Goal: Task Accomplishment & Management: Complete application form

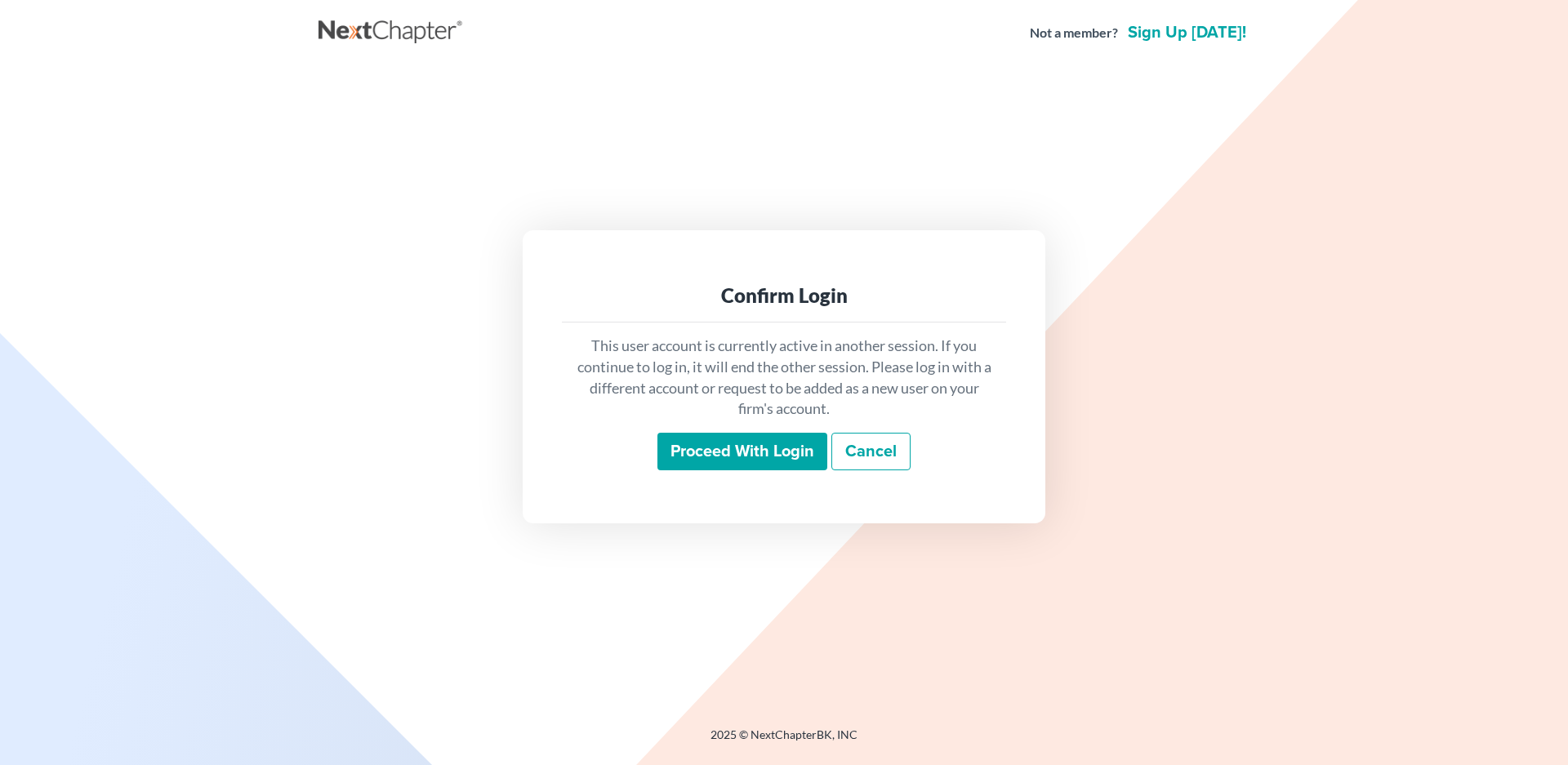
click at [742, 453] on input "Proceed with login" at bounding box center [742, 452] width 170 height 38
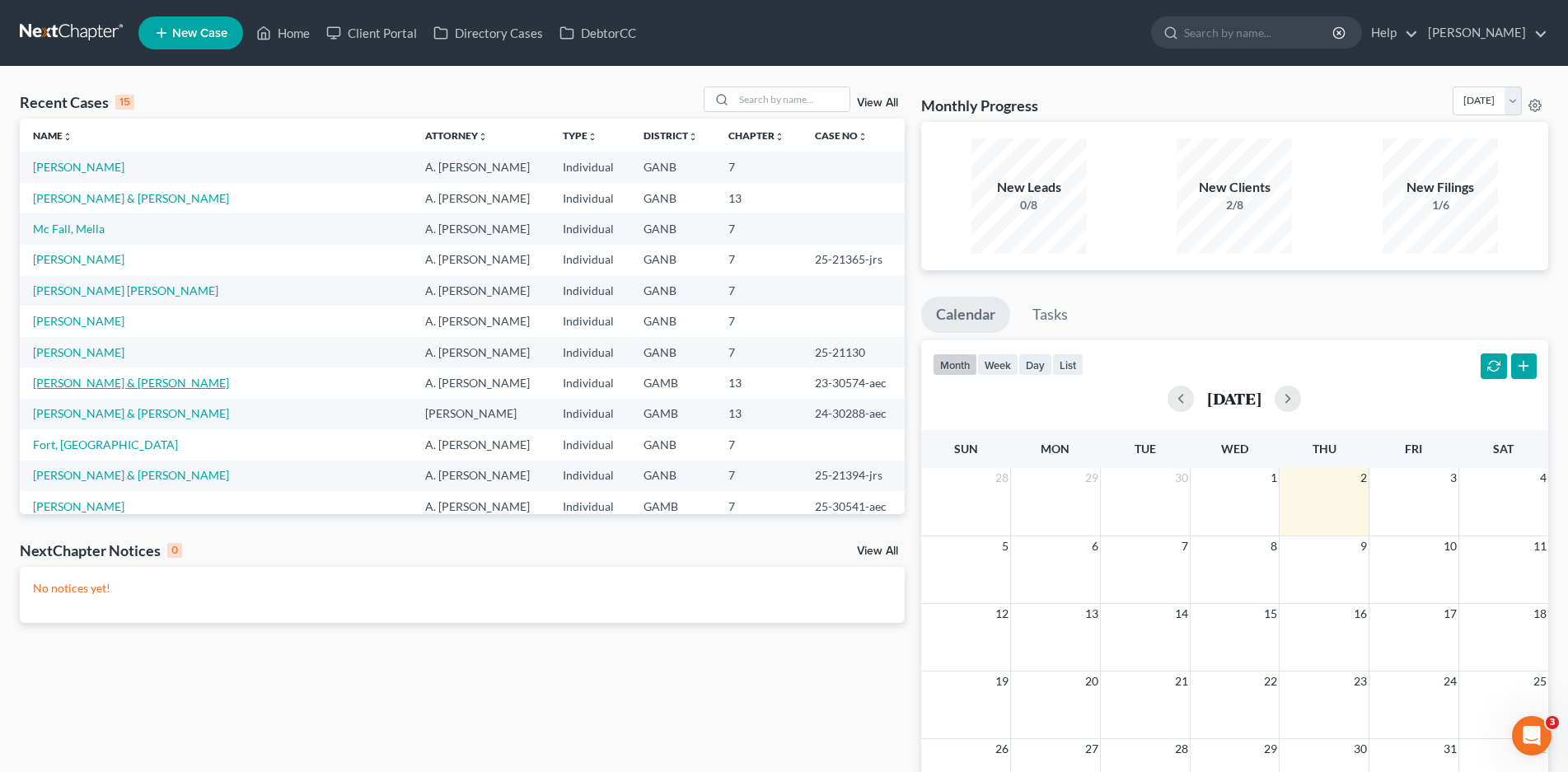
scroll to position [82, 0]
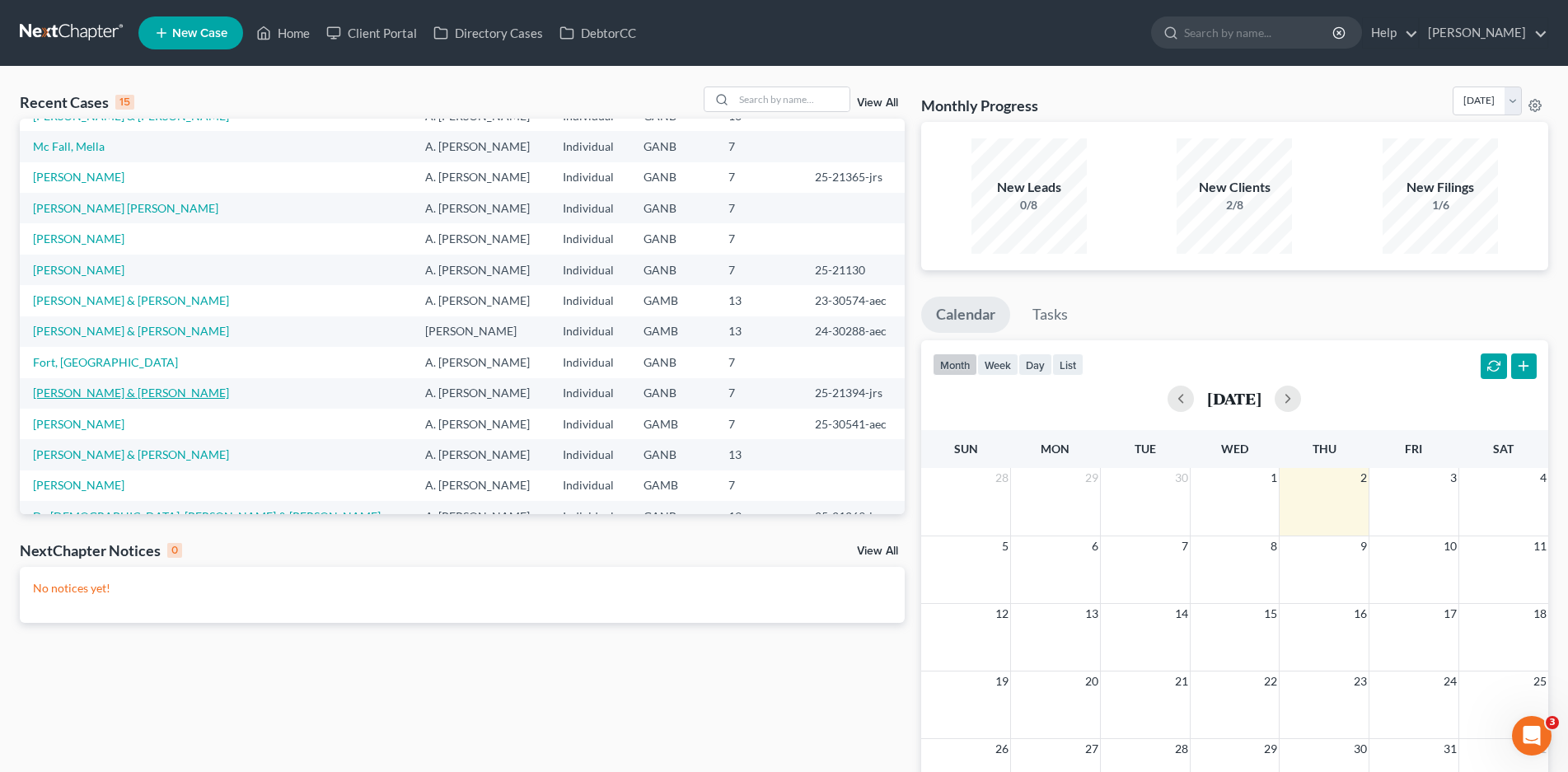
click at [121, 389] on link "[PERSON_NAME] & [PERSON_NAME]" at bounding box center [131, 392] width 196 height 14
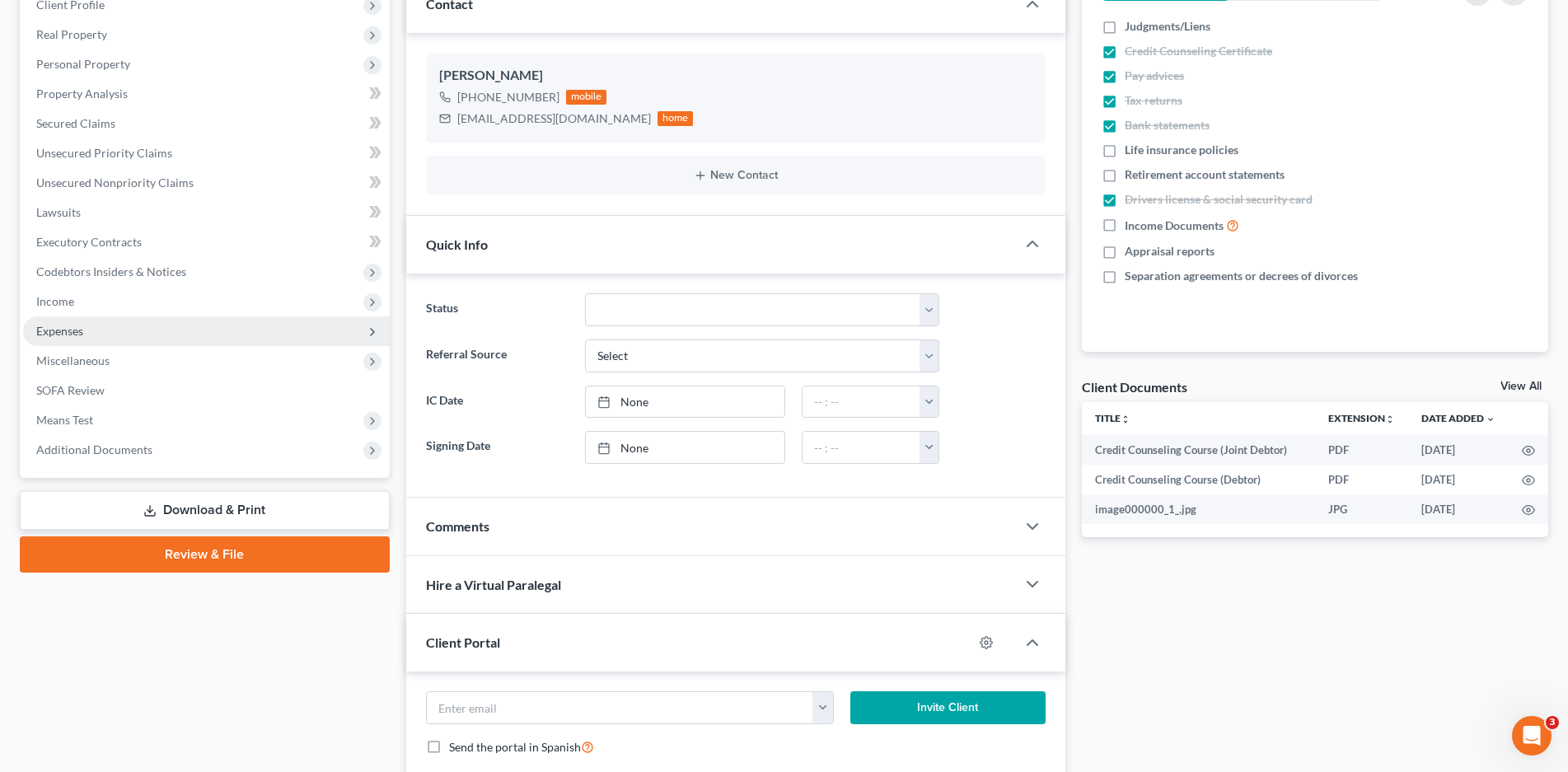
scroll to position [247, 0]
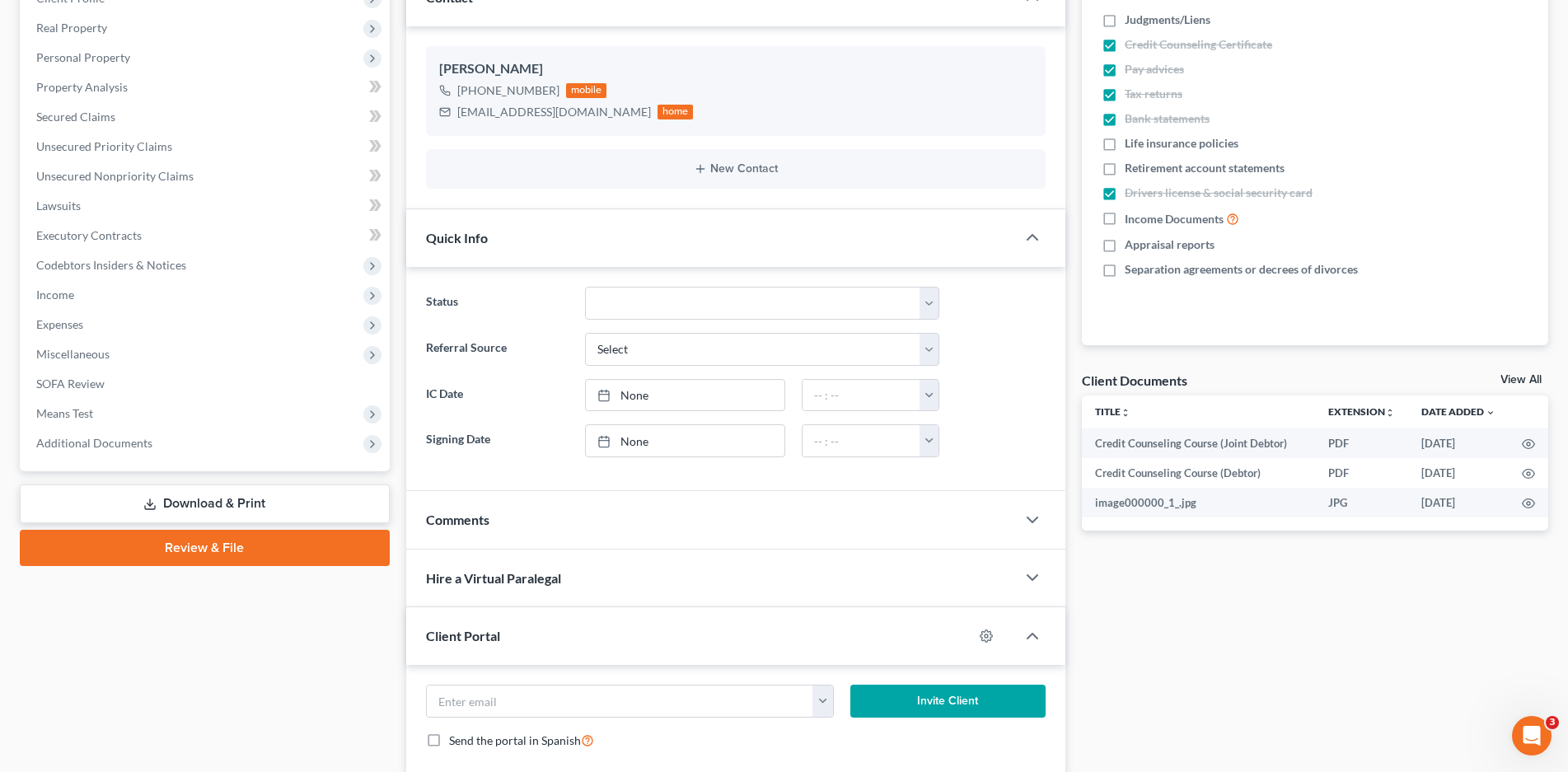
click at [203, 506] on link "Download & Print" at bounding box center [204, 503] width 370 height 38
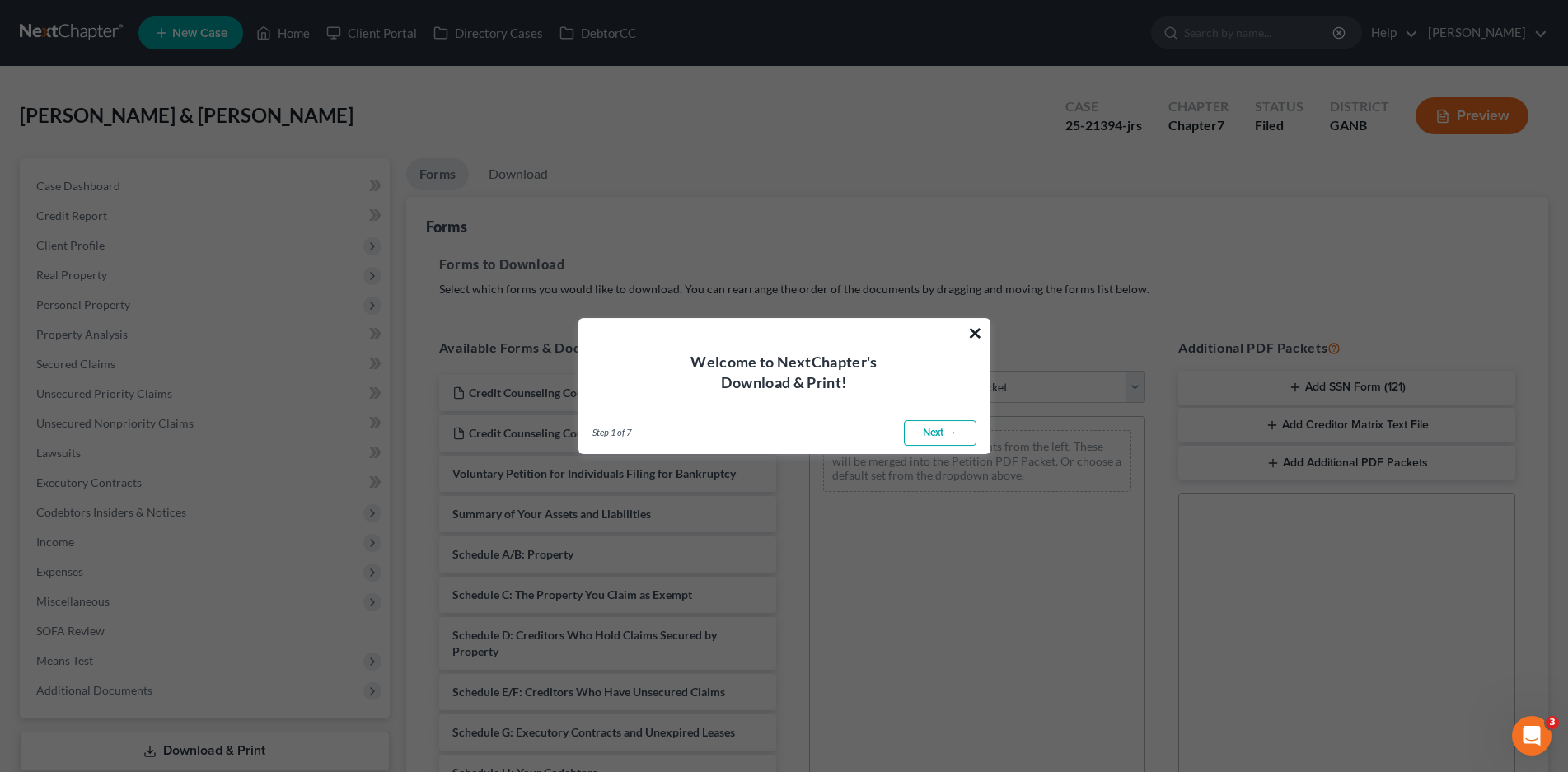
click at [975, 335] on button "×" at bounding box center [975, 333] width 16 height 26
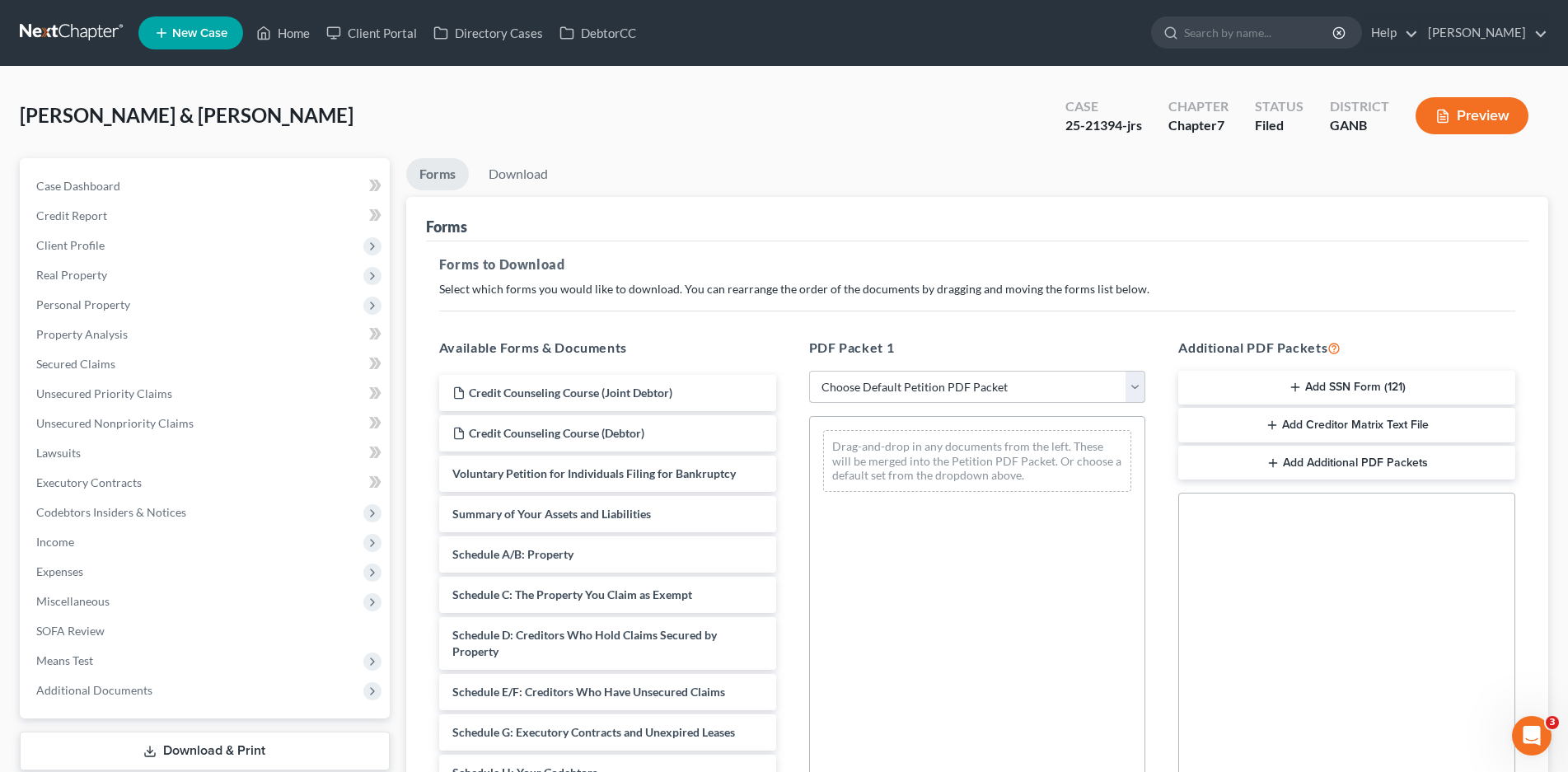
click at [936, 389] on select "Choose Default Petition PDF Packet Complete Bankruptcy Petition (all forms and …" at bounding box center [978, 386] width 337 height 33
select select "0"
click at [809, 371] on select "Choose Default Petition PDF Packet Complete Bankruptcy Petition (all forms and …" at bounding box center [978, 386] width 337 height 33
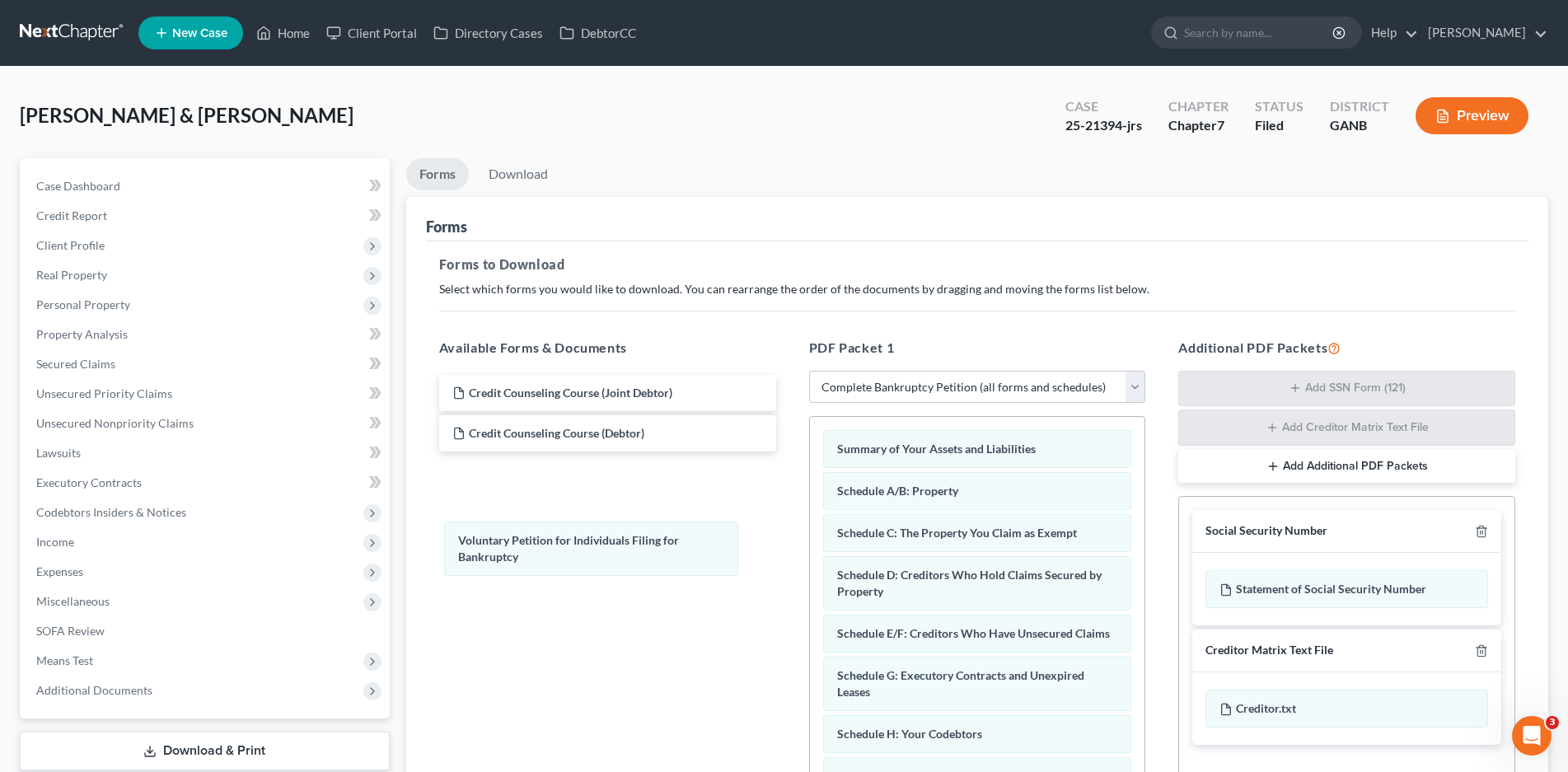
drag, startPoint x: 891, startPoint y: 458, endPoint x: 530, endPoint y: 539, distance: 370.0
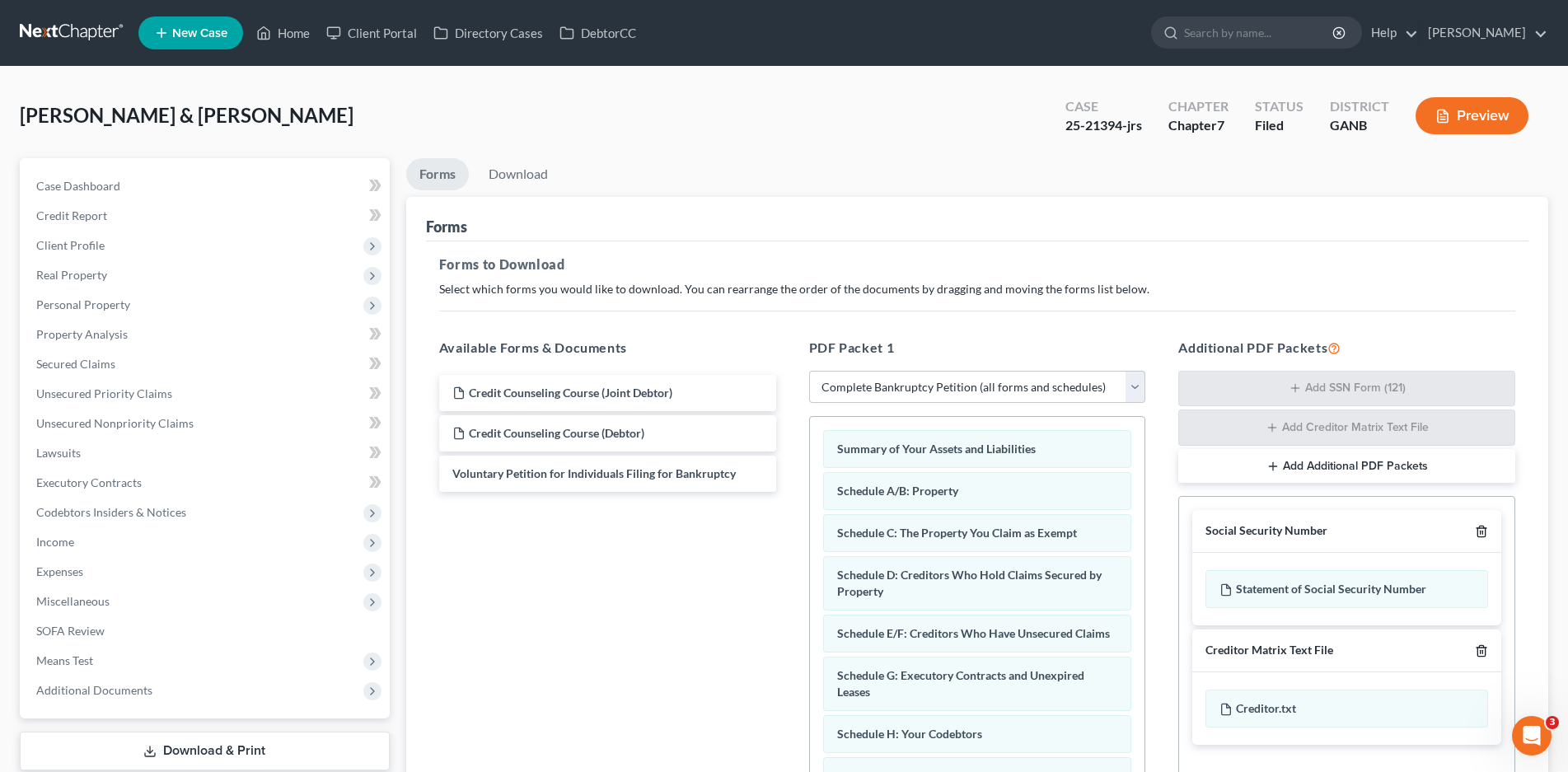
click at [1482, 533] on icon "button" at bounding box center [1482, 532] width 13 height 13
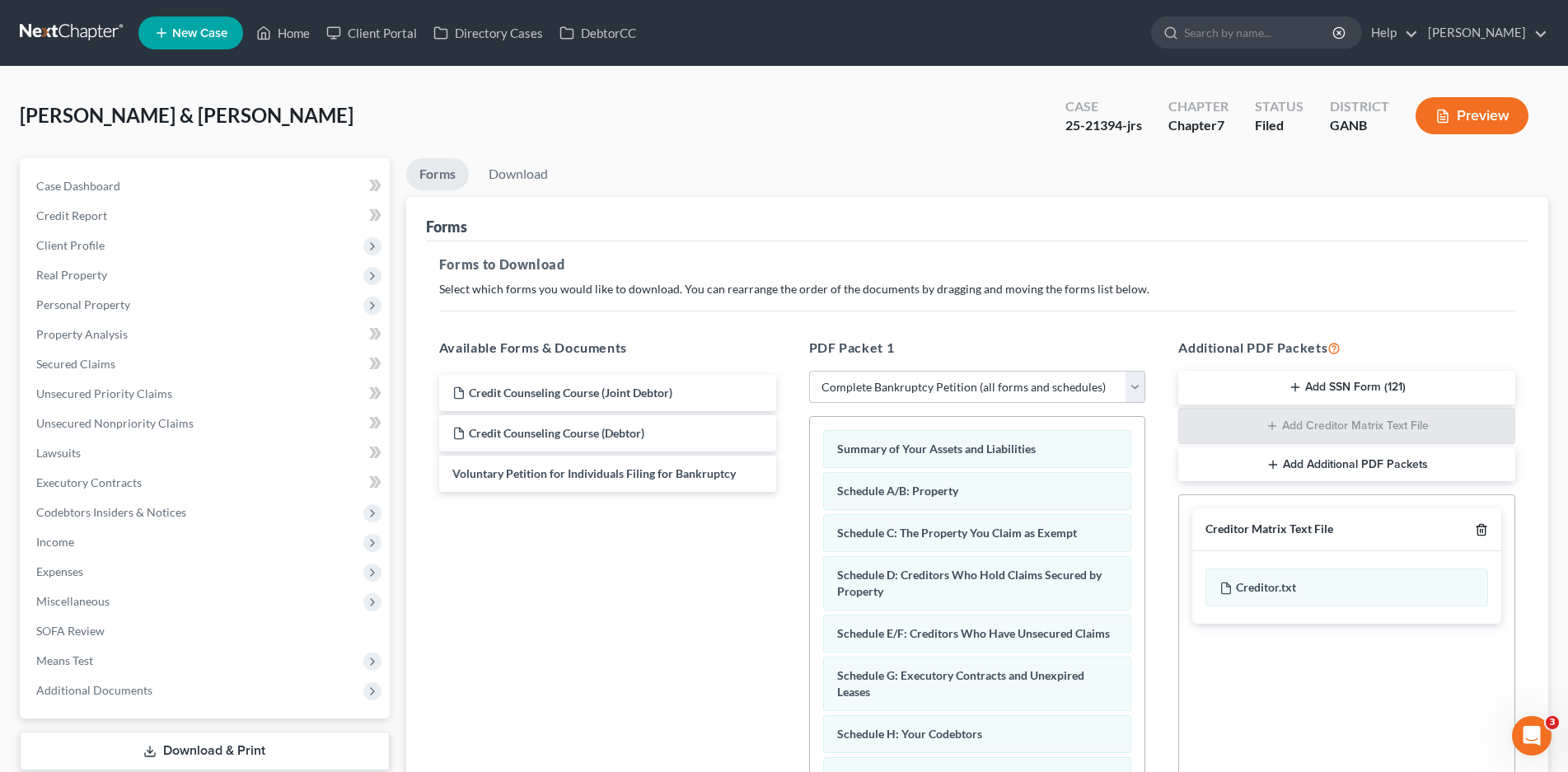
click at [1483, 530] on line "button" at bounding box center [1483, 532] width 0 height 4
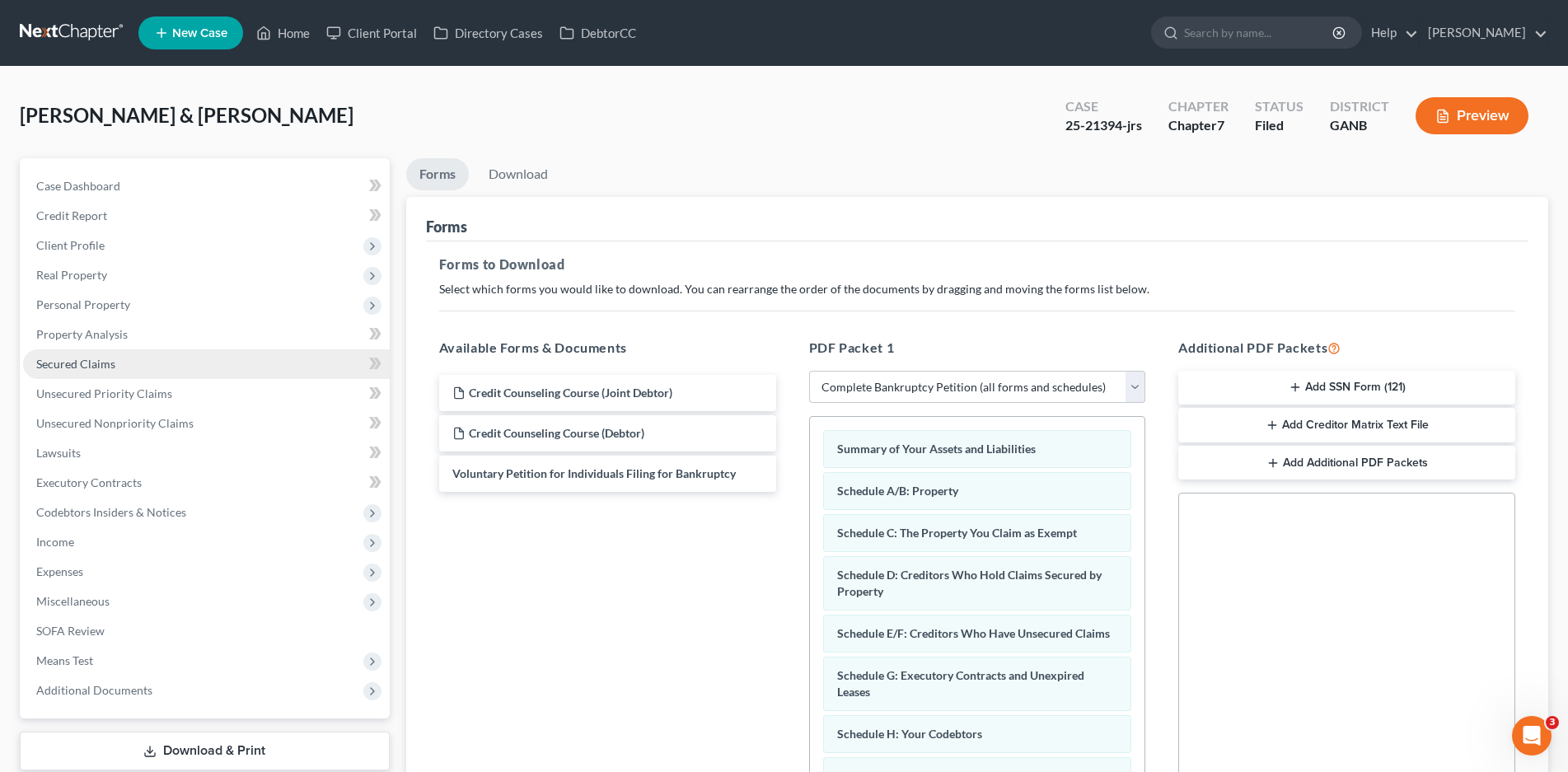
click at [78, 361] on span "Secured Claims" at bounding box center [76, 363] width 80 height 14
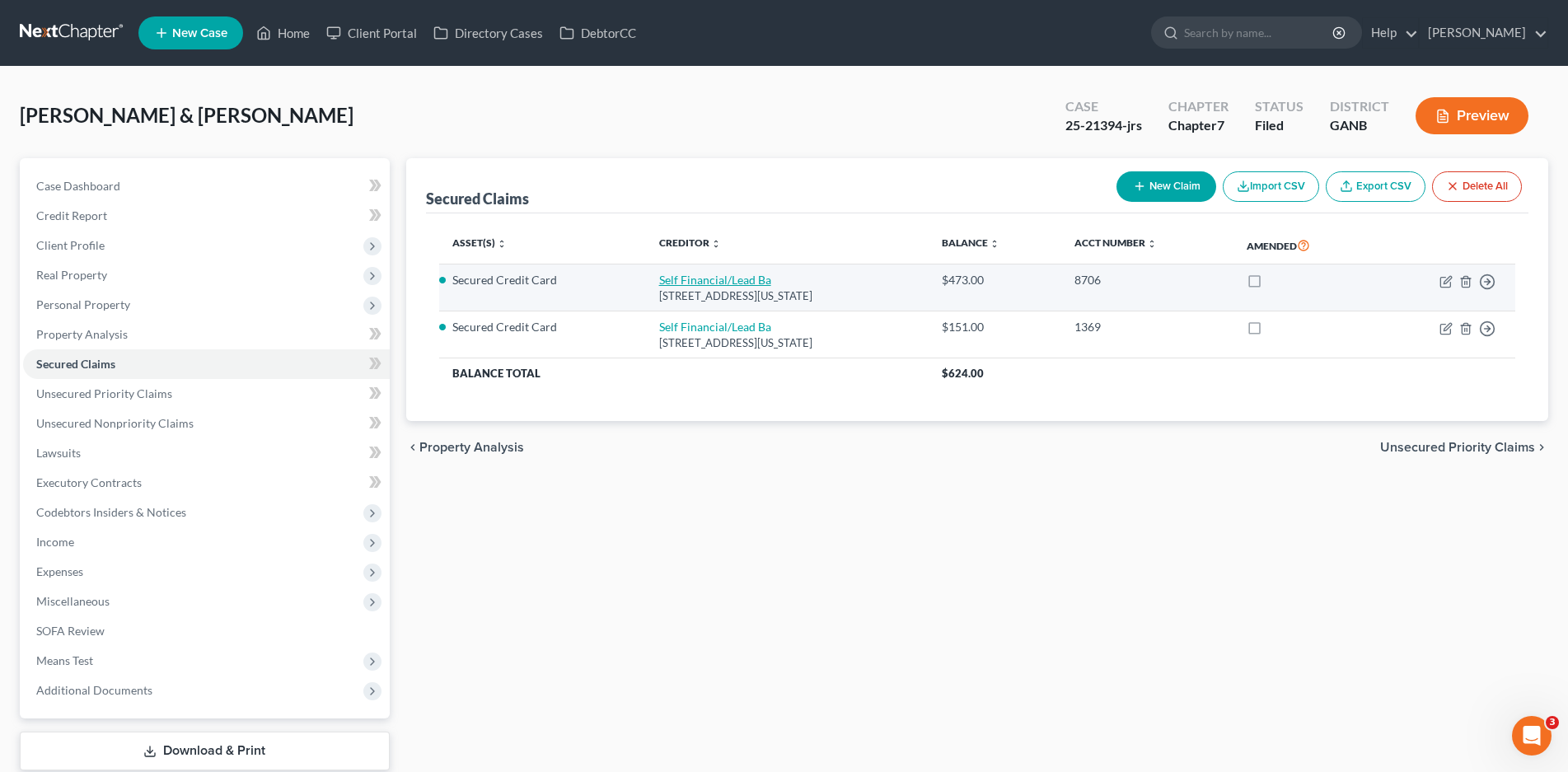
click at [683, 283] on link "Self Financial/Lead Ba" at bounding box center [716, 280] width 112 height 14
select select "26"
select select "0"
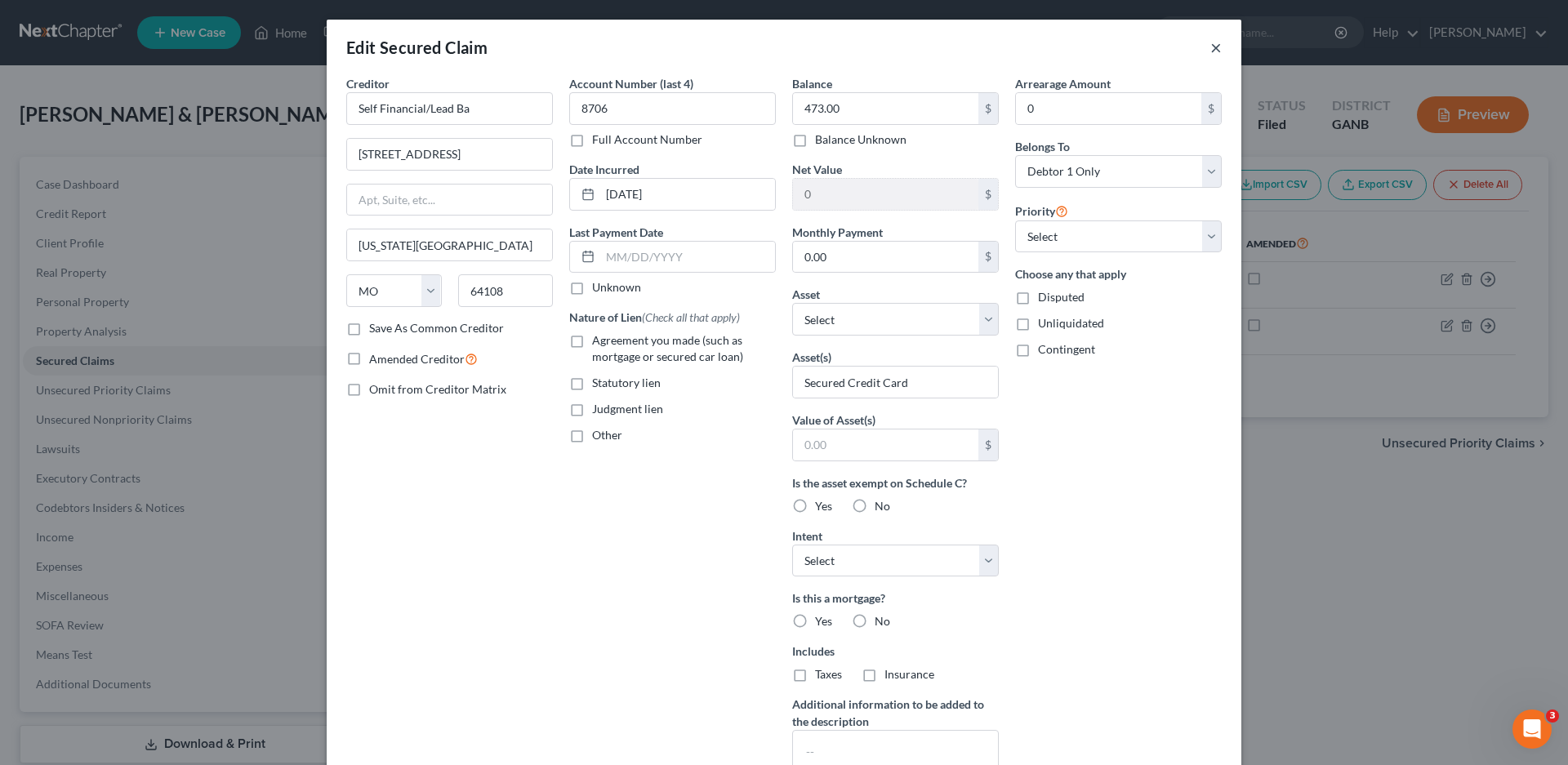
click at [1210, 50] on button "×" at bounding box center [1216, 47] width 11 height 19
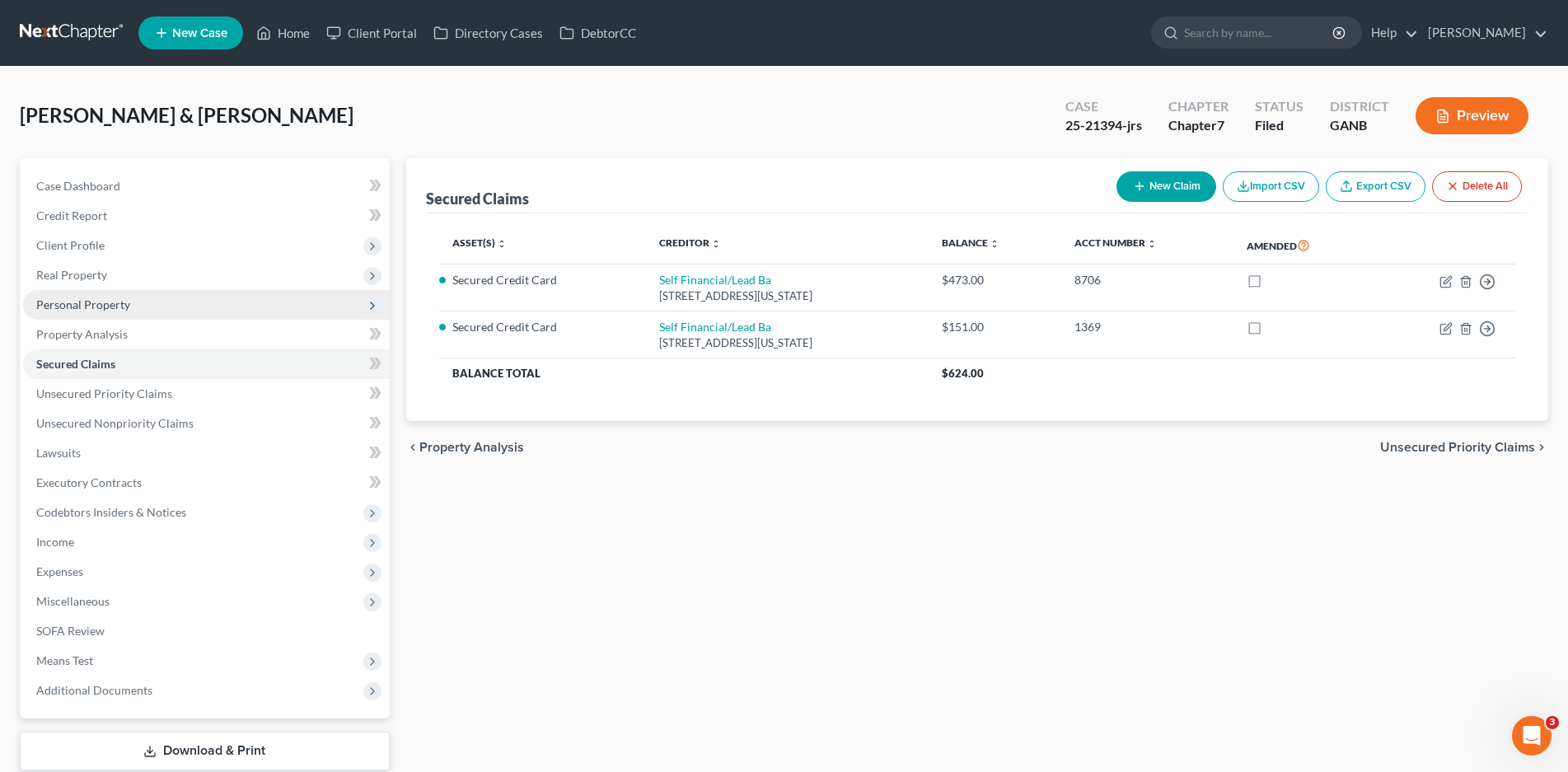
click at [66, 304] on span "Personal Property" at bounding box center [83, 304] width 94 height 14
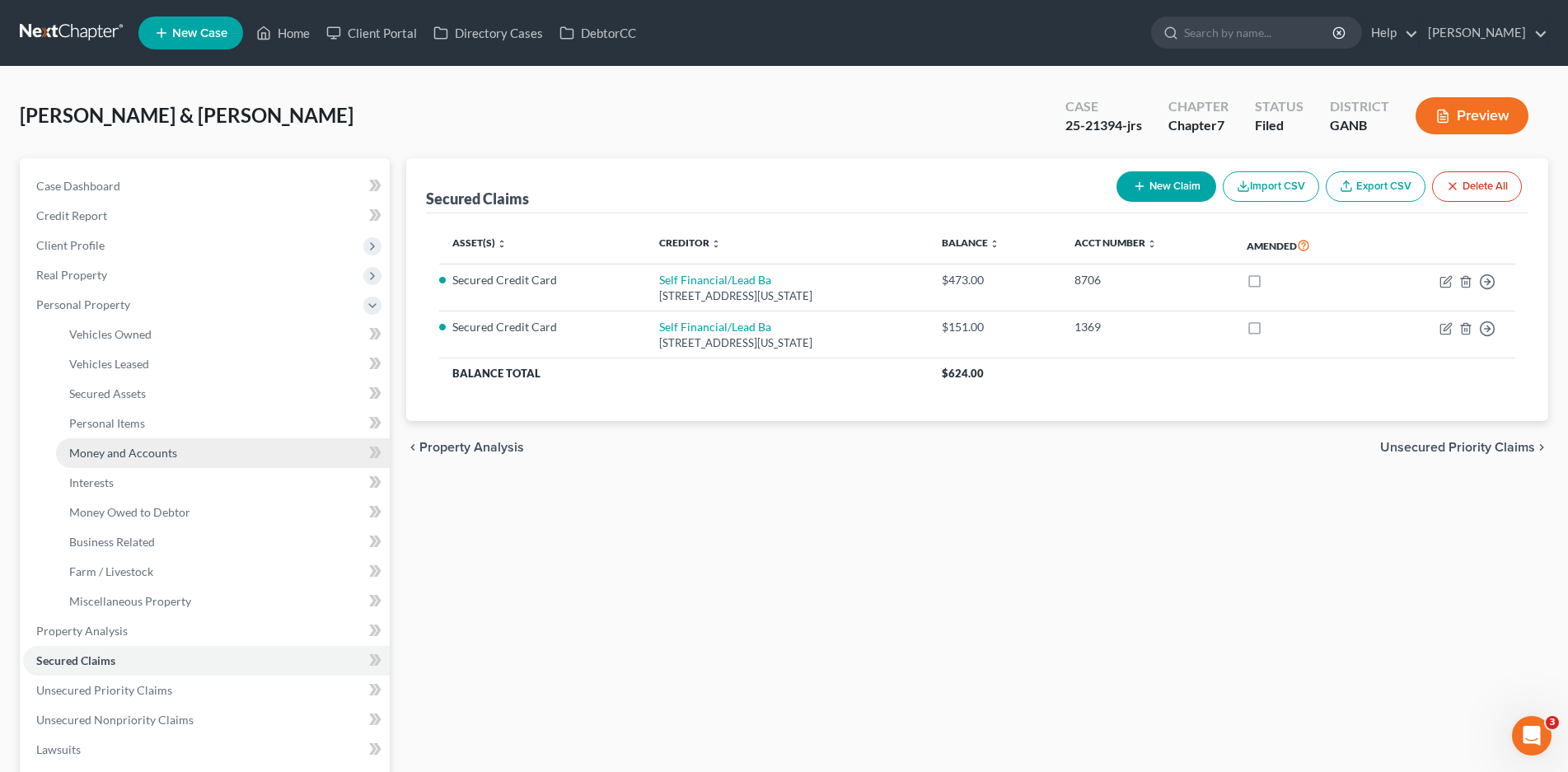
click at [103, 455] on span "Money and Accounts" at bounding box center [123, 453] width 108 height 14
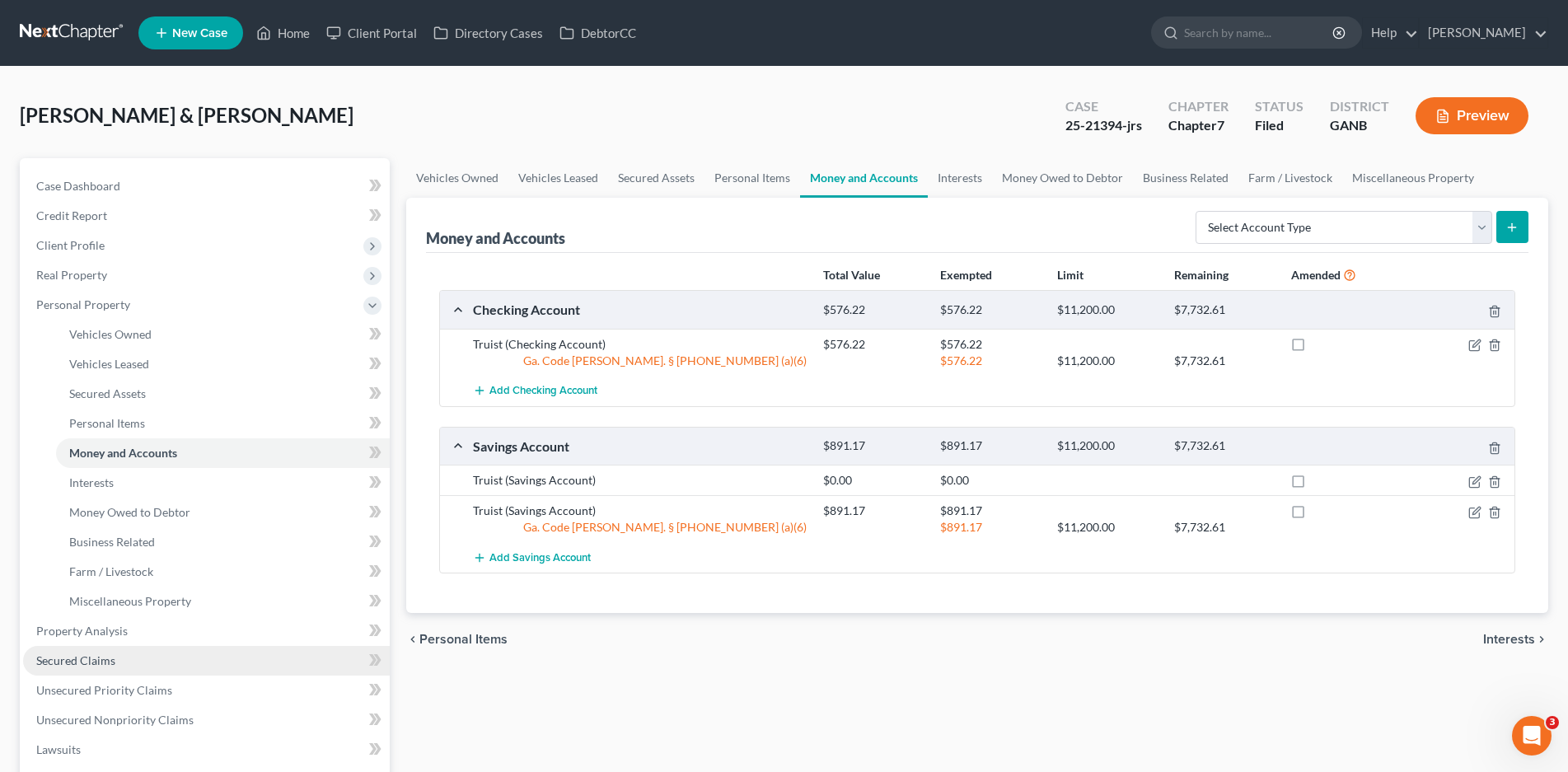
click at [92, 660] on span "Secured Claims" at bounding box center [76, 660] width 80 height 14
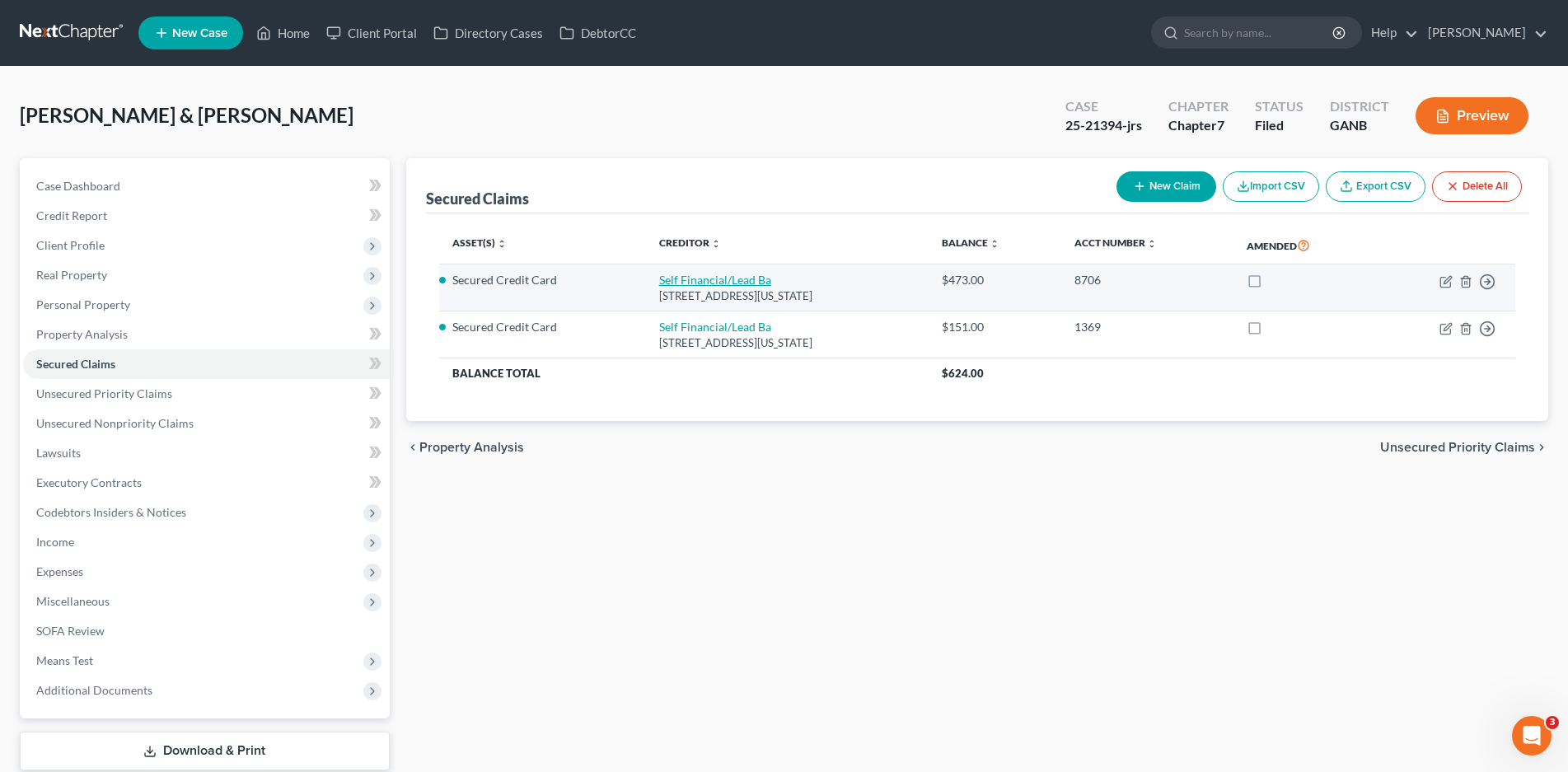
click at [694, 280] on link "Self Financial/Lead Ba" at bounding box center [716, 280] width 112 height 14
select select "26"
select select "0"
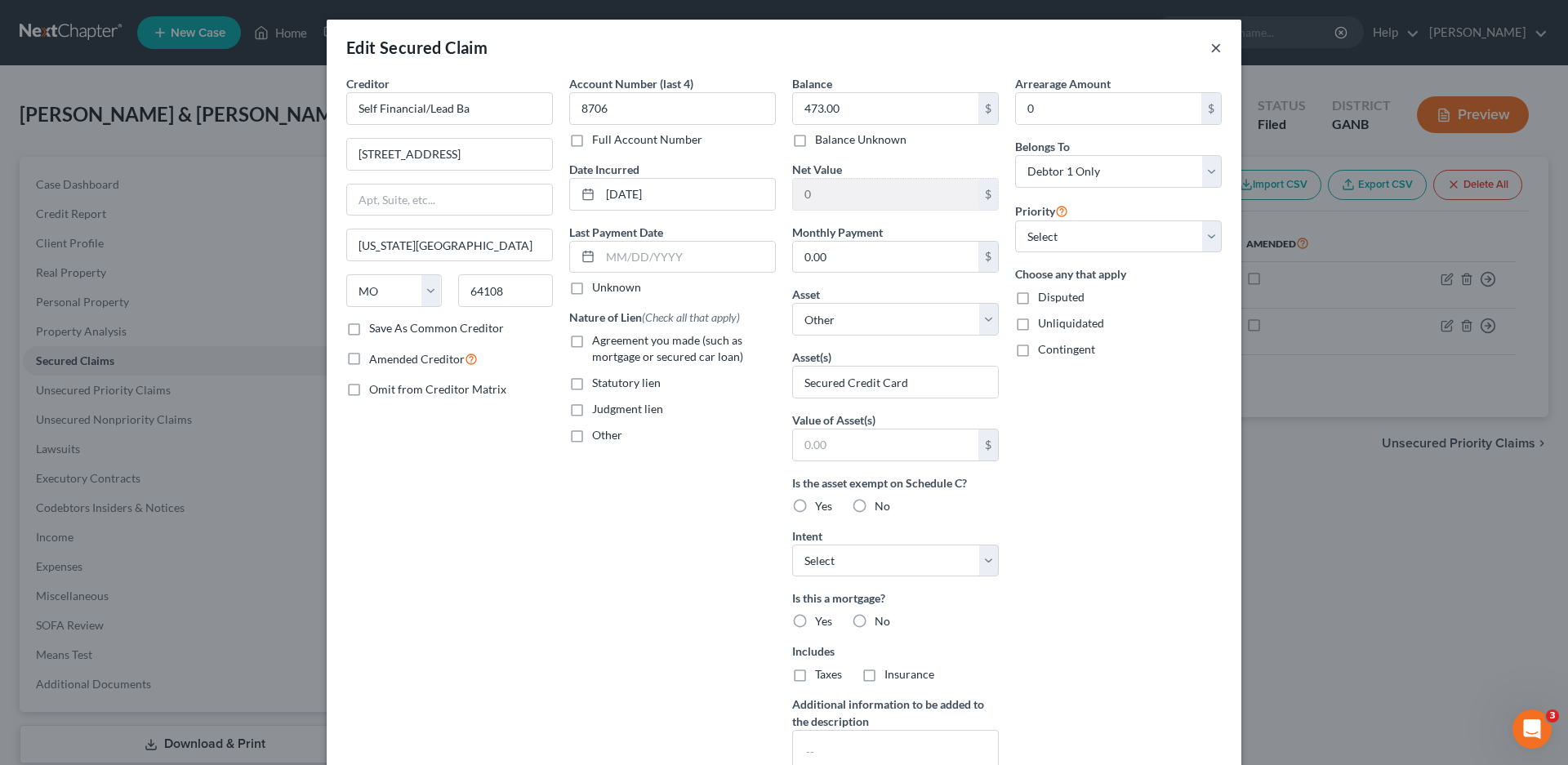
click at [1214, 51] on button "×" at bounding box center [1216, 47] width 11 height 19
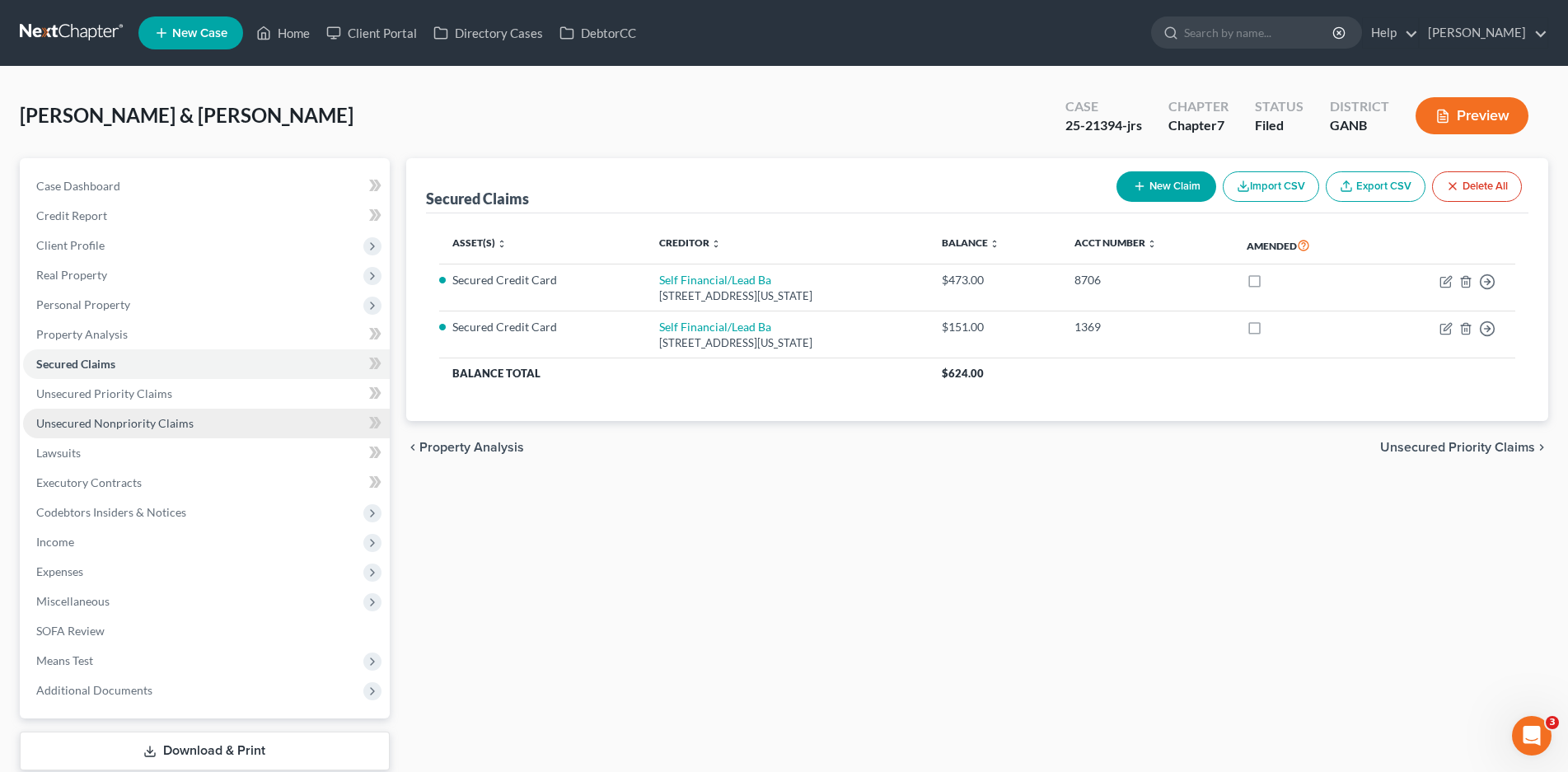
click at [98, 425] on span "Unsecured Nonpriority Claims" at bounding box center [115, 423] width 157 height 14
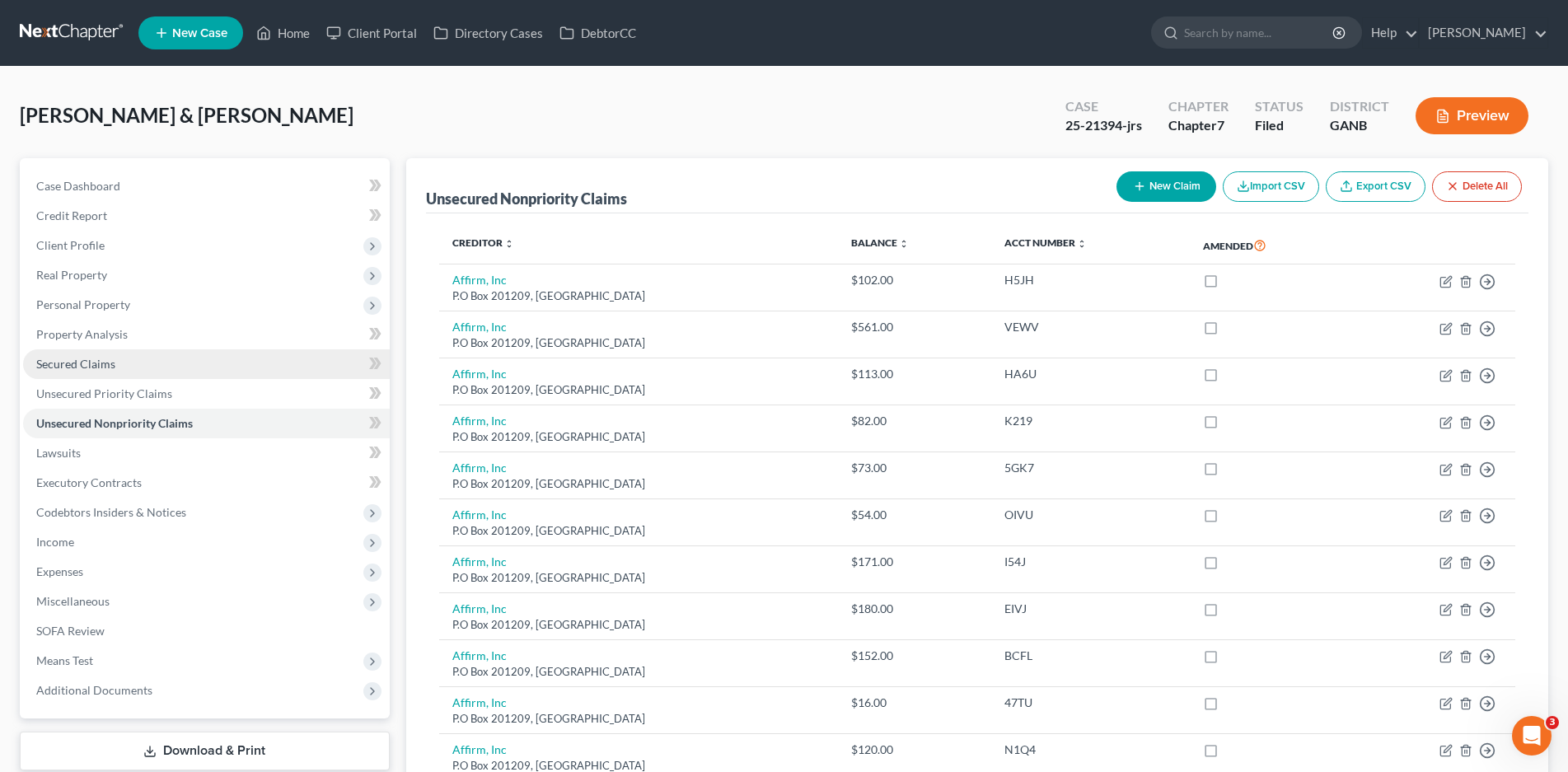
click at [93, 365] on span "Secured Claims" at bounding box center [76, 363] width 80 height 14
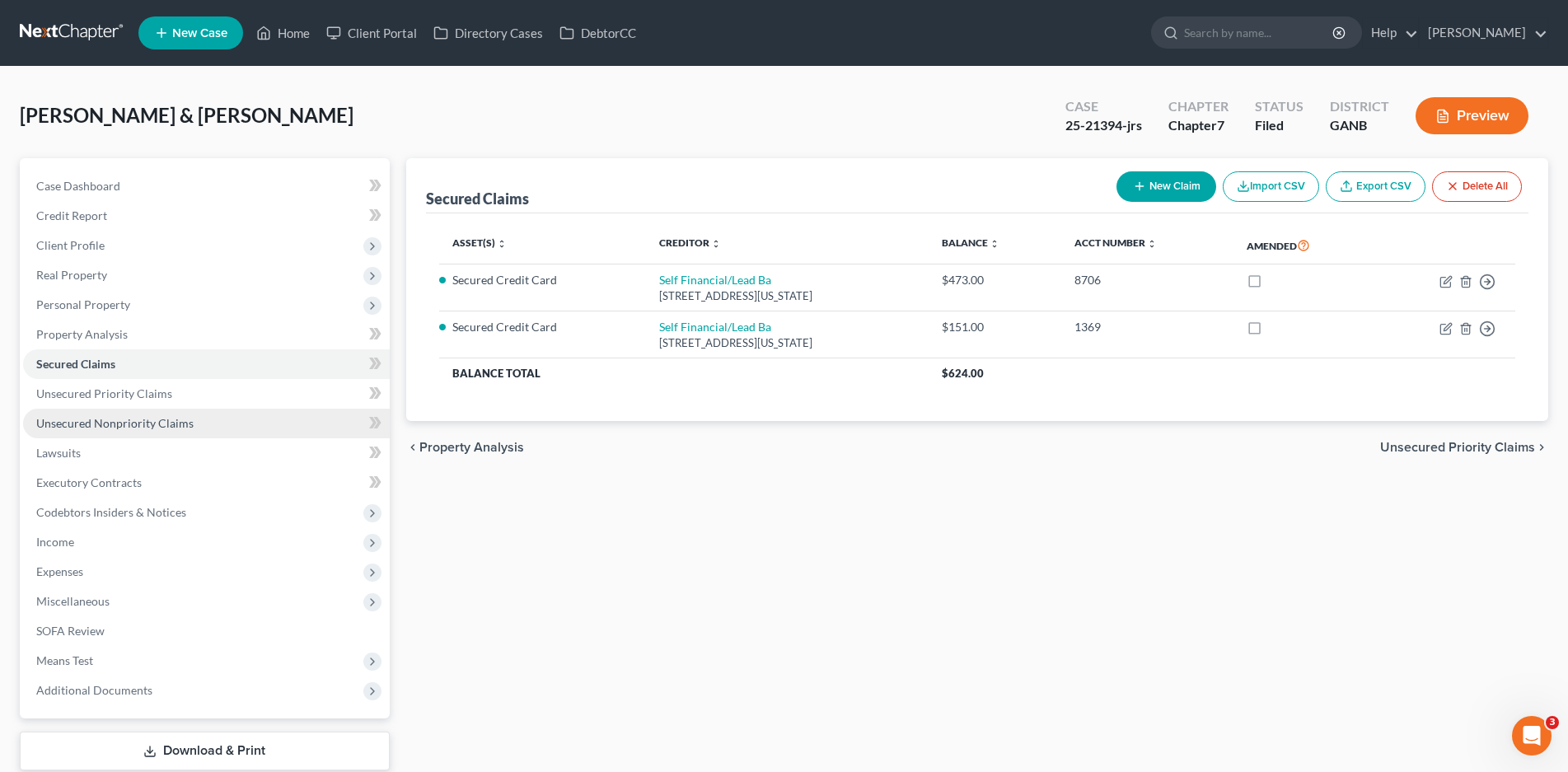
click at [80, 422] on span "Unsecured Nonpriority Claims" at bounding box center [115, 423] width 157 height 14
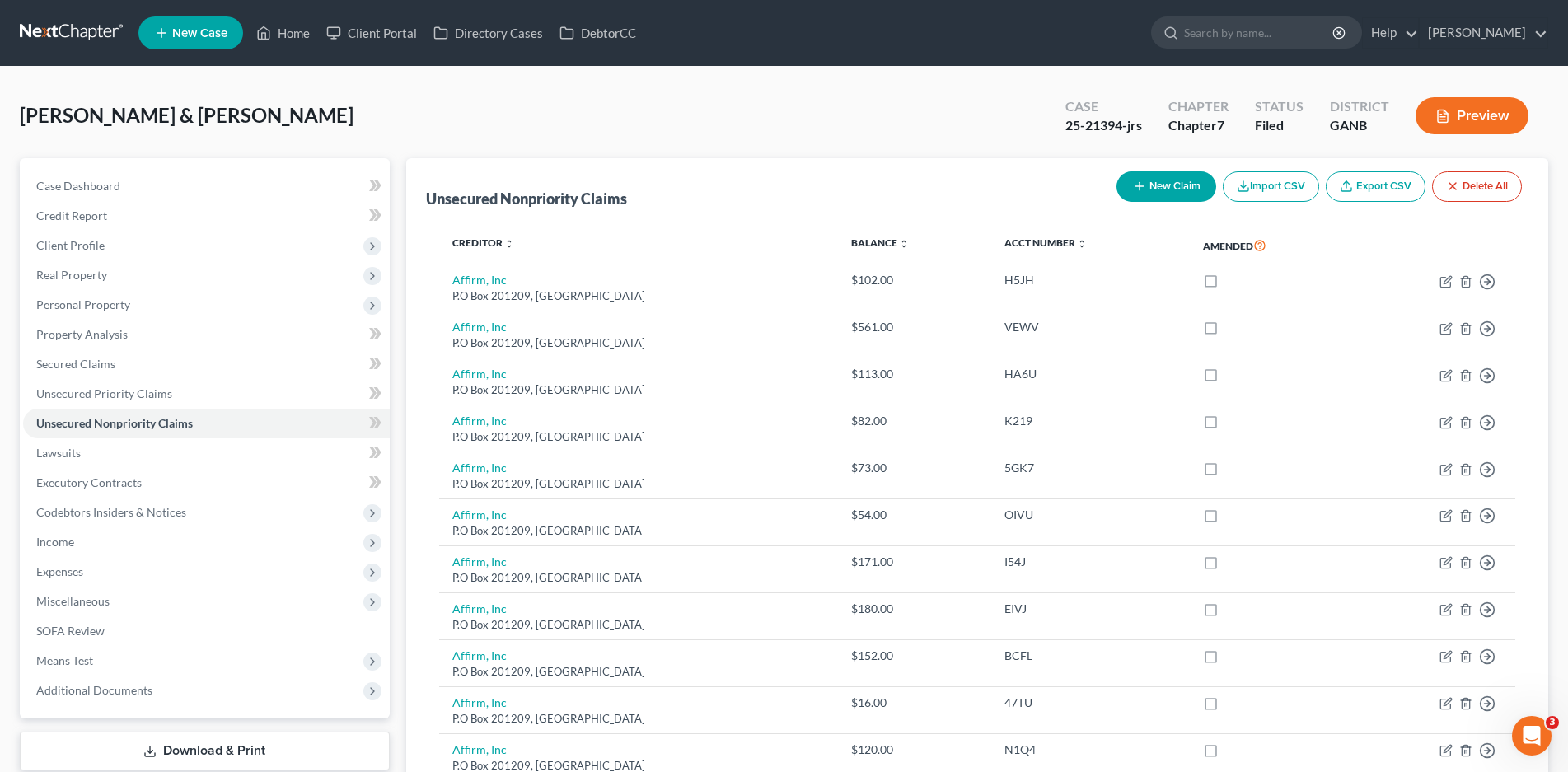
click at [1136, 180] on icon "button" at bounding box center [1140, 186] width 13 height 13
select select "2"
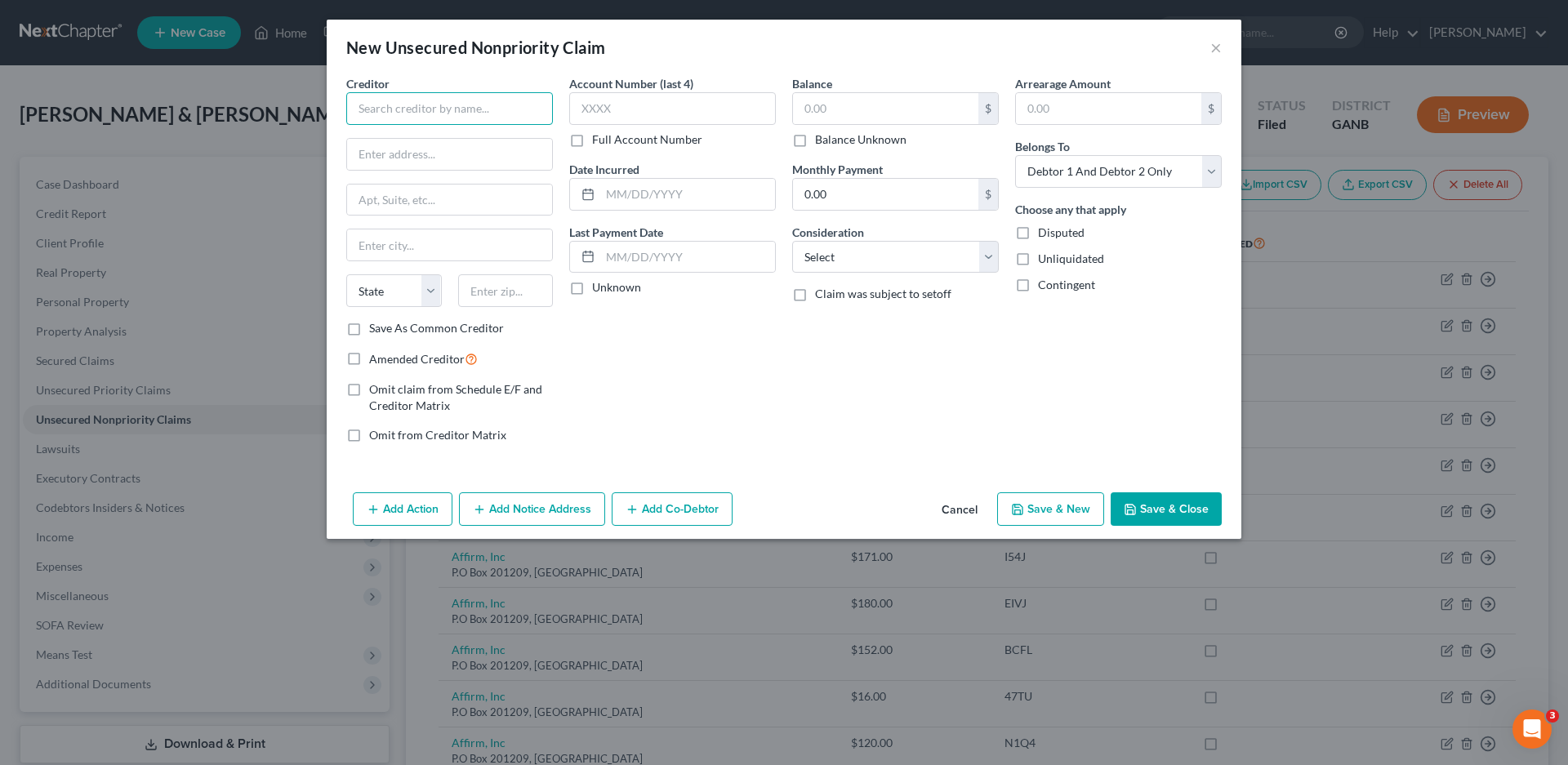
click at [476, 106] on input "text" at bounding box center [449, 108] width 207 height 32
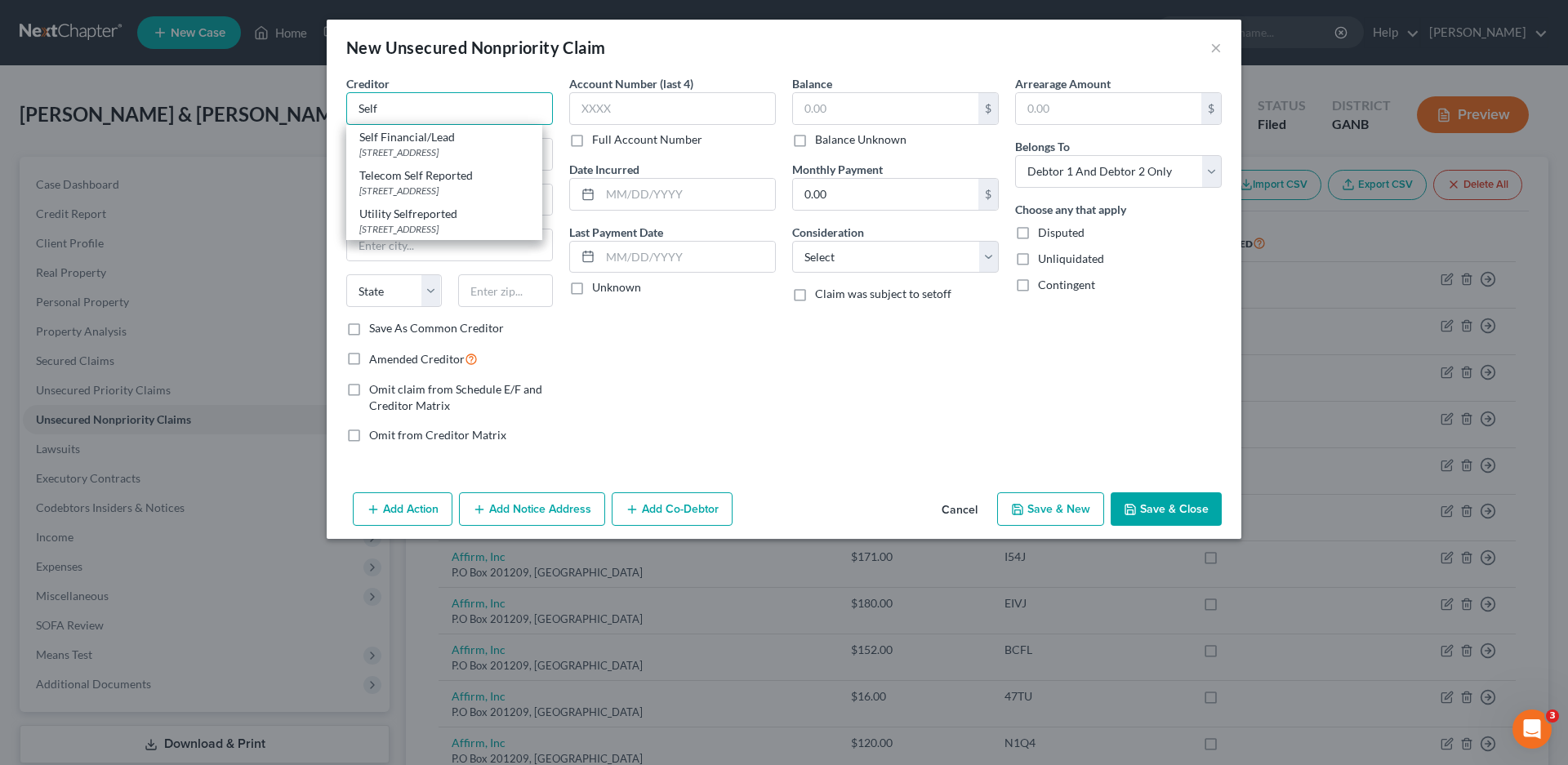
type input "Self"
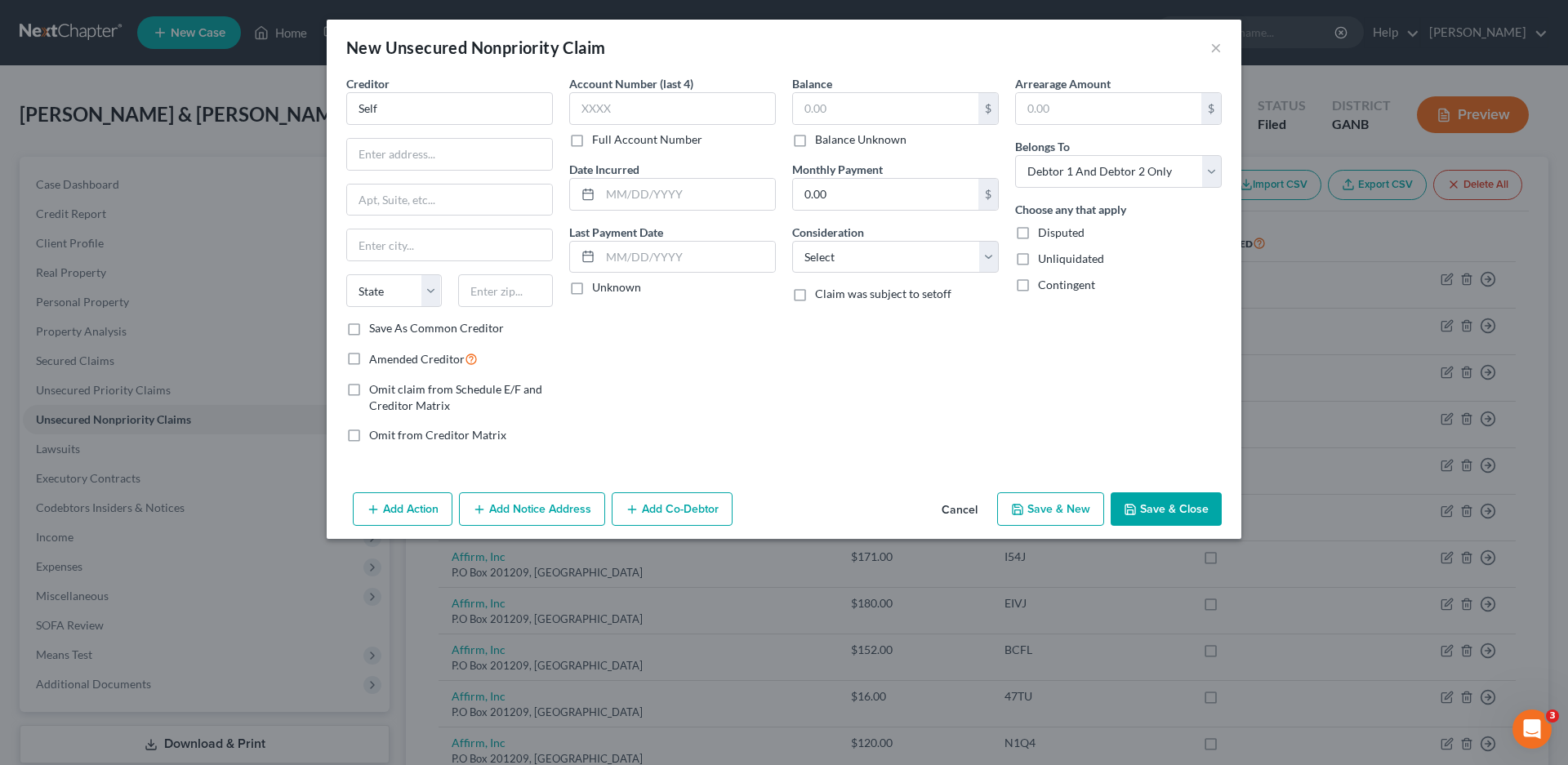
click at [971, 511] on button "Cancel" at bounding box center [959, 510] width 62 height 32
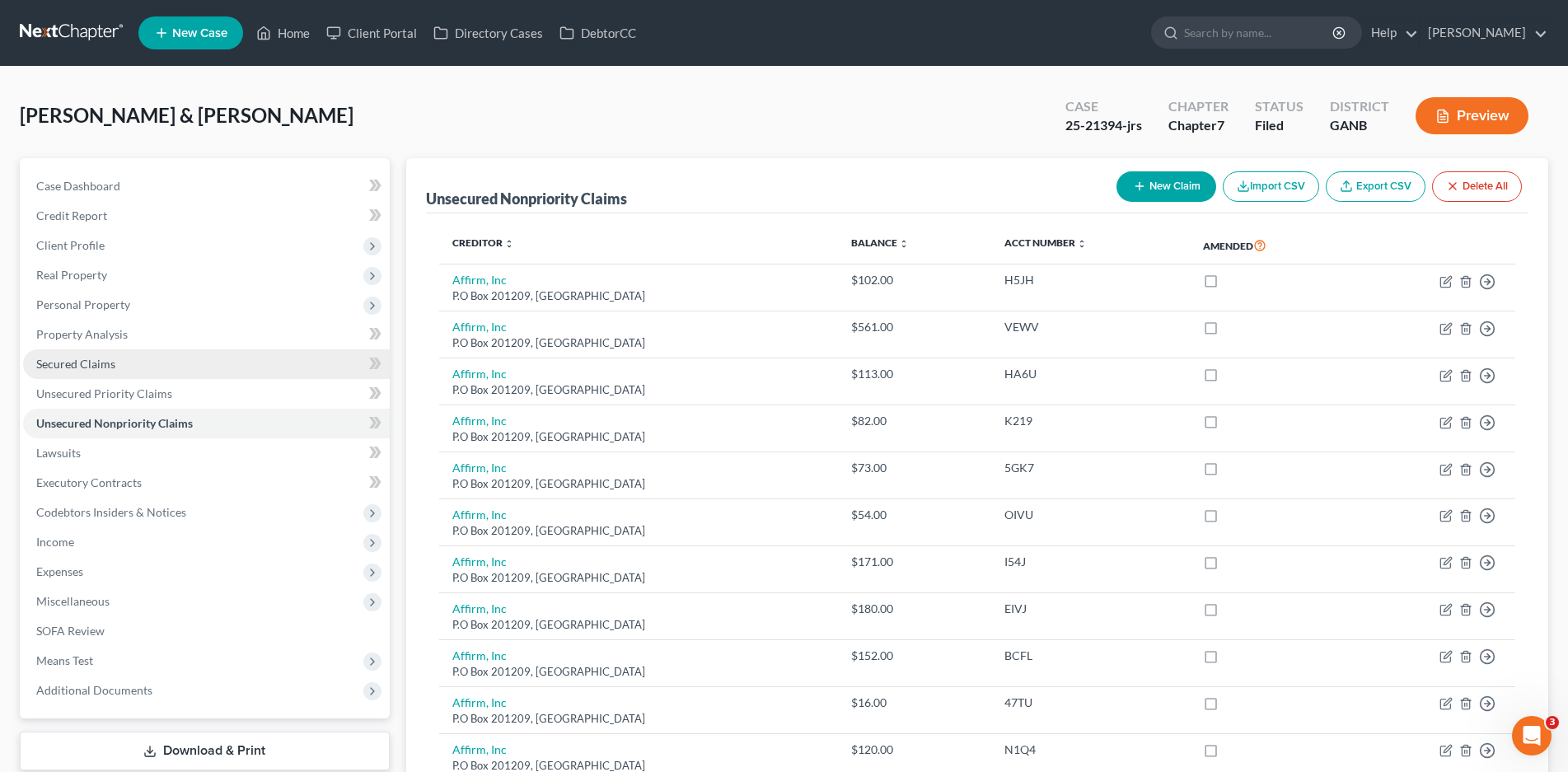
click at [91, 365] on span "Secured Claims" at bounding box center [76, 363] width 80 height 14
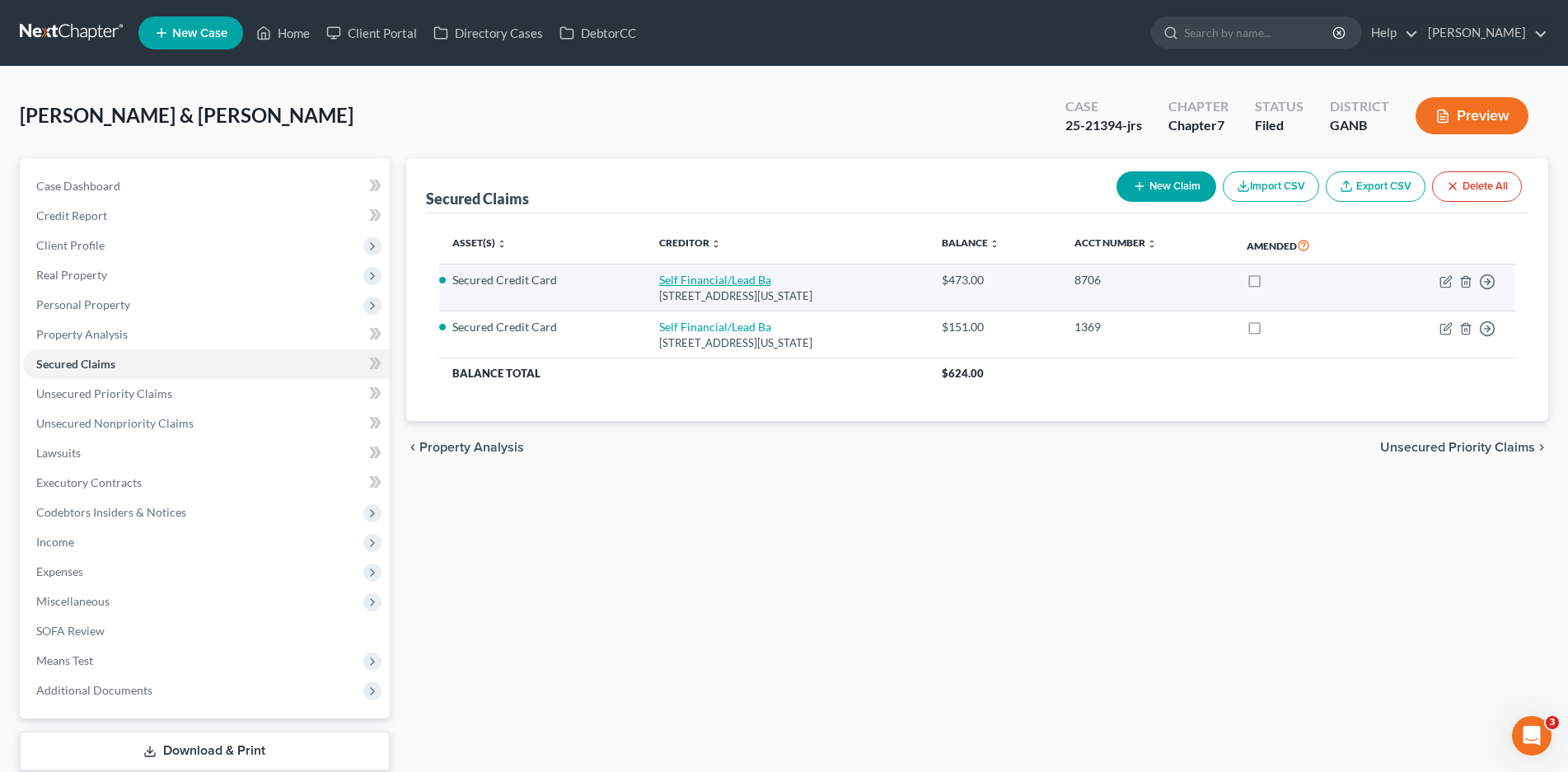
click at [690, 280] on link "Self Financial/Lead Ba" at bounding box center [716, 280] width 112 height 14
select select "26"
select select "0"
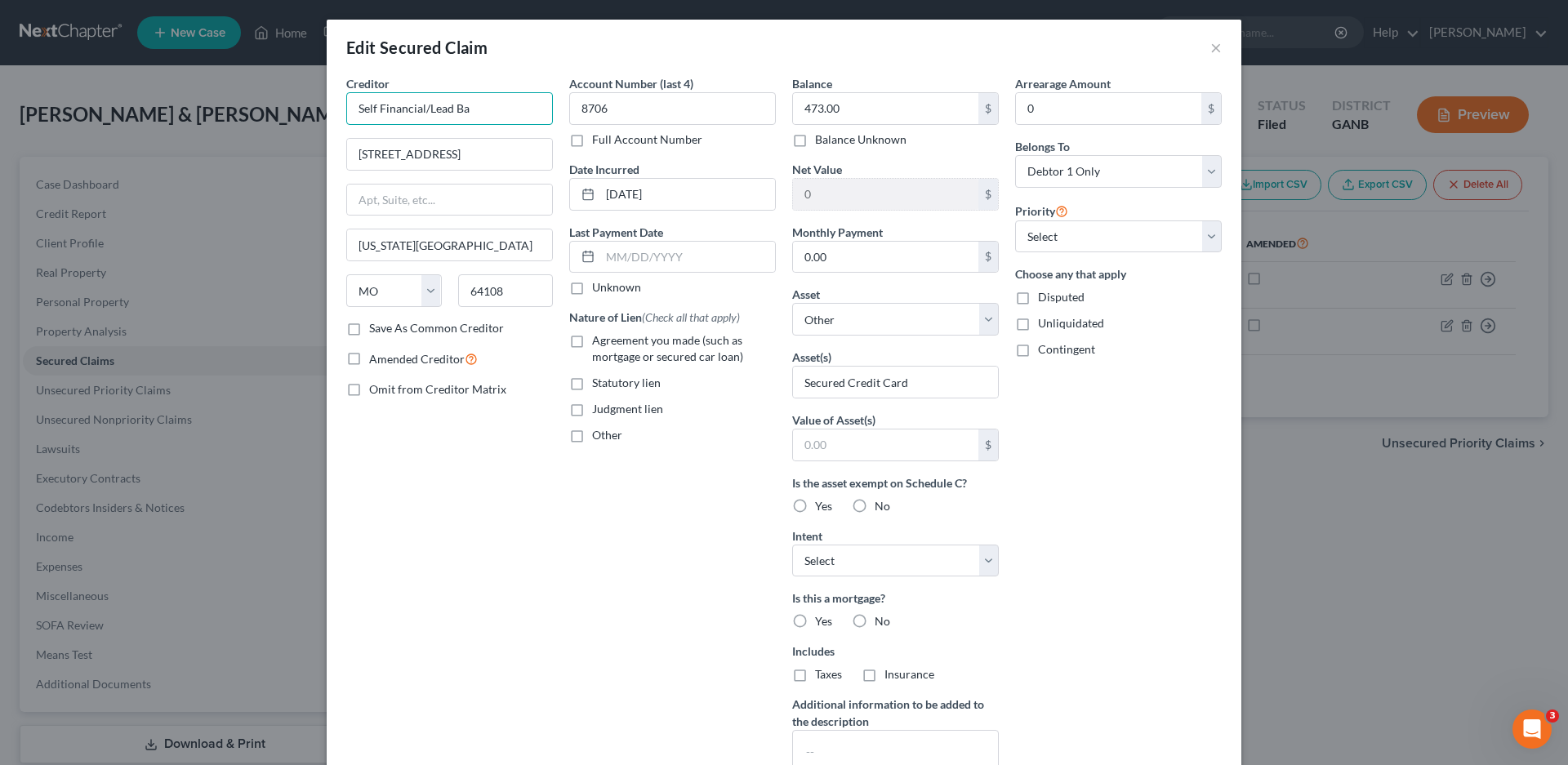
click at [487, 112] on input "Self Financial/Lead Ba" at bounding box center [449, 108] width 207 height 32
type input "Self Financial/Lead"
click at [435, 149] on div "[STREET_ADDRESS]" at bounding box center [444, 152] width 170 height 14
type input "[STREET_ADDRESS]"
type input "Suite 400"
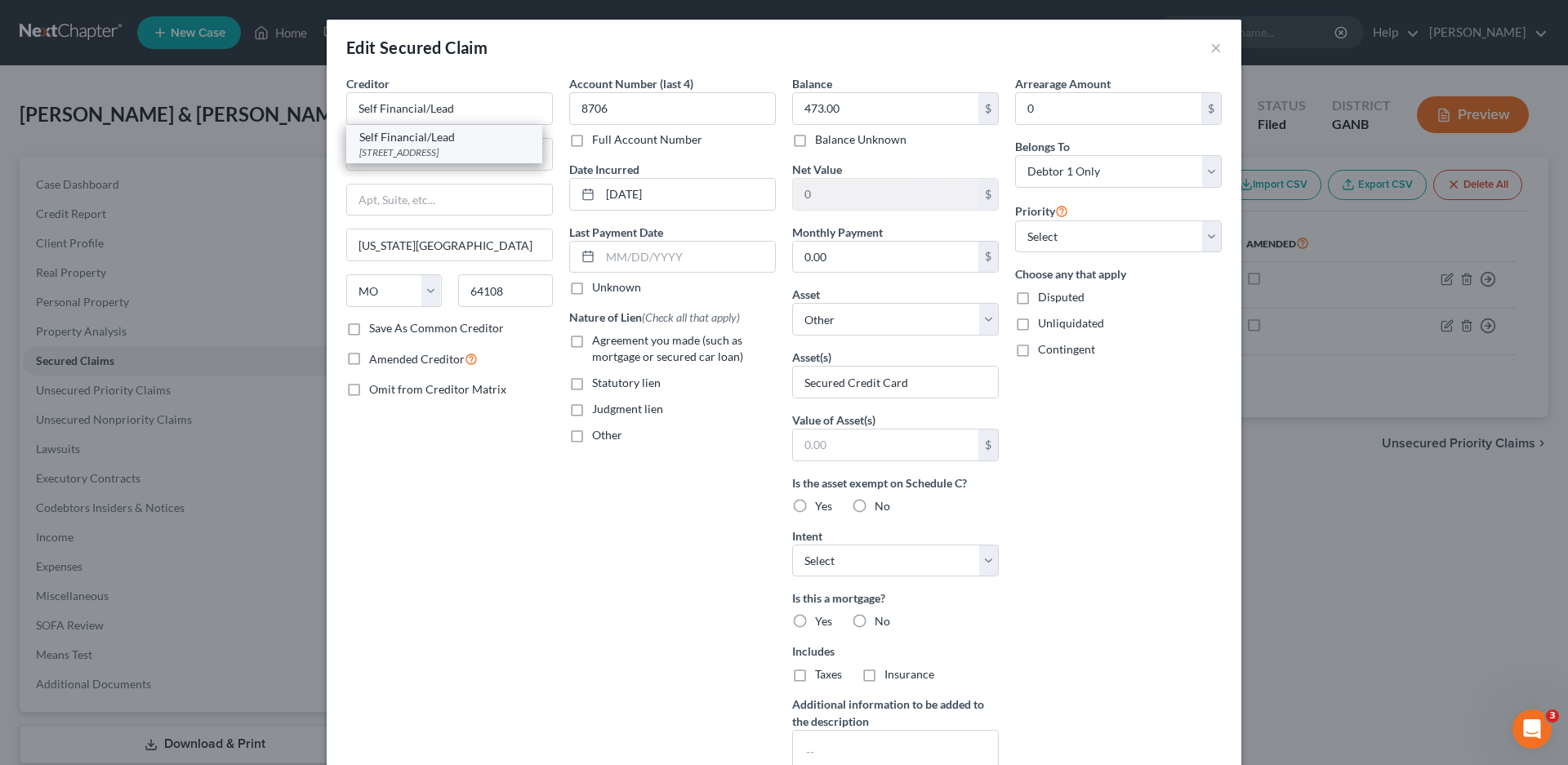
type input "Austin"
select select "45"
type input "78702"
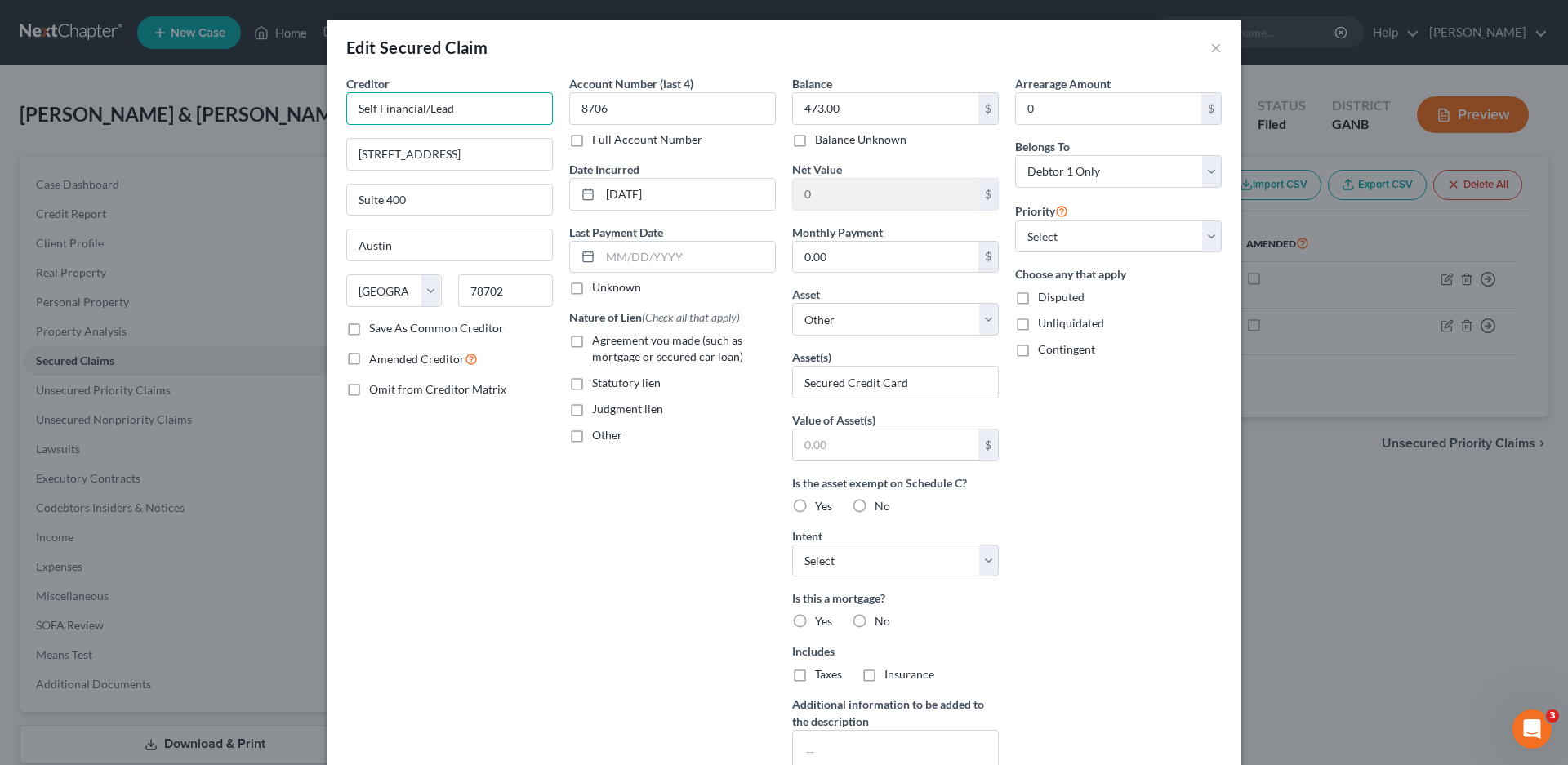
click at [467, 102] on input "Self Financial/Lead" at bounding box center [449, 108] width 207 height 32
type input "Self Financial/Lead Bank"
click at [369, 325] on label "Save As Common Creditor" at bounding box center [436, 328] width 134 height 17
click at [376, 325] on input "Save As Common Creditor" at bounding box center [380, 325] width 10 height 10
drag, startPoint x: 486, startPoint y: 113, endPoint x: 338, endPoint y: 121, distance: 148.2
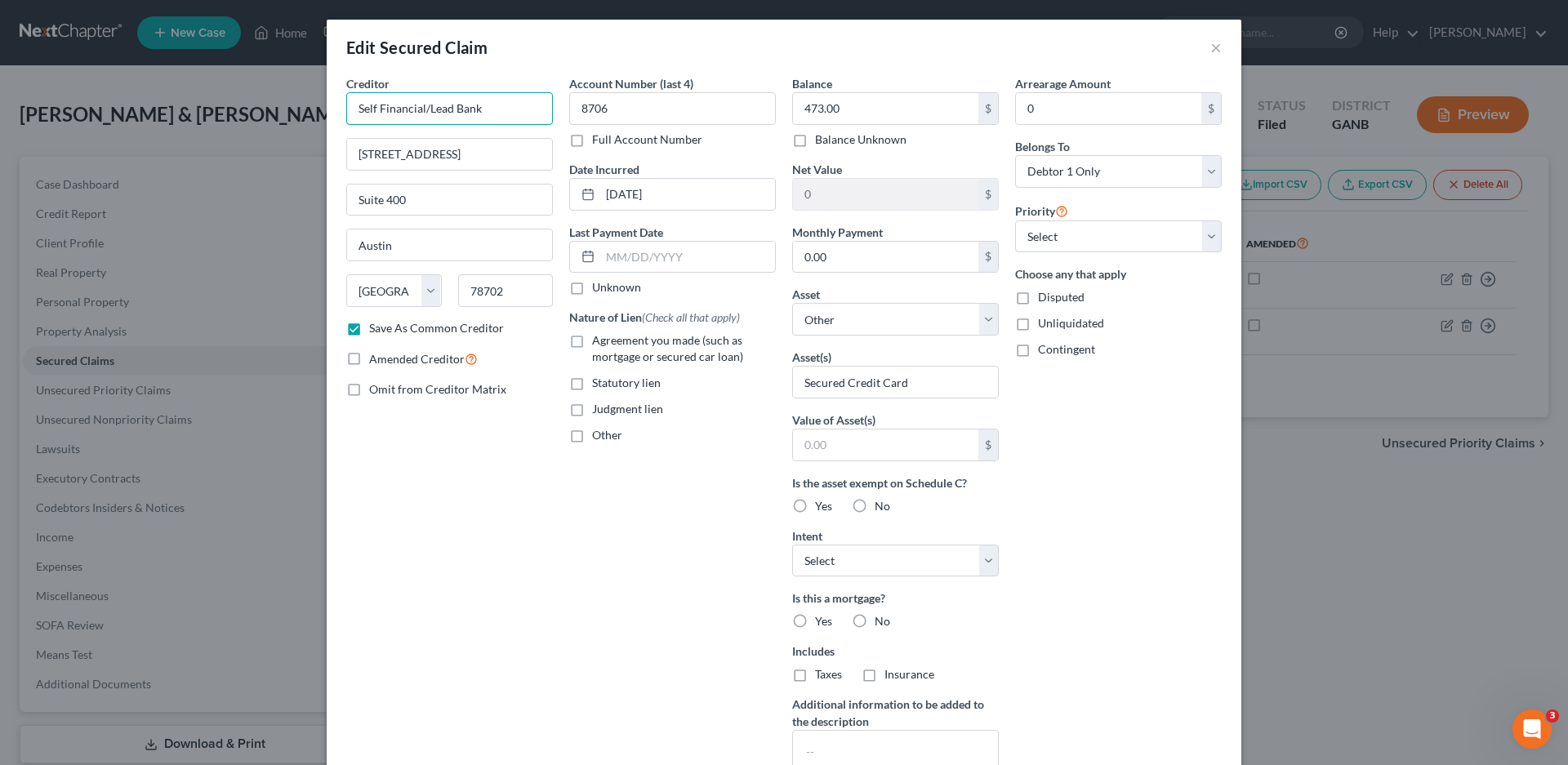
click at [338, 121] on div "Creditor * Self Financial/Lead Bank [STREET_ADDRESS][GEOGRAPHIC_DATA][US_STATE]…" at bounding box center [450, 440] width 223 height 729
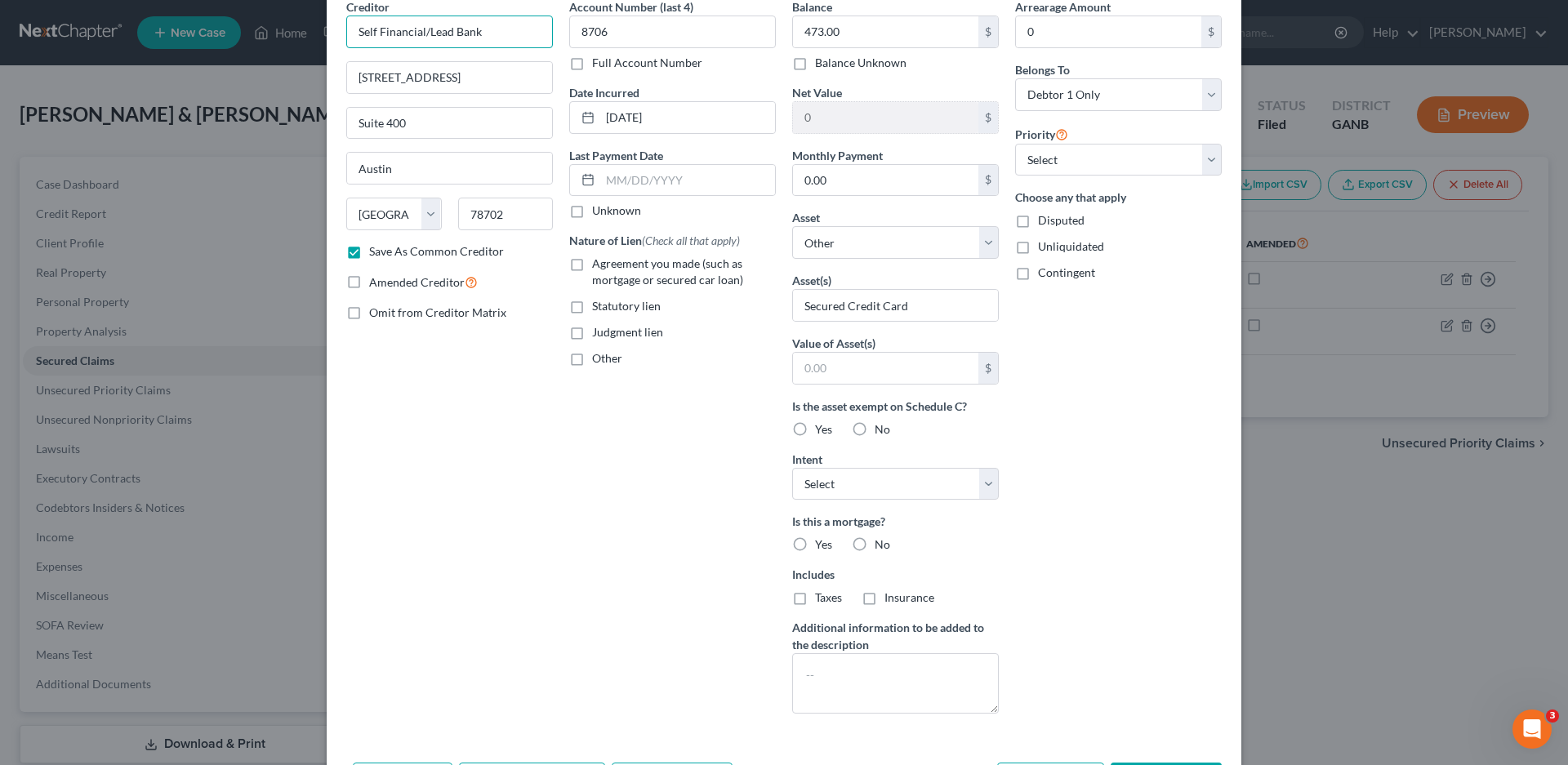
scroll to position [188, 0]
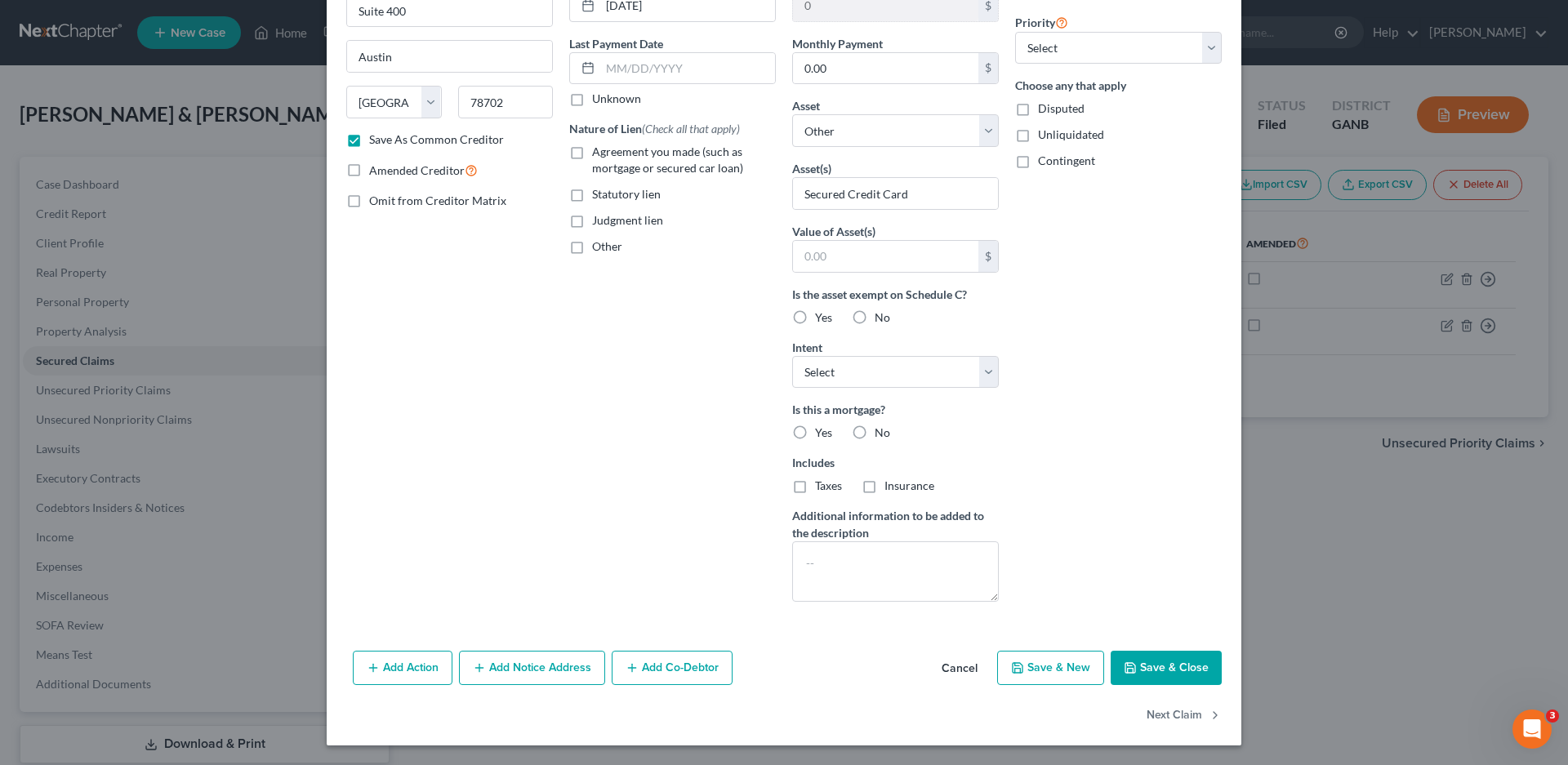
click at [1154, 663] on button "Save & Close" at bounding box center [1166, 668] width 111 height 34
checkbox input "false"
select select
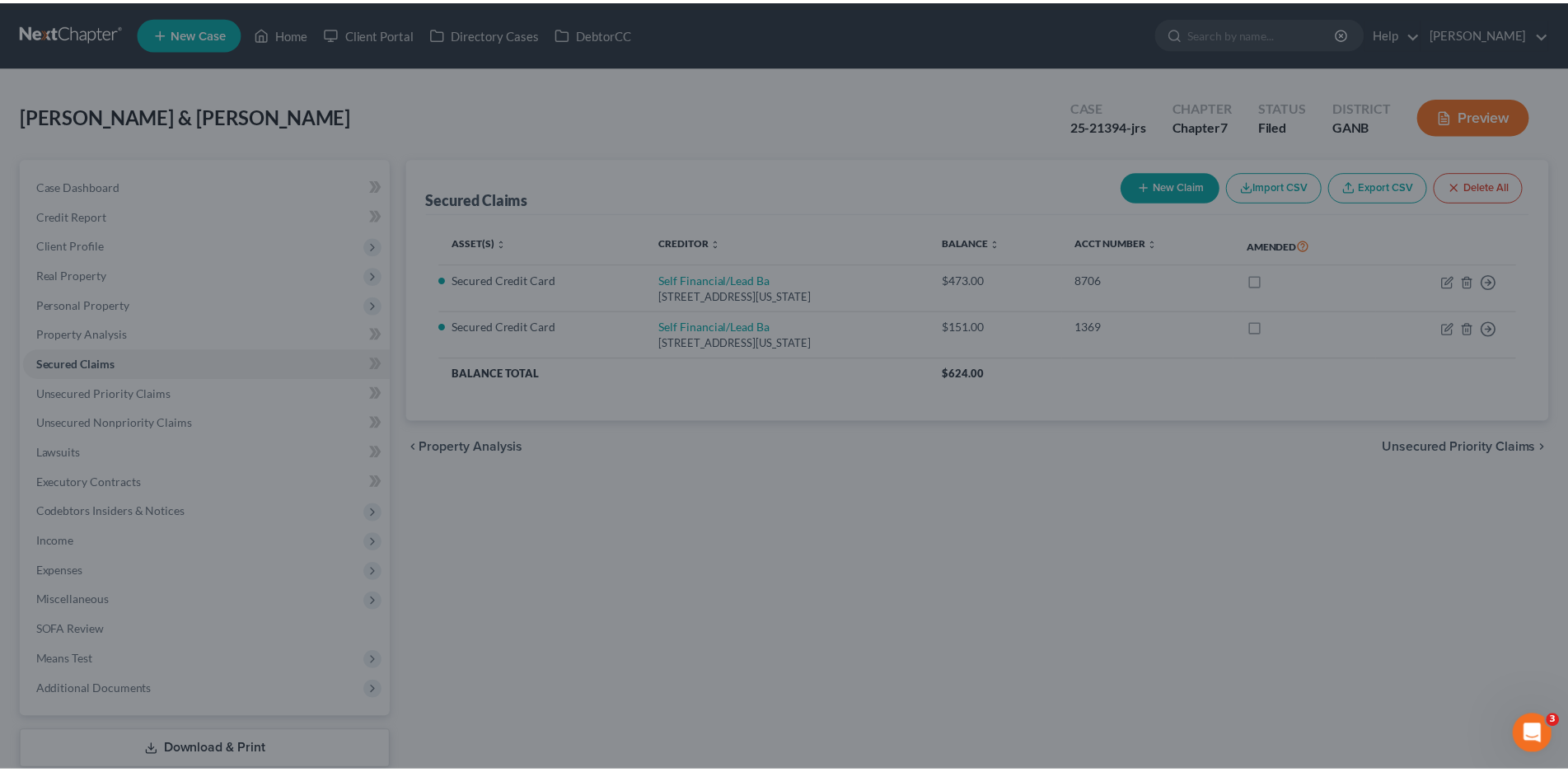
scroll to position [10, 0]
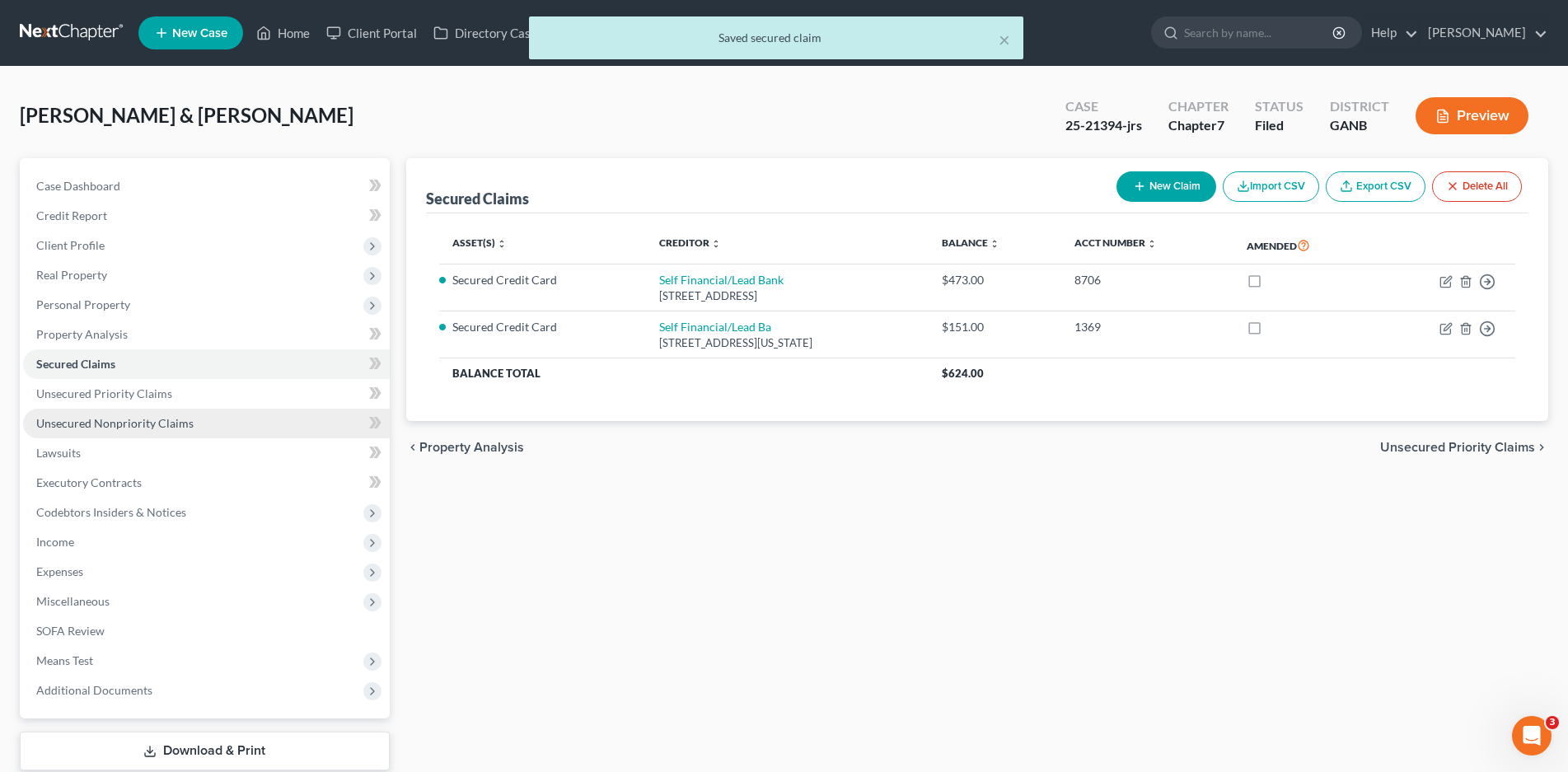
click at [101, 421] on span "Unsecured Nonpriority Claims" at bounding box center [115, 423] width 157 height 14
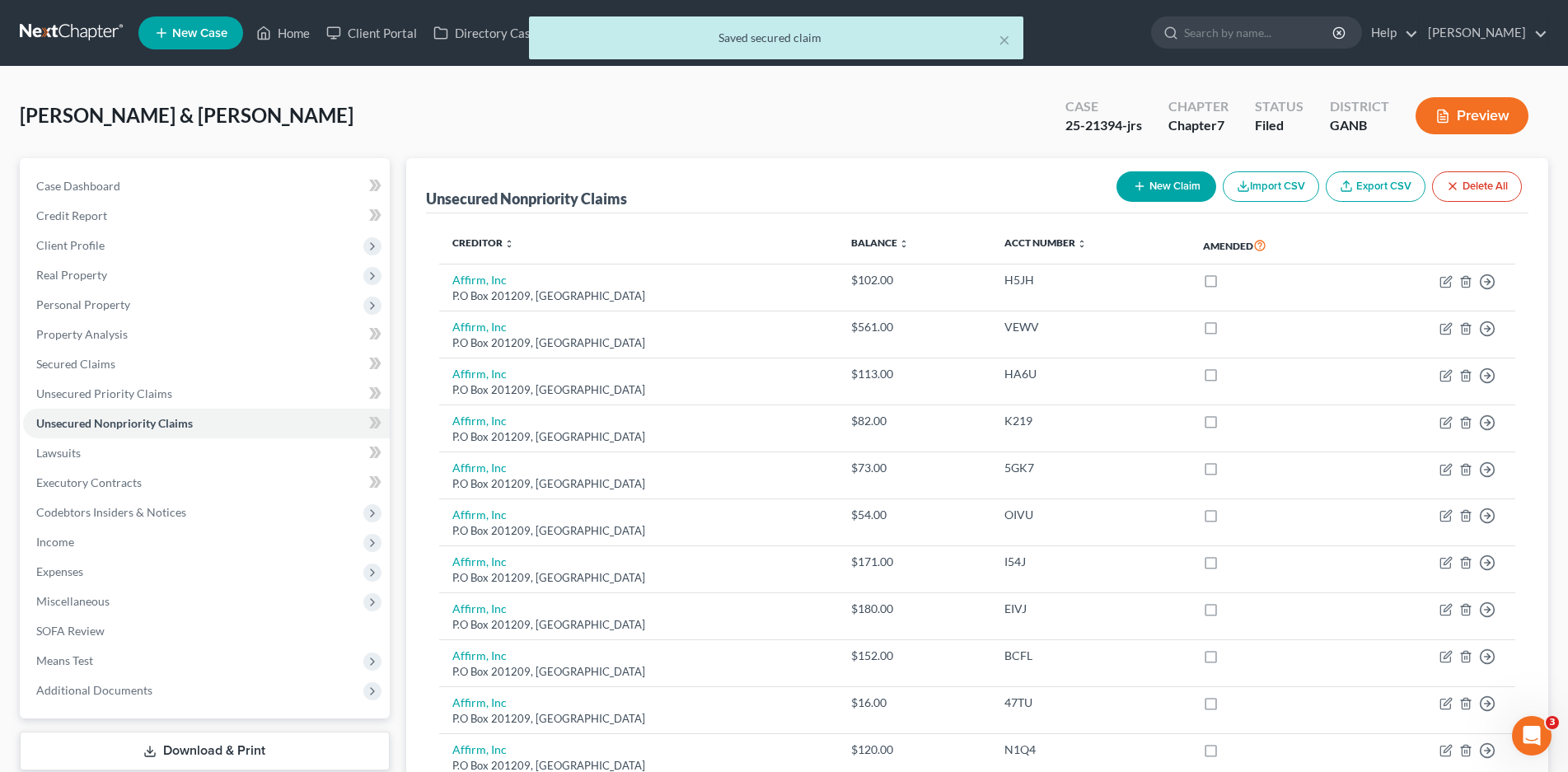
click at [1168, 182] on button "New Claim" at bounding box center [1166, 186] width 100 height 31
select select "2"
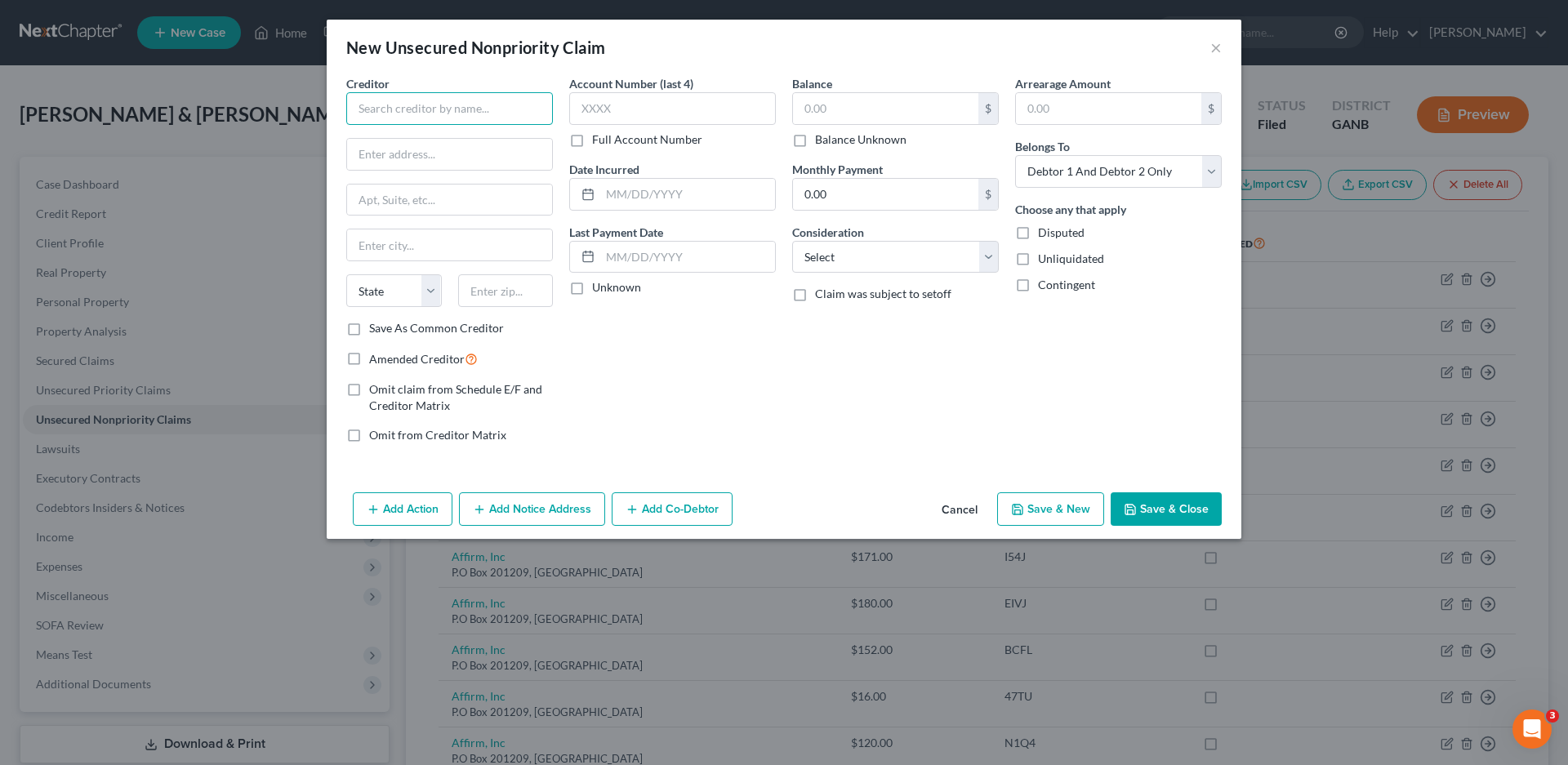
click at [371, 107] on input "text" at bounding box center [449, 108] width 207 height 32
paste input "Self Financial/Lead Bank"
click at [424, 159] on div "[STREET_ADDRESS]" at bounding box center [444, 152] width 170 height 14
type input "Self Financial/Lead Bank"
type input "[STREET_ADDRESS]"
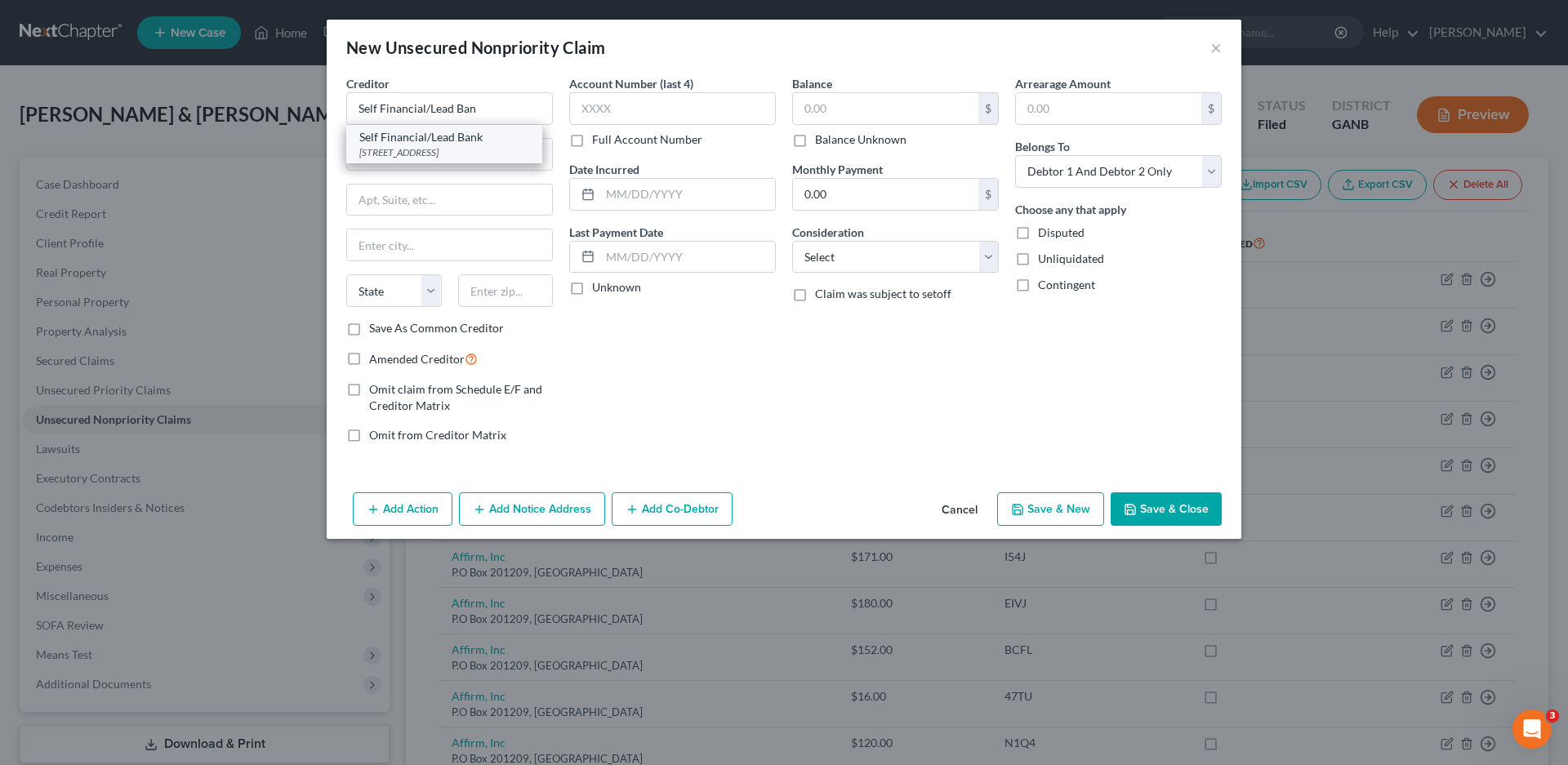
type input "Suite 400"
type input "Austin"
select select "45"
type input "78702"
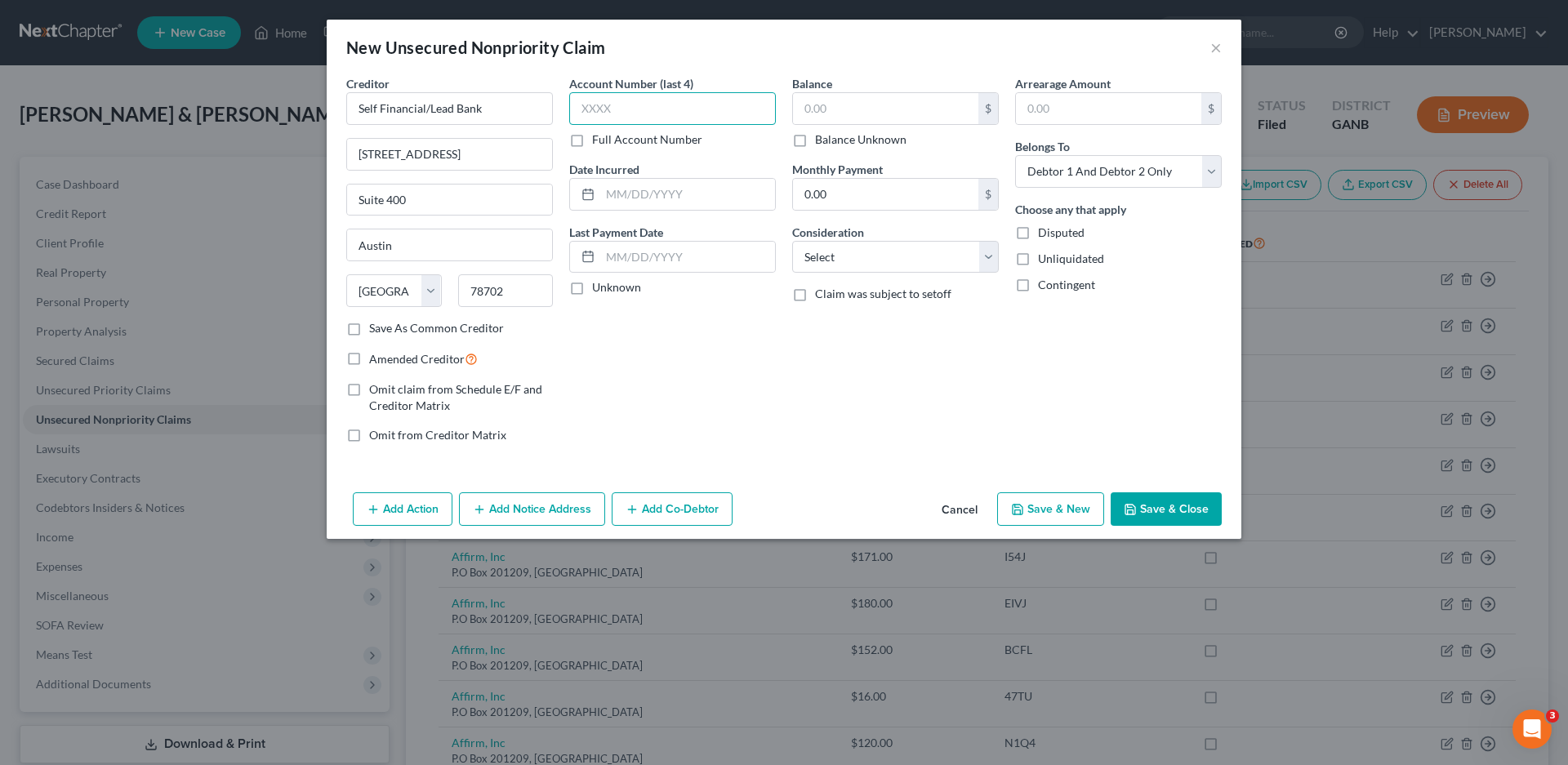
click at [638, 111] on input "text" at bounding box center [672, 108] width 207 height 32
type input "8706"
type input "[DATE]"
click at [593, 287] on label "Unknown" at bounding box center [617, 287] width 49 height 17
click at [599, 287] on input "Unknown" at bounding box center [604, 284] width 10 height 10
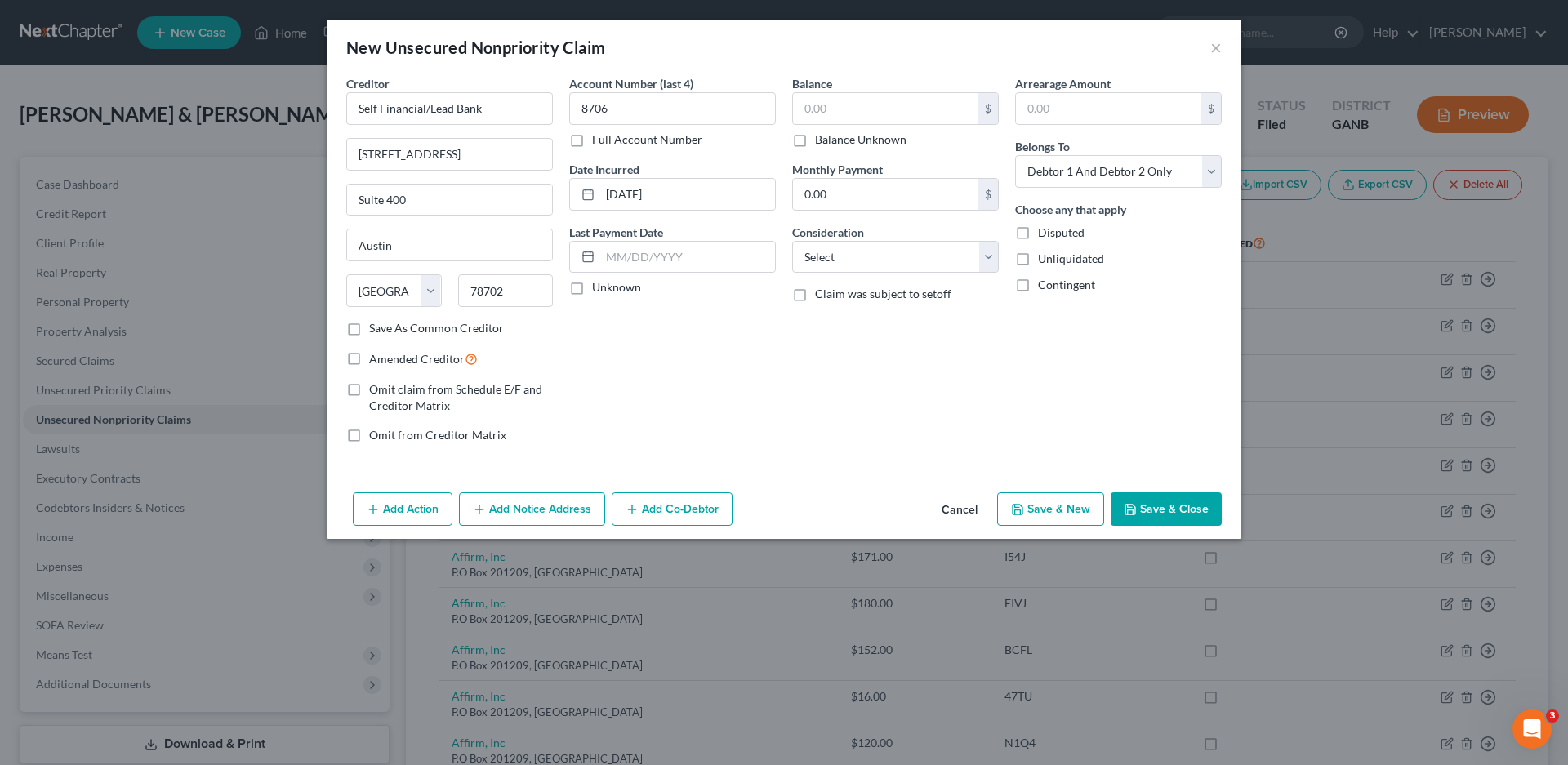
checkbox input "true"
click at [848, 114] on input "text" at bounding box center [886, 108] width 185 height 31
type input "473.00"
select select "2"
click at [1067, 511] on button "Save & New" at bounding box center [1050, 509] width 107 height 34
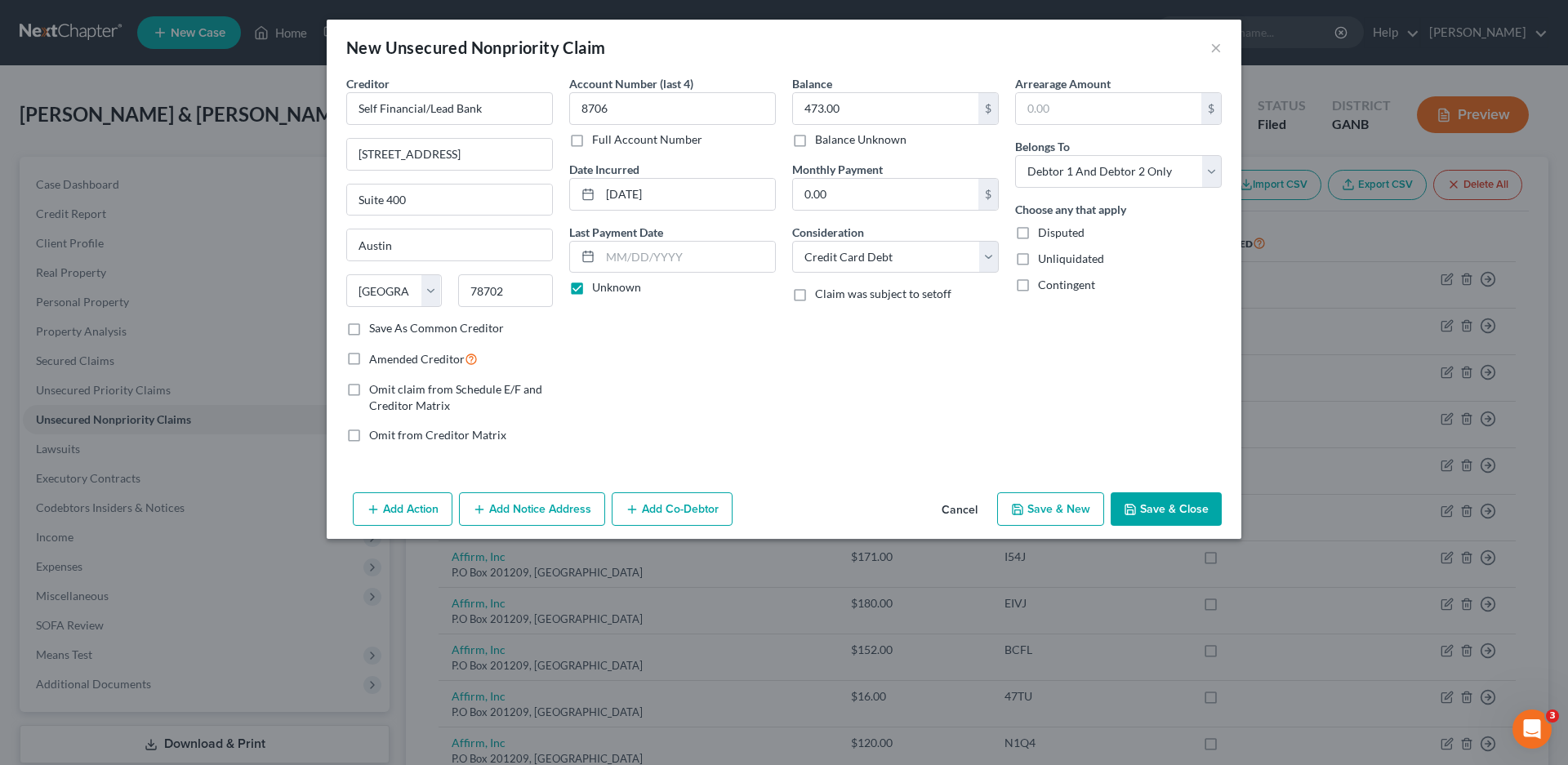
select select "2"
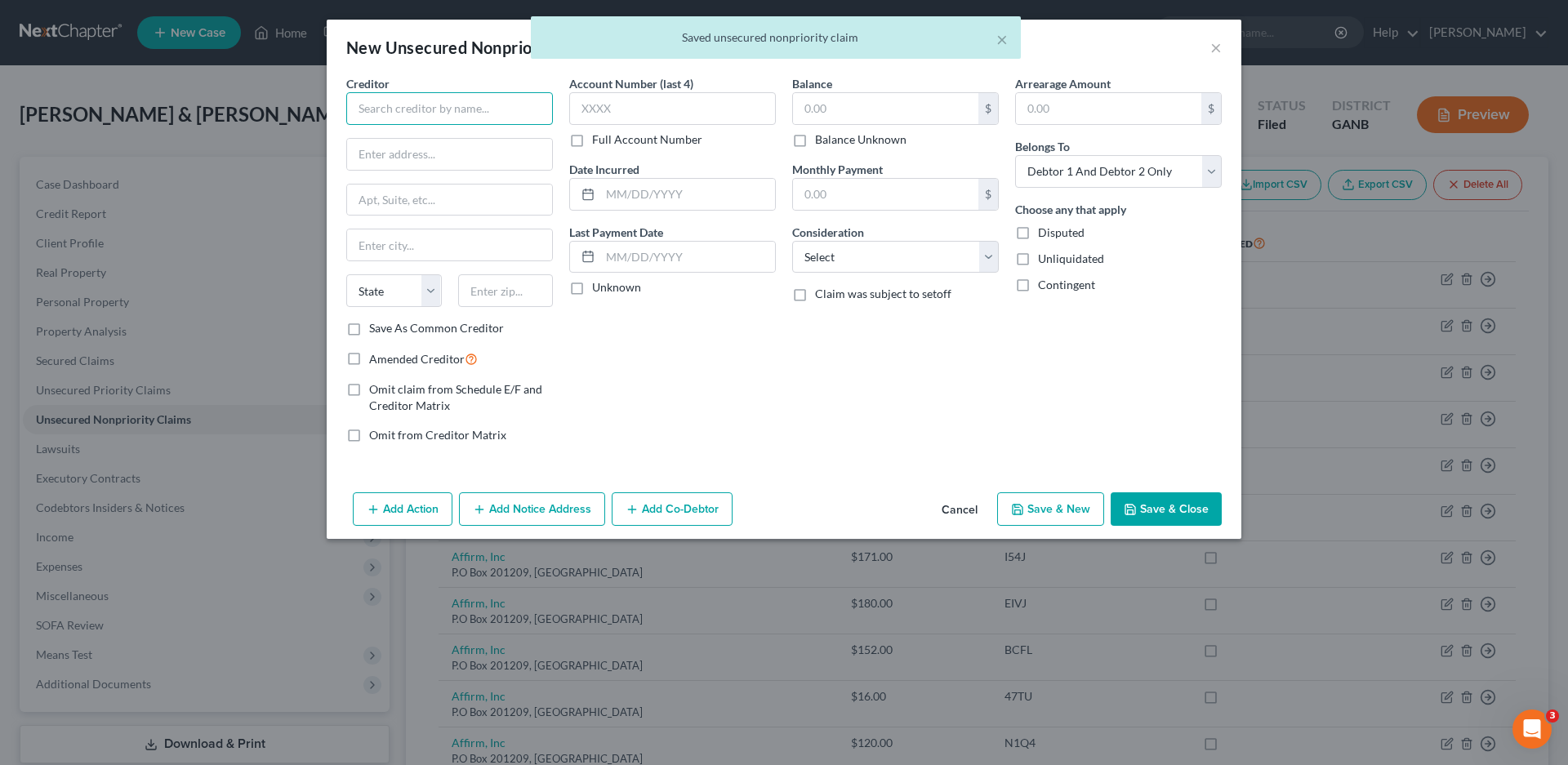
click at [393, 108] on input "text" at bounding box center [449, 108] width 207 height 32
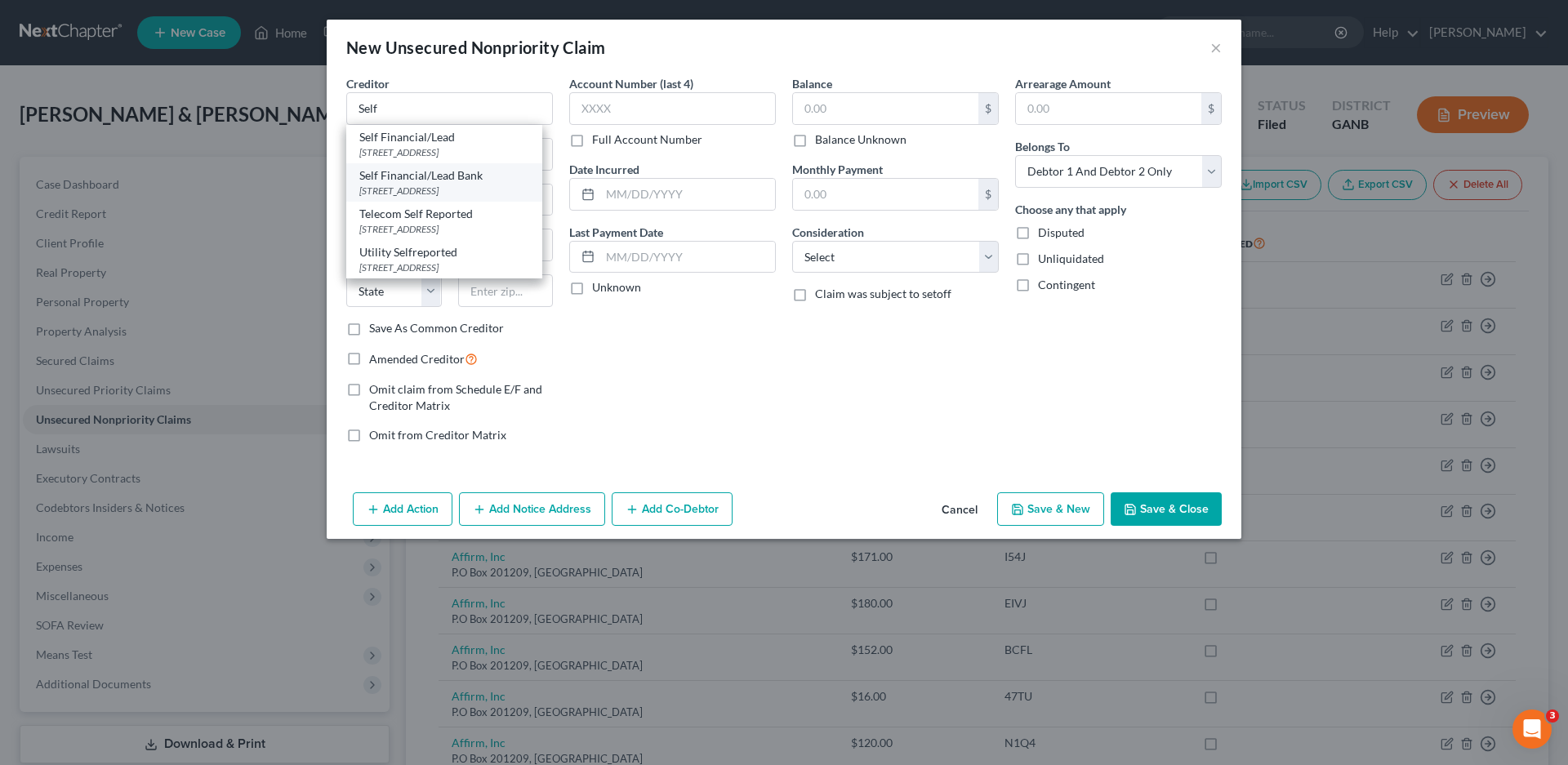
click at [412, 198] on div "[STREET_ADDRESS]" at bounding box center [444, 190] width 170 height 14
type input "Self Financial/Lead Bank"
type input "[STREET_ADDRESS]"
type input "Suite 400"
type input "Austin"
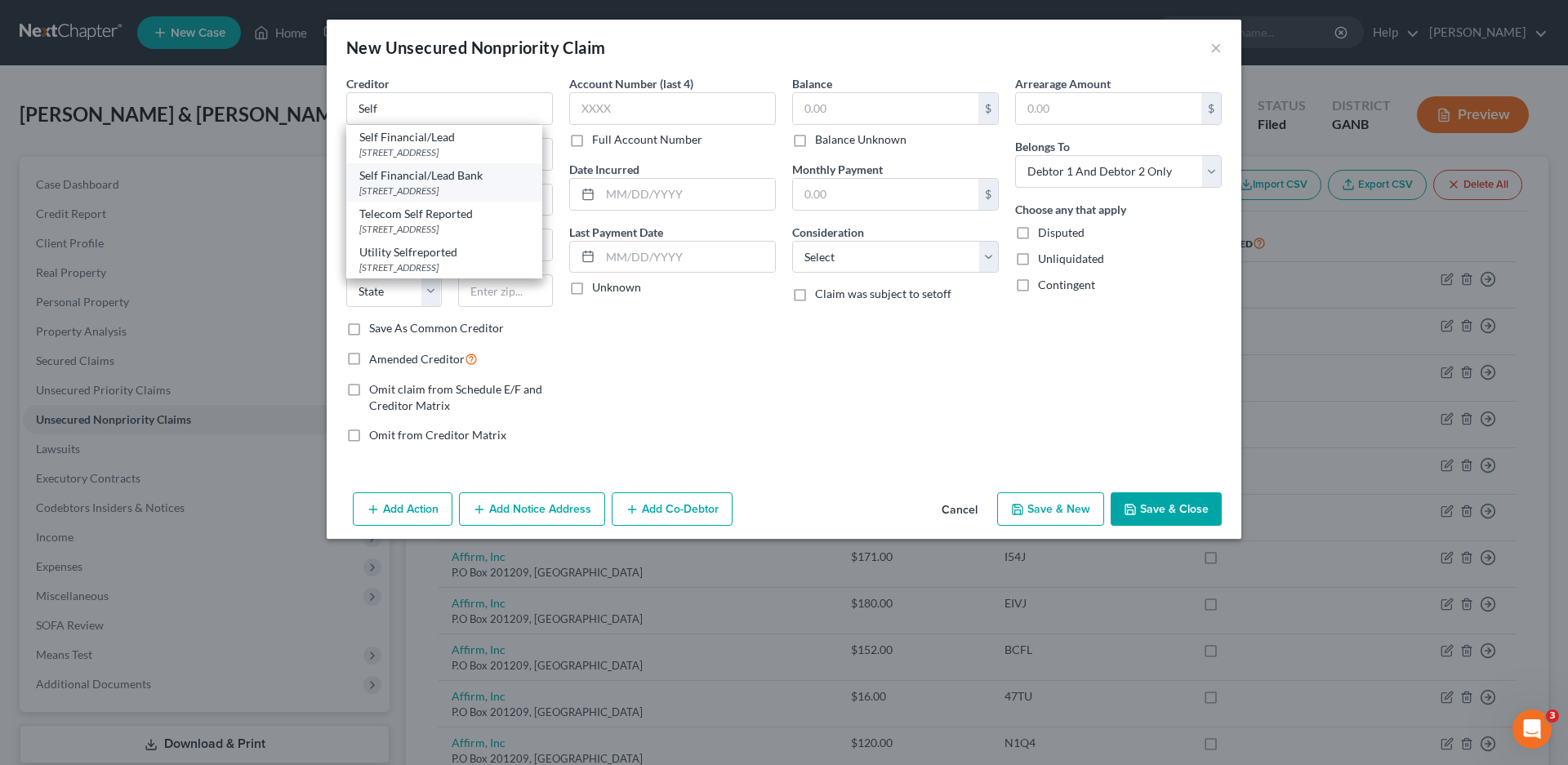
select select "45"
type input "78702"
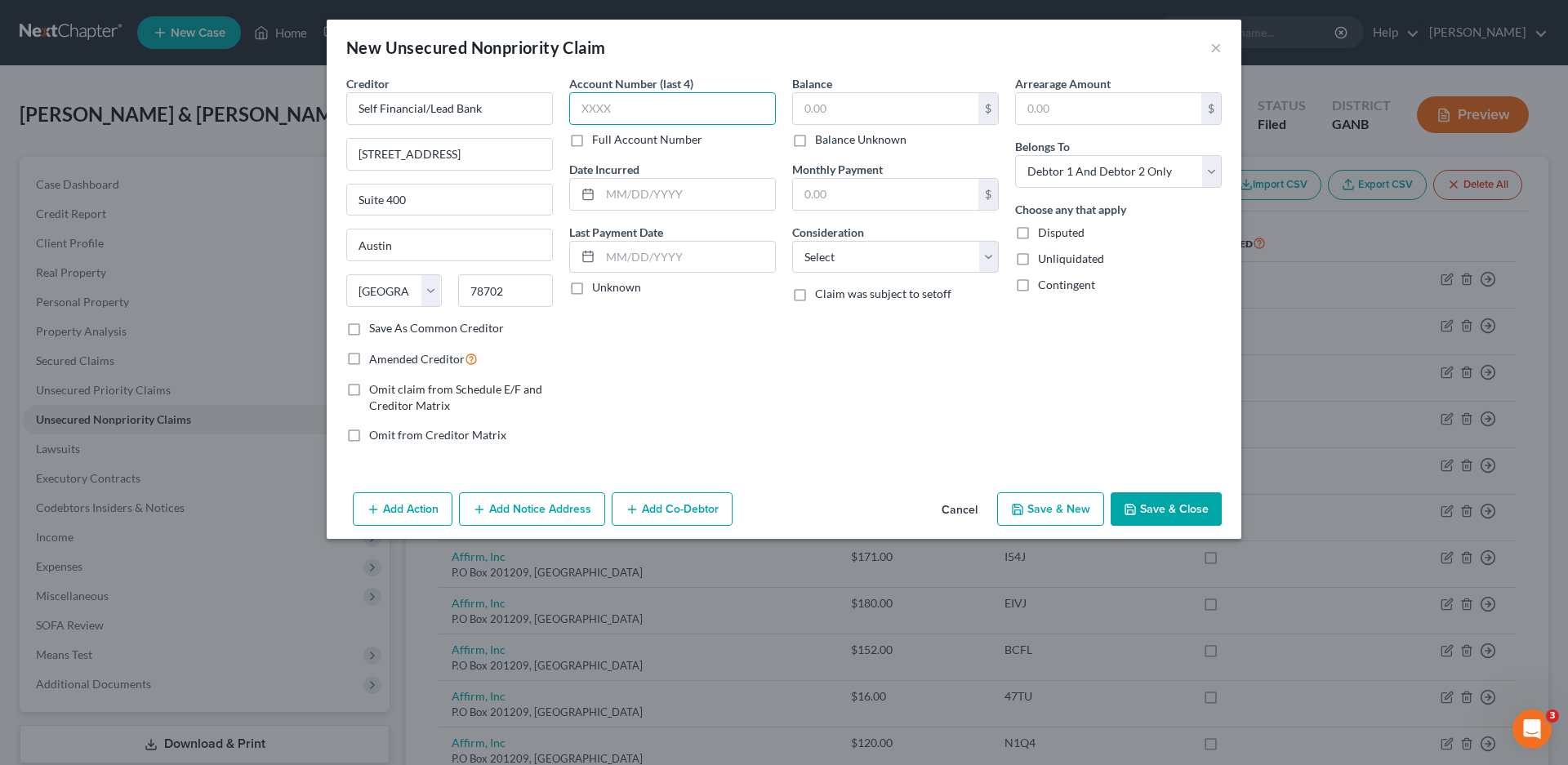
click at [622, 112] on input "text" at bounding box center [672, 108] width 207 height 32
type input "1"
type input "1369"
type input "[DATE]"
click at [593, 294] on label "Unknown" at bounding box center [617, 287] width 49 height 17
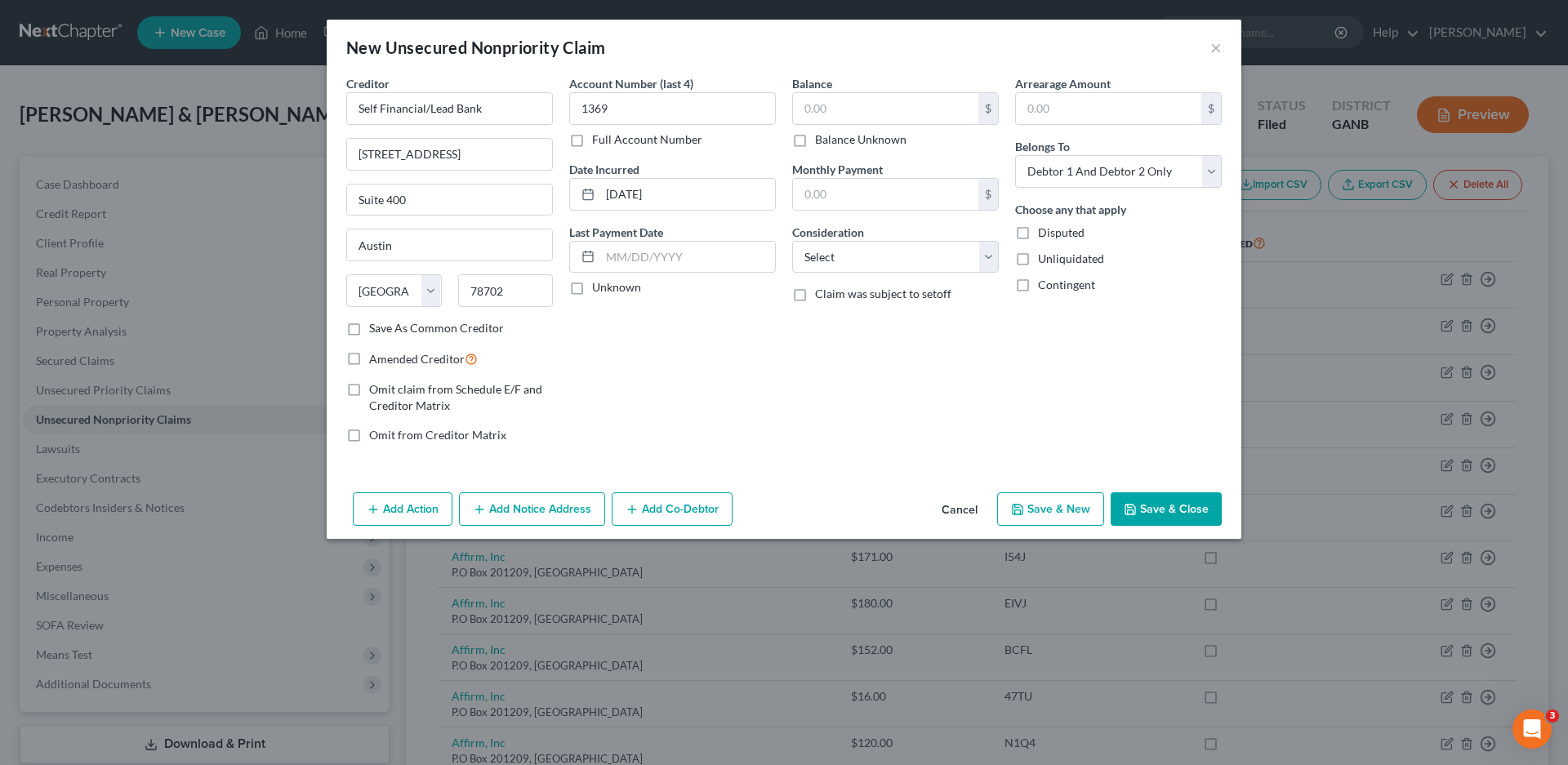
click at [599, 290] on input "Unknown" at bounding box center [604, 284] width 10 height 10
checkbox input "true"
click at [808, 112] on input "text" at bounding box center [886, 108] width 185 height 31
type input "151.00"
select select "2"
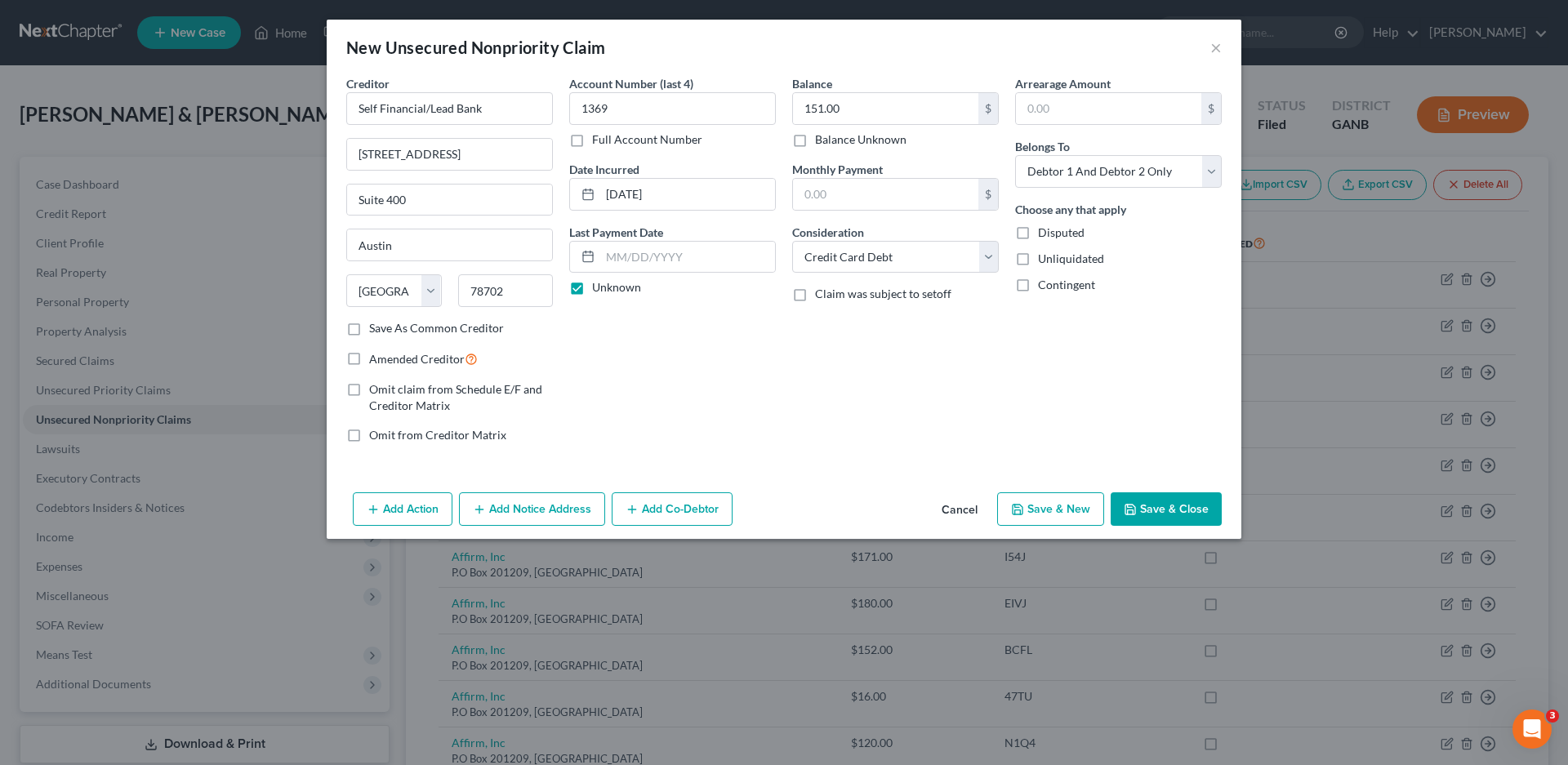
click at [1146, 510] on button "Save & Close" at bounding box center [1166, 509] width 111 height 34
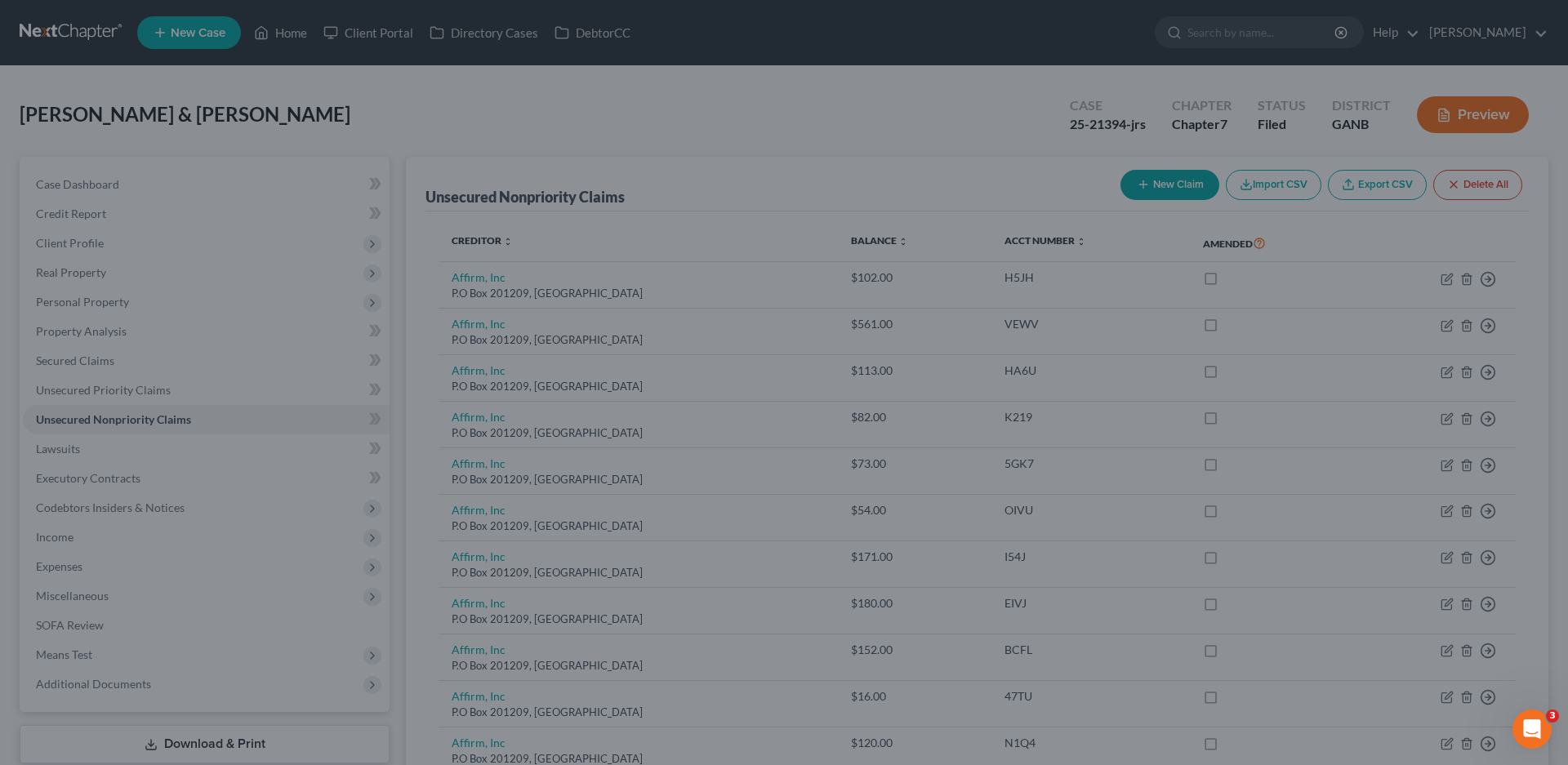
type input "0.00"
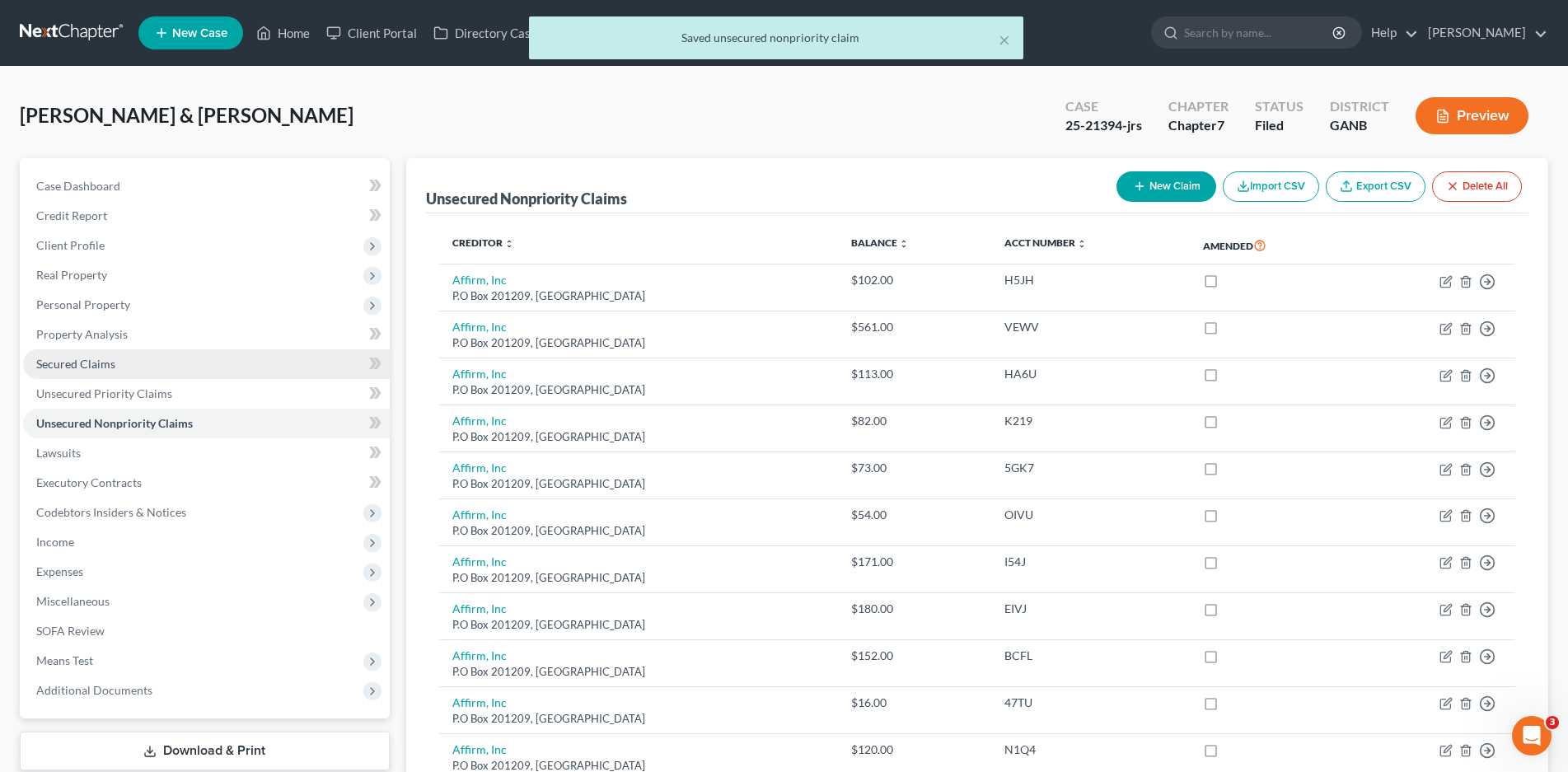
click at [81, 359] on span "Secured Claims" at bounding box center [76, 363] width 80 height 14
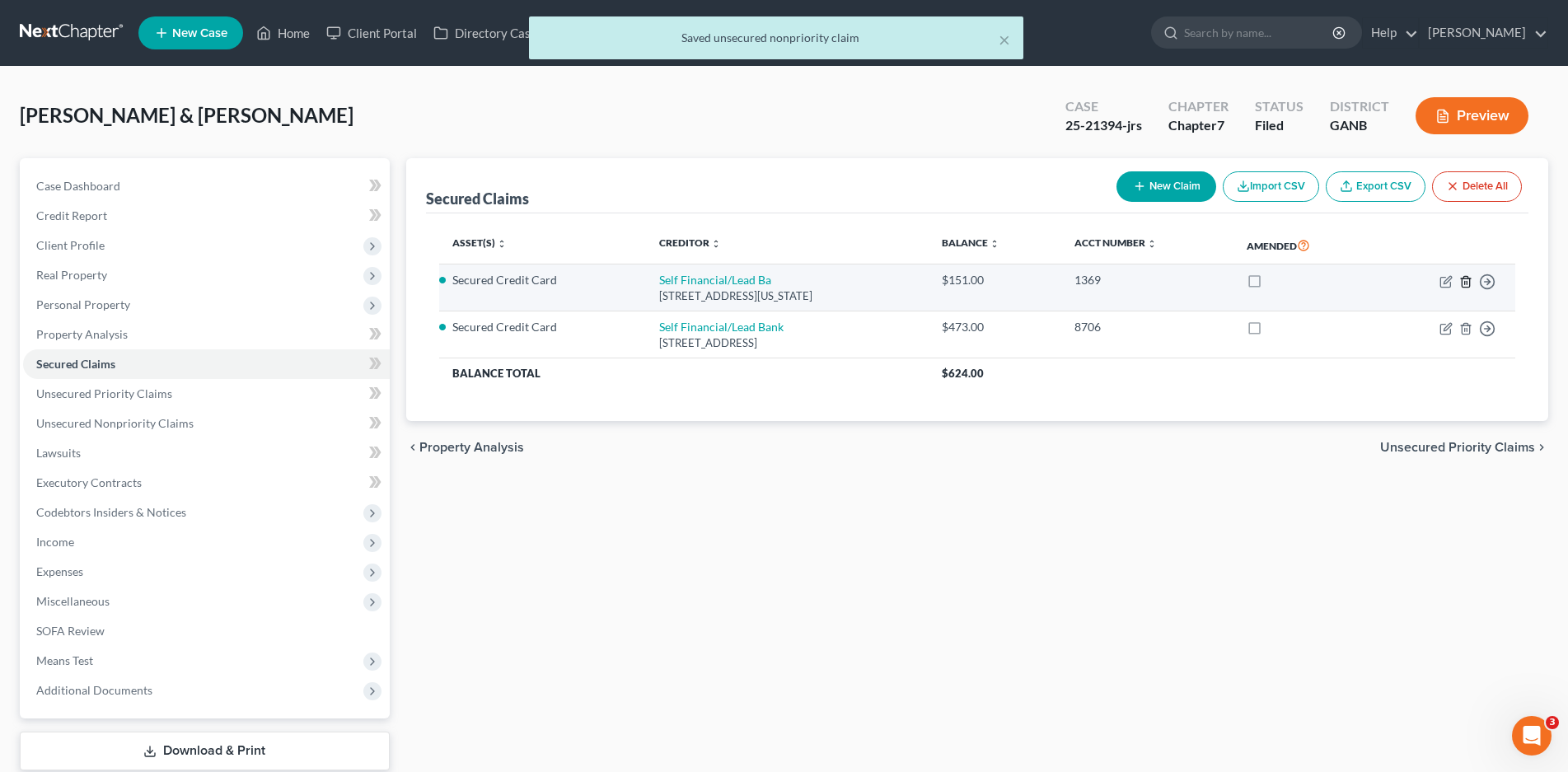
click at [1468, 285] on icon "button" at bounding box center [1466, 282] width 13 height 13
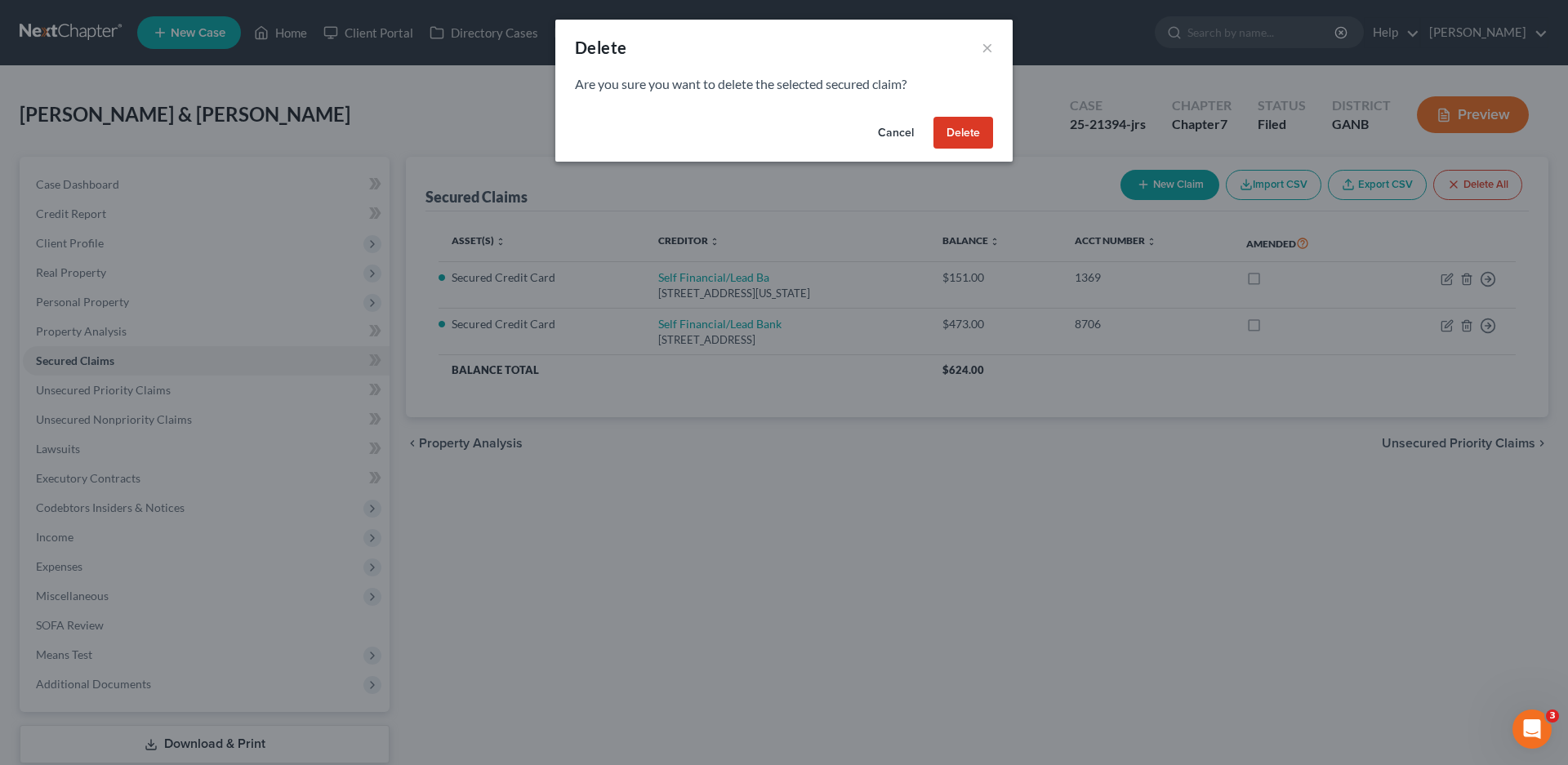
drag, startPoint x: 959, startPoint y: 136, endPoint x: 986, endPoint y: 154, distance: 32.4
click at [960, 137] on button "Delete" at bounding box center [963, 133] width 59 height 32
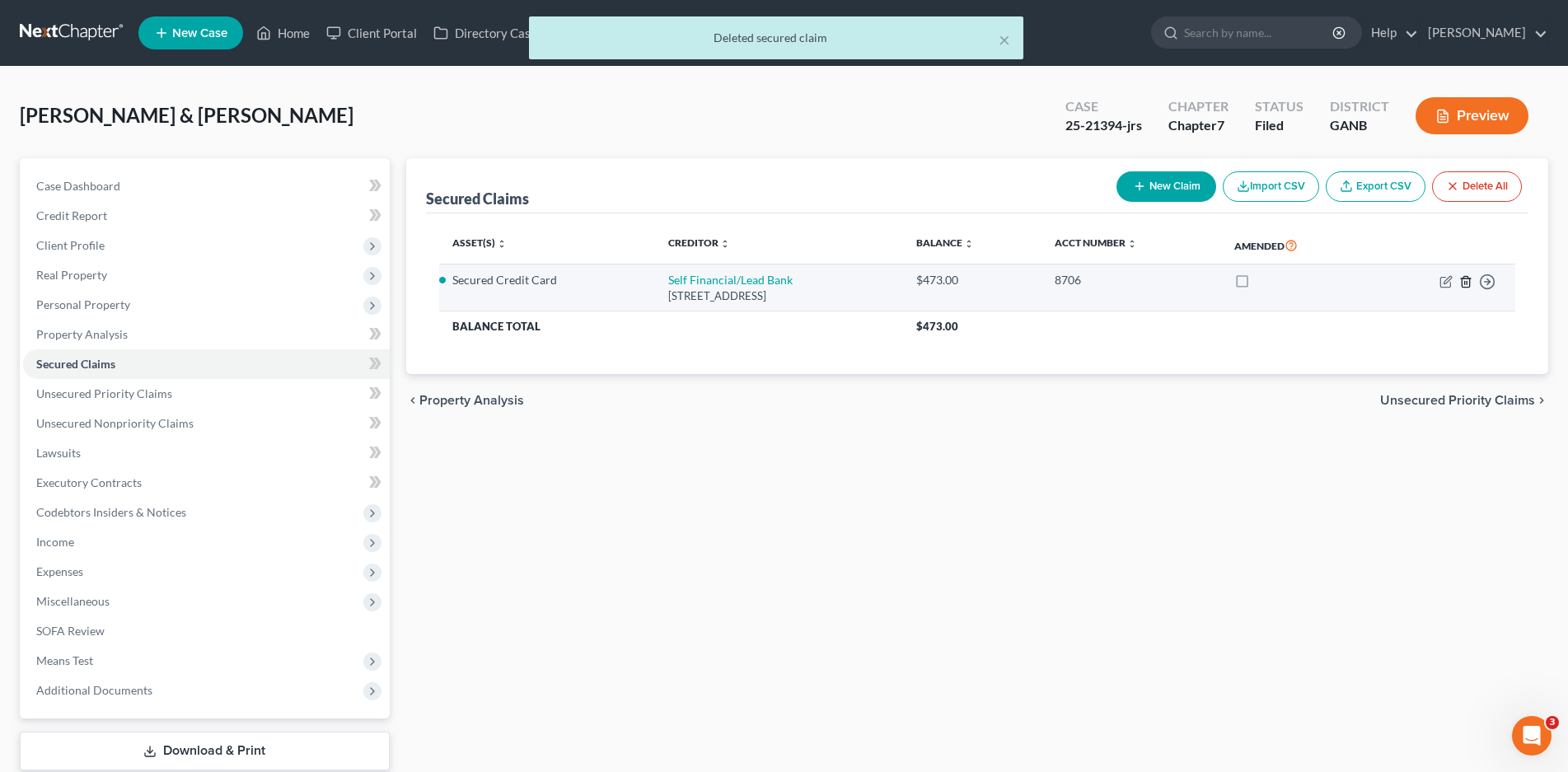
click at [1467, 284] on line "button" at bounding box center [1467, 283] width 0 height 4
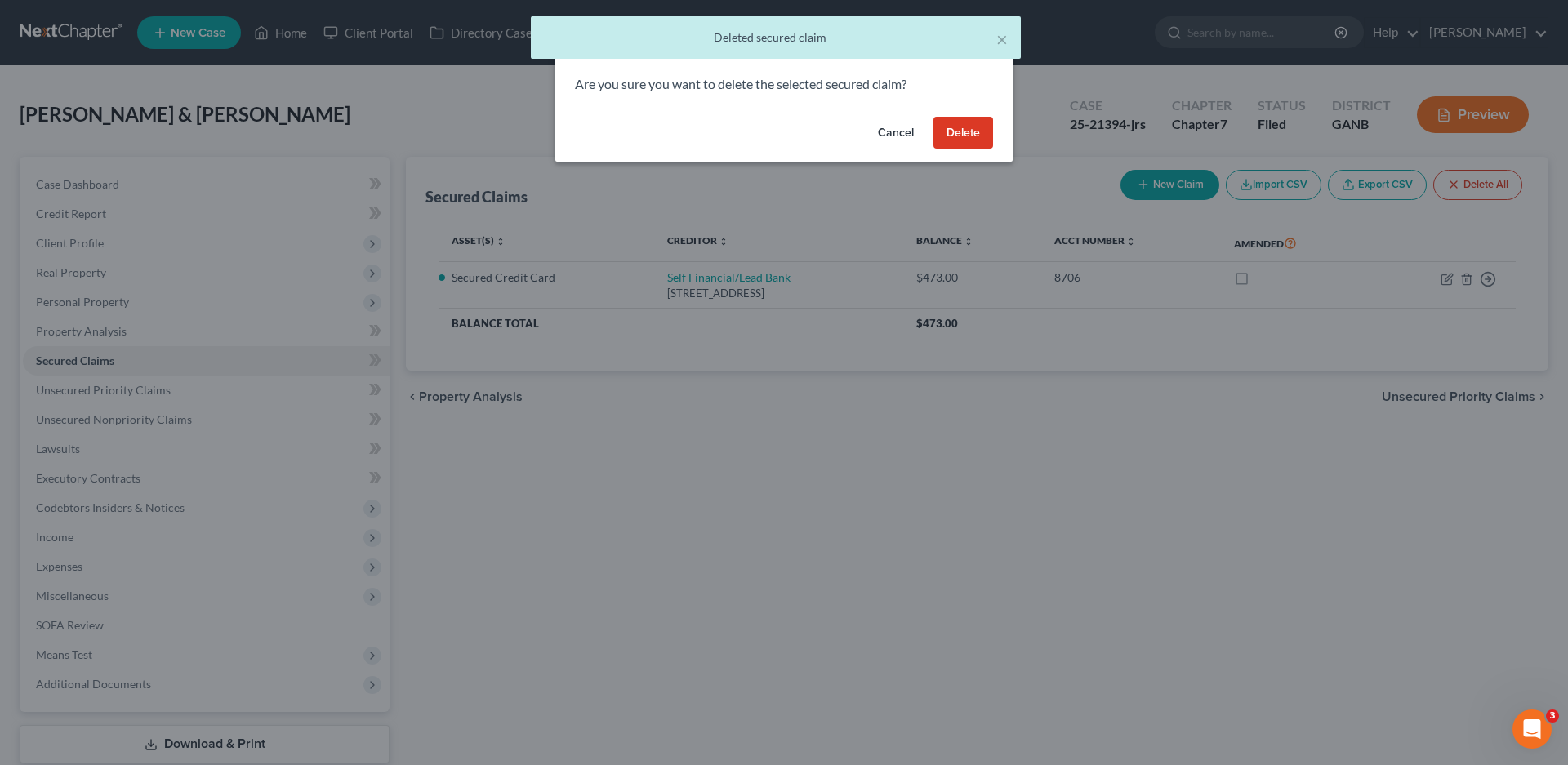
click at [954, 127] on button "Delete" at bounding box center [963, 133] width 59 height 32
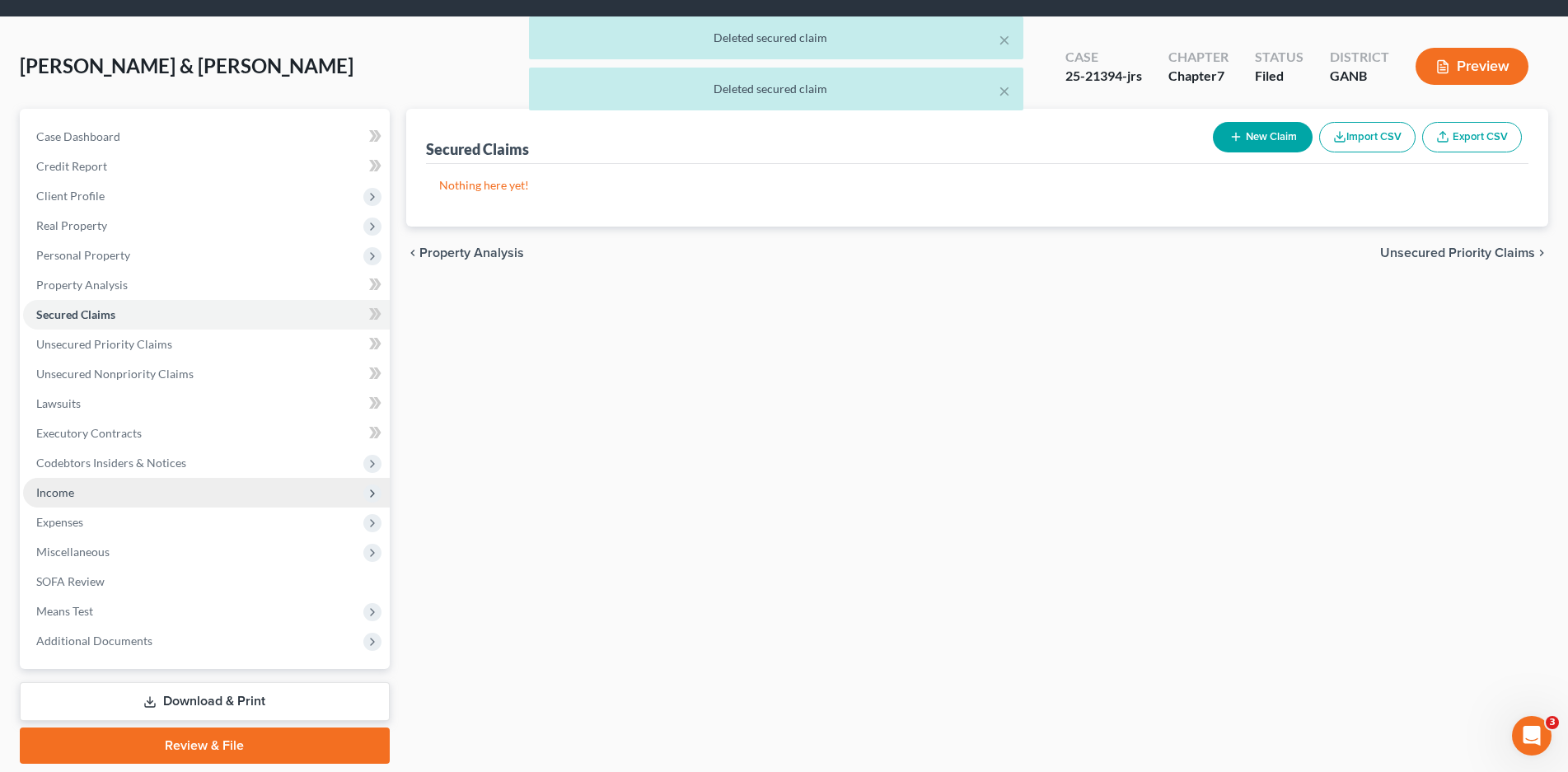
scroll to position [104, 0]
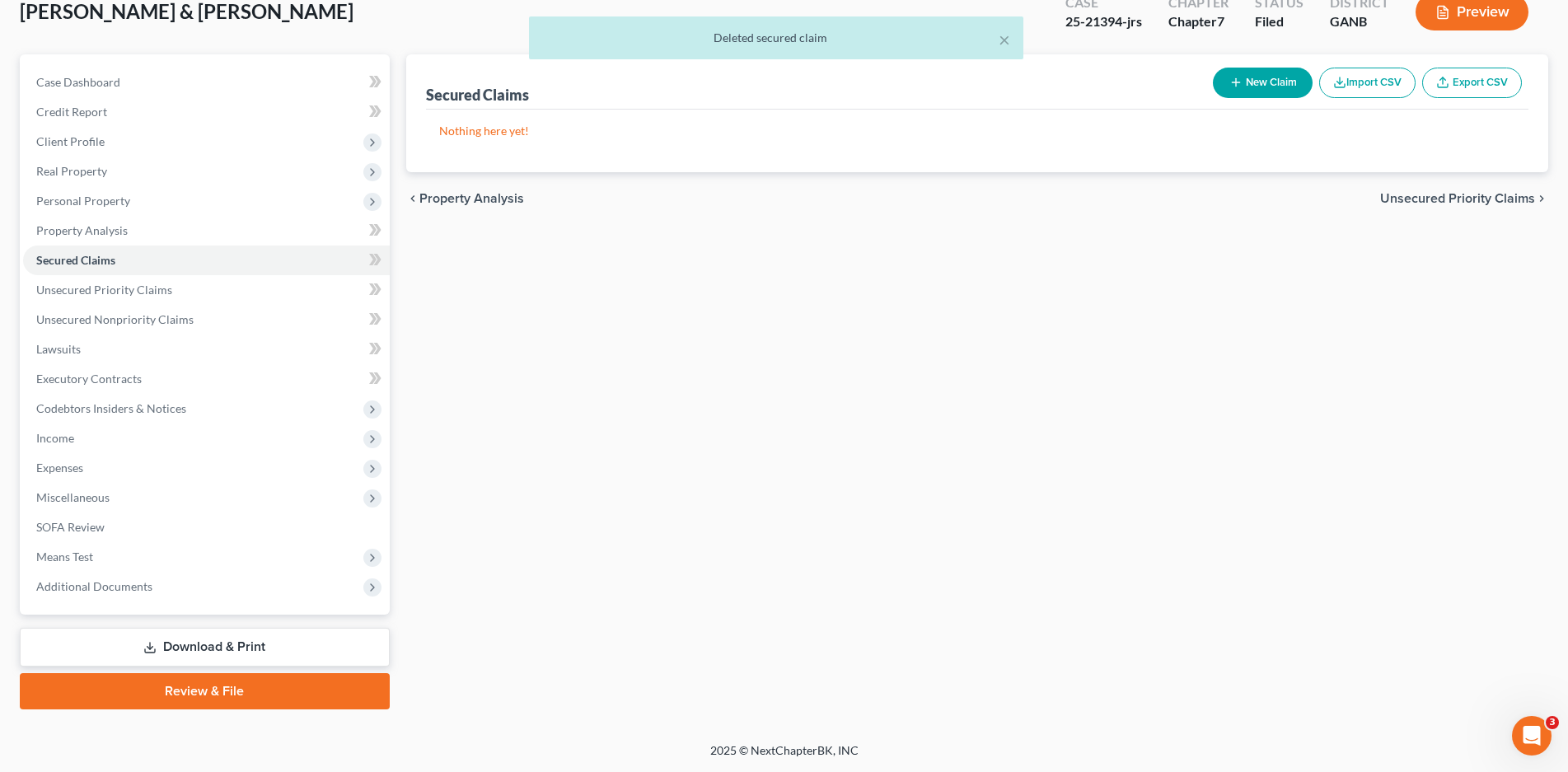
click at [246, 648] on link "Download & Print" at bounding box center [204, 647] width 370 height 38
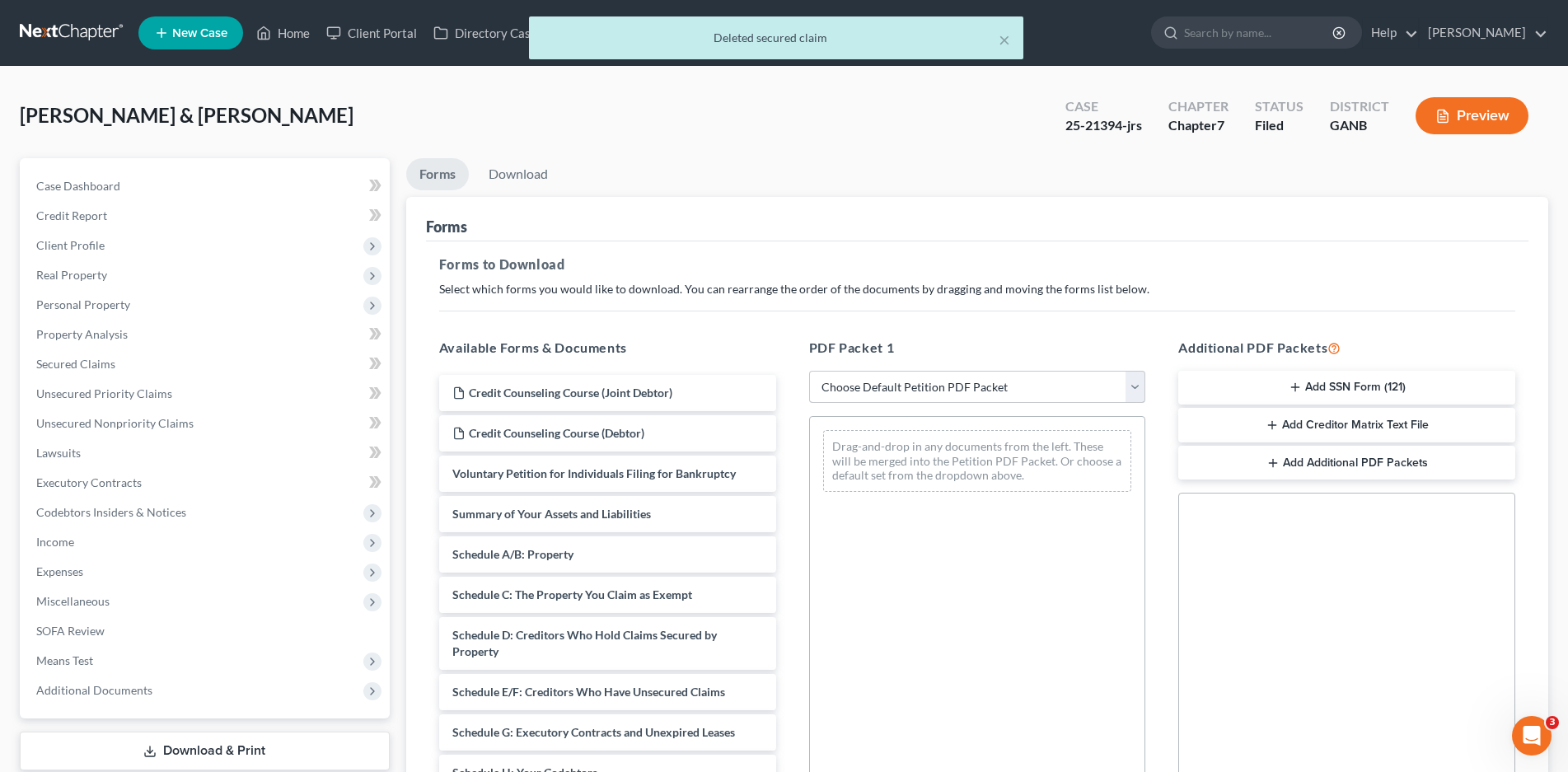
drag, startPoint x: 866, startPoint y: 384, endPoint x: 863, endPoint y: 400, distance: 16.3
click at [865, 386] on select "Choose Default Petition PDF Packet Complete Bankruptcy Petition (all forms and …" at bounding box center [978, 386] width 337 height 33
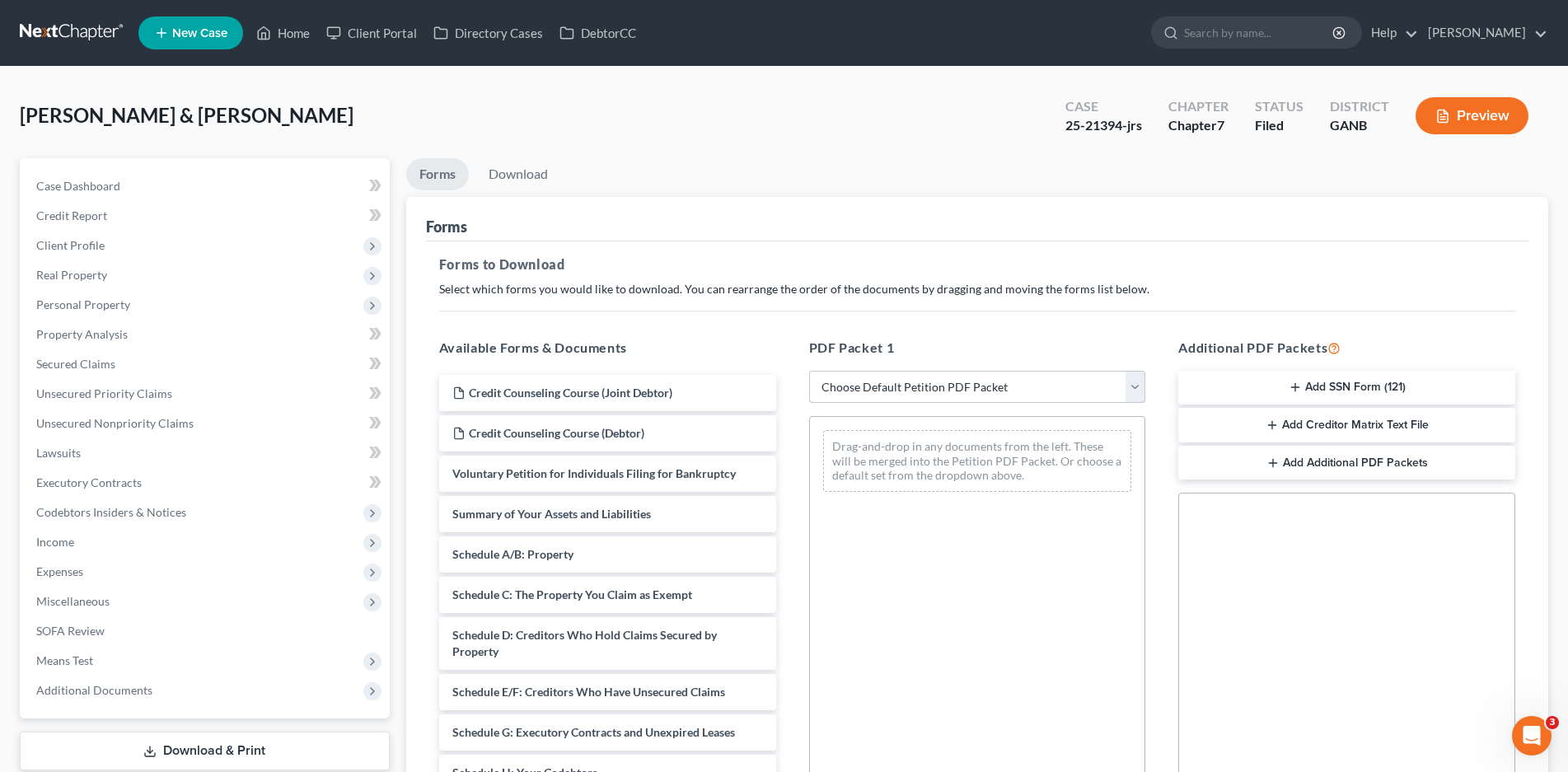
select select "0"
click at [809, 371] on select "Choose Default Petition PDF Packet Complete Bankruptcy Petition (all forms and …" at bounding box center [978, 386] width 337 height 33
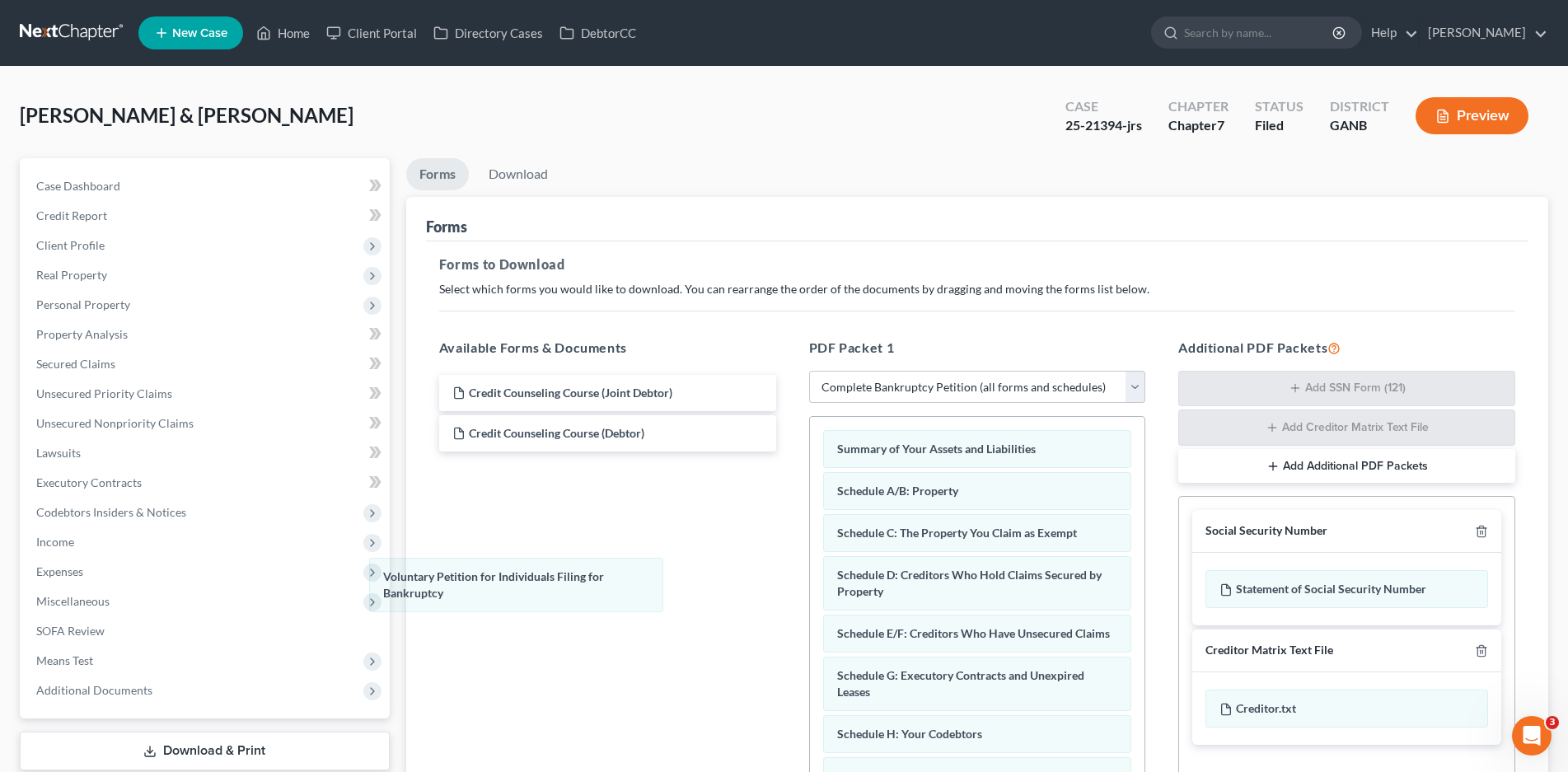
drag, startPoint x: 936, startPoint y: 453, endPoint x: 488, endPoint y: 573, distance: 463.8
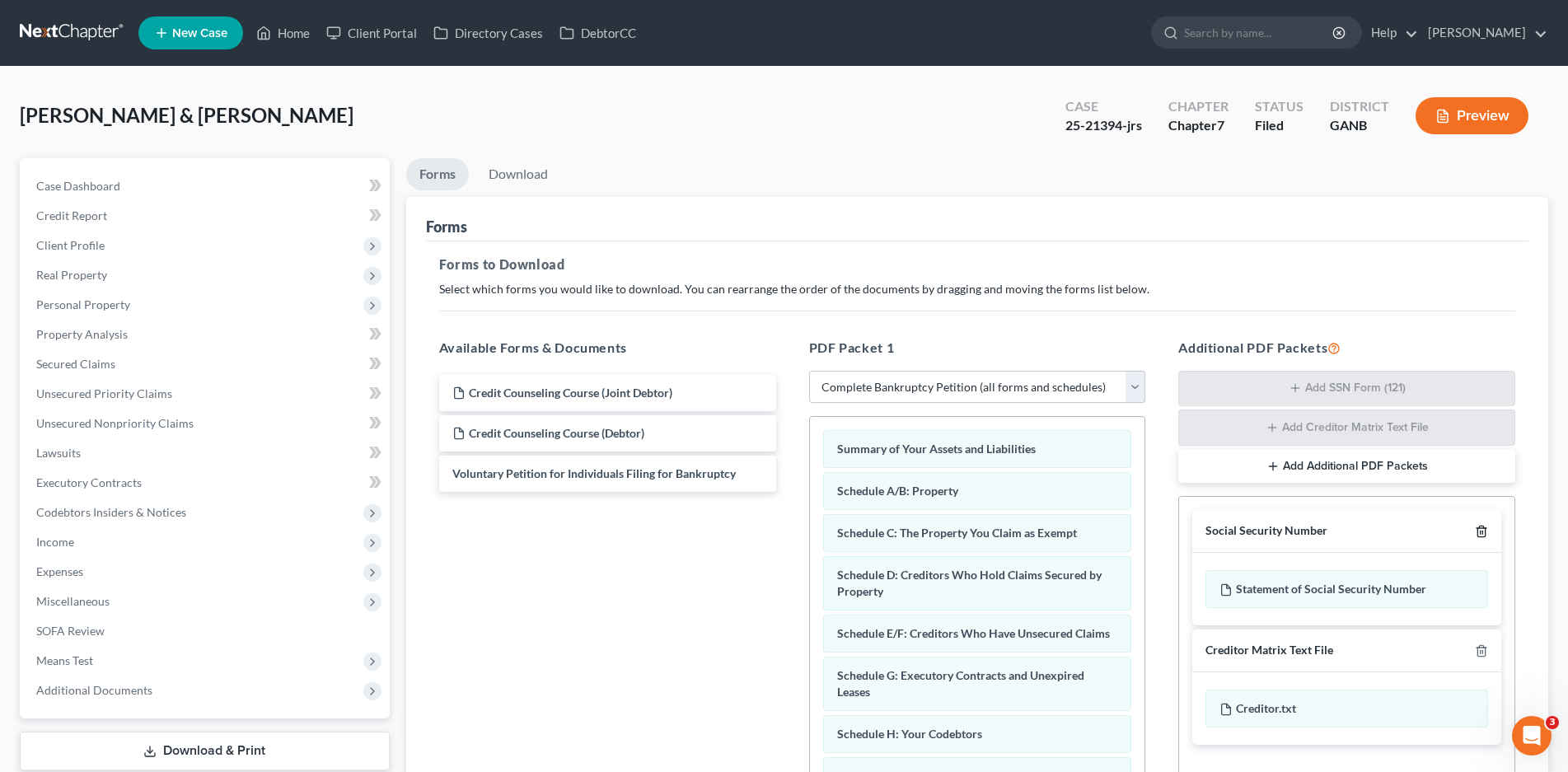
click at [1479, 533] on icon "button" at bounding box center [1482, 532] width 13 height 13
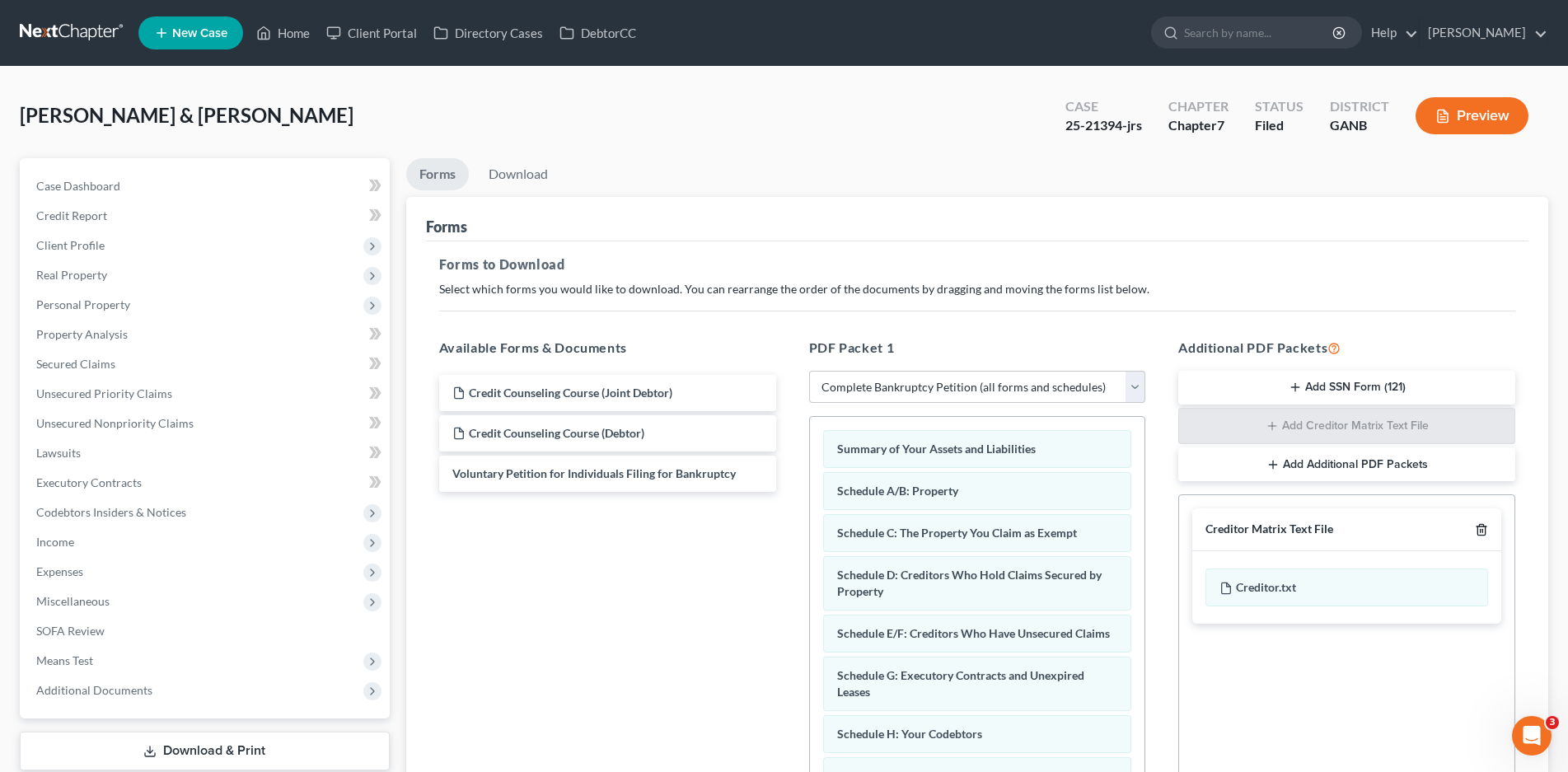
click at [1477, 526] on icon "button" at bounding box center [1482, 530] width 13 height 13
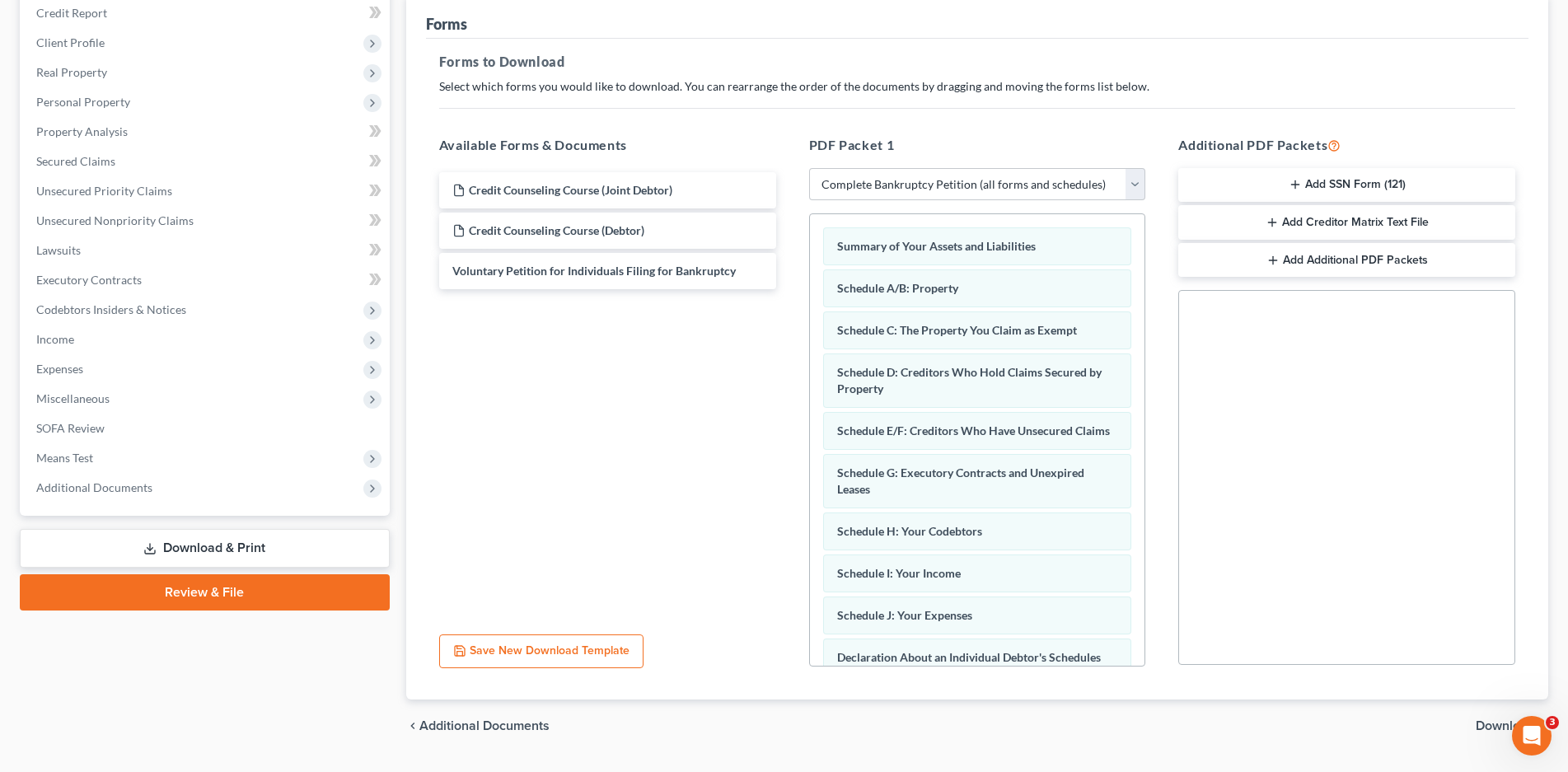
scroll to position [245, 0]
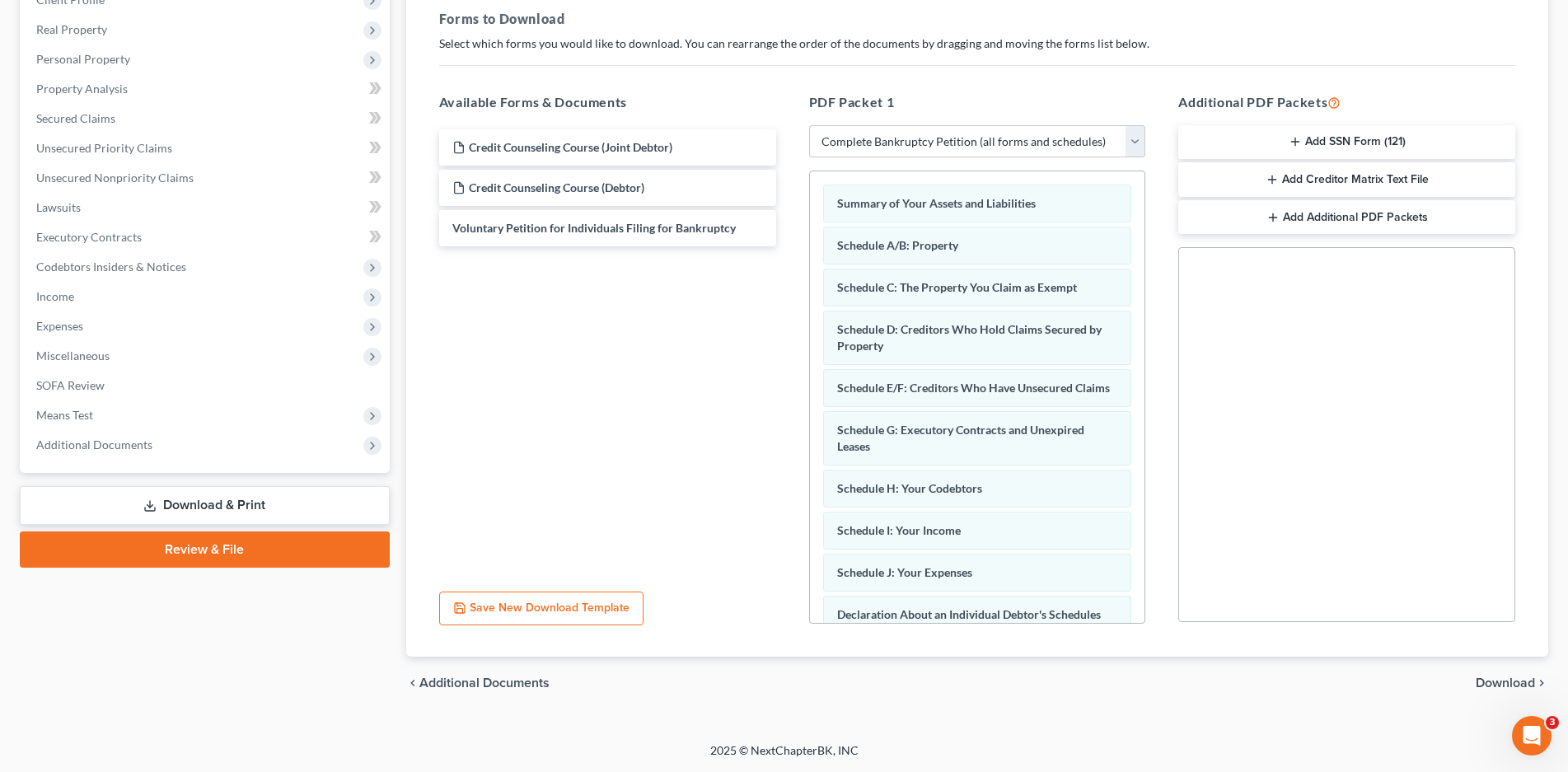
click at [1503, 679] on span "Download" at bounding box center [1505, 683] width 59 height 13
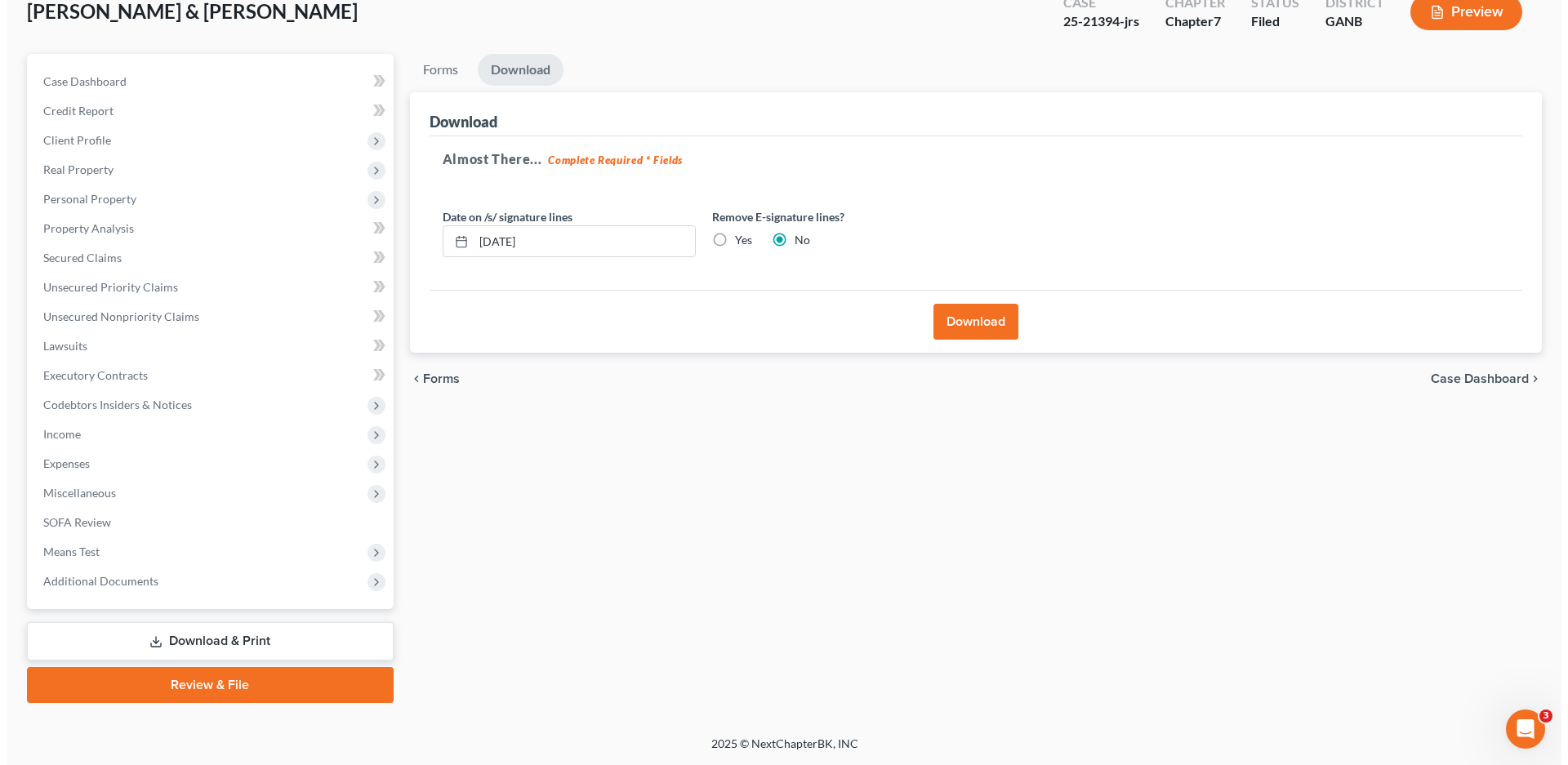
scroll to position [103, 0]
click at [962, 329] on button "Download" at bounding box center [969, 322] width 85 height 36
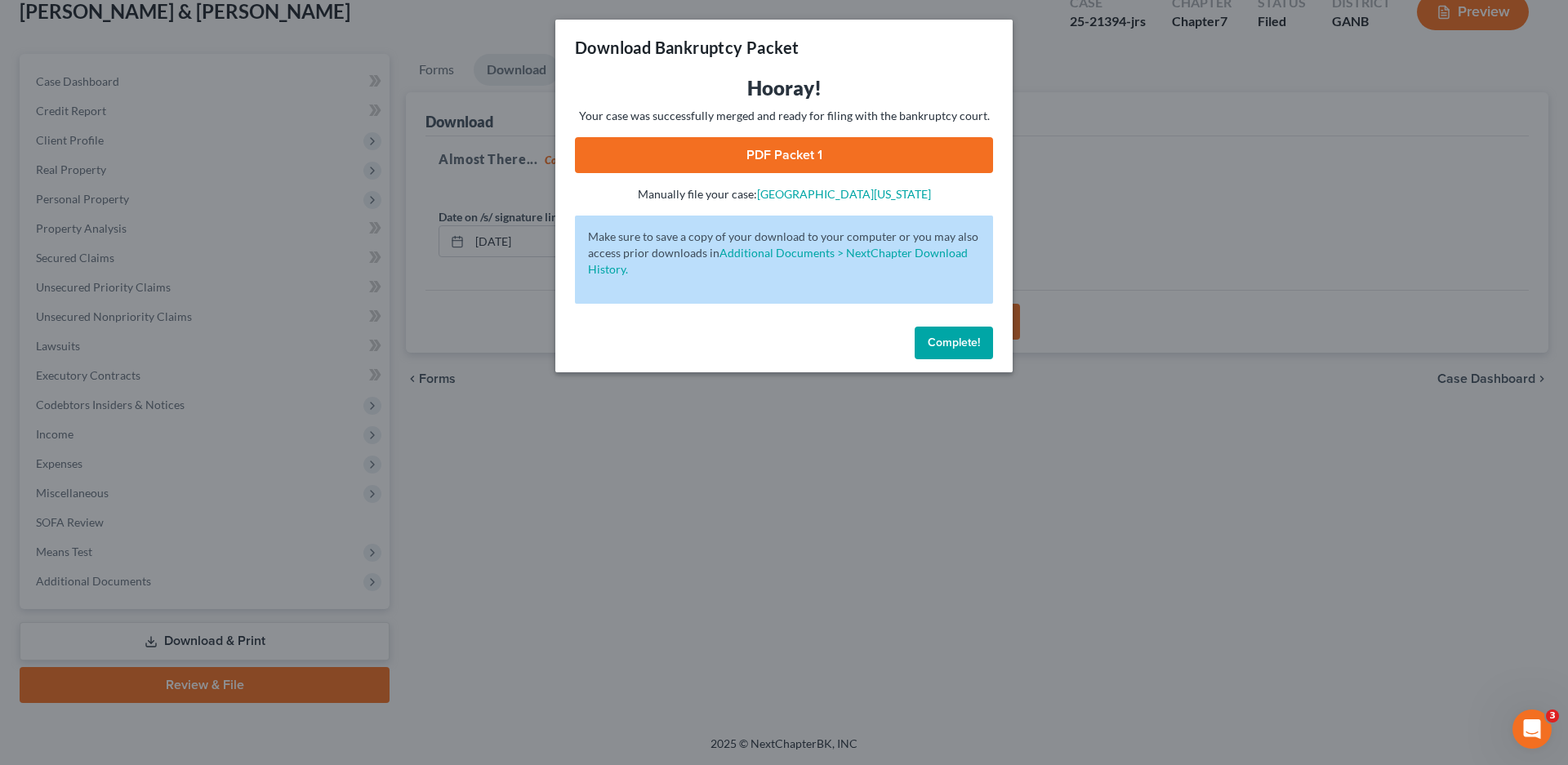
click at [784, 158] on link "PDF Packet 1" at bounding box center [784, 155] width 418 height 36
